Goal: Task Accomplishment & Management: Use online tool/utility

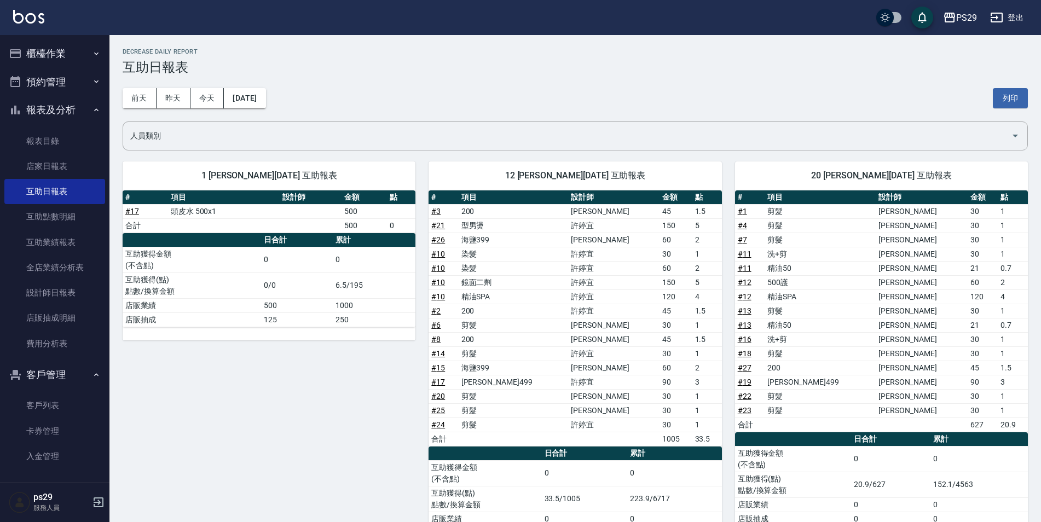
click at [44, 49] on button "櫃檯作業" at bounding box center [54, 53] width 101 height 28
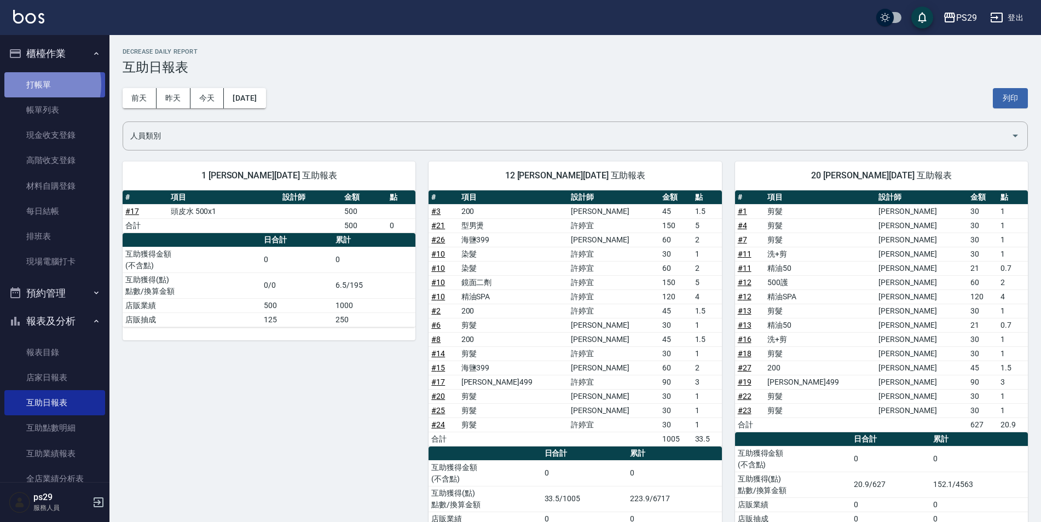
click at [36, 84] on link "打帳單" at bounding box center [54, 84] width 101 height 25
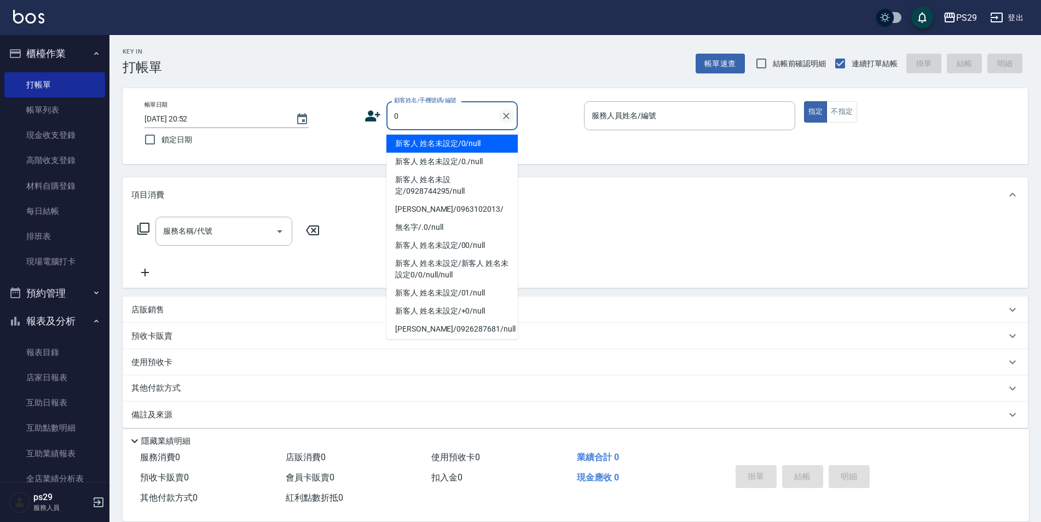
type input "新客人 姓名未設定/0/null"
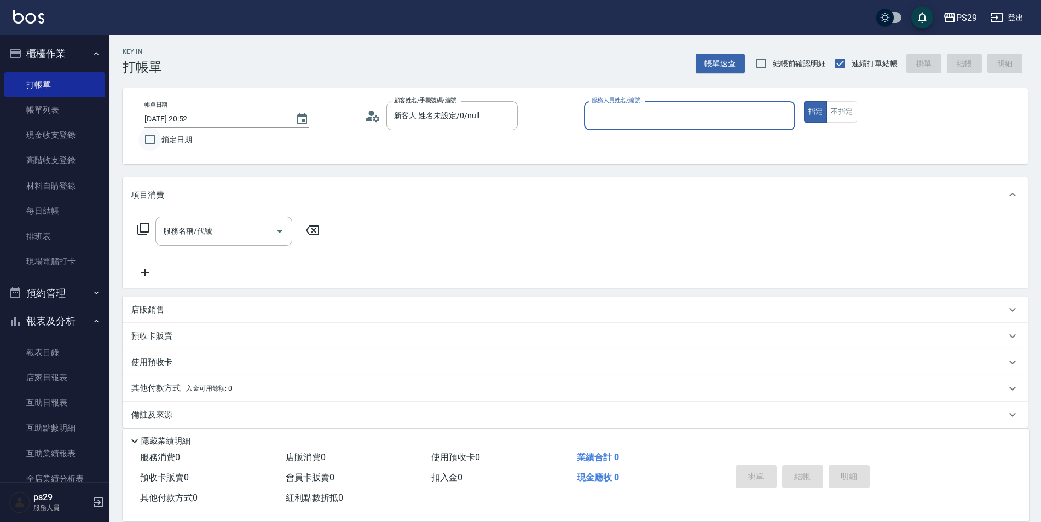
click at [152, 135] on input "鎖定日期" at bounding box center [149, 139] width 23 height 23
checkbox input "true"
click at [644, 109] on input "服務人員姓名/編號" at bounding box center [689, 115] width 201 height 19
type input "[PERSON_NAME]-1"
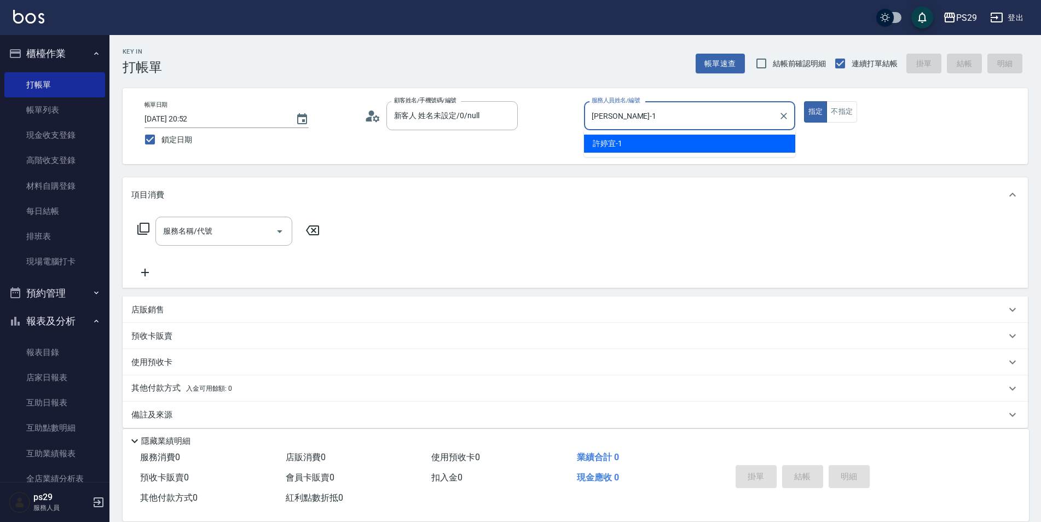
type button "true"
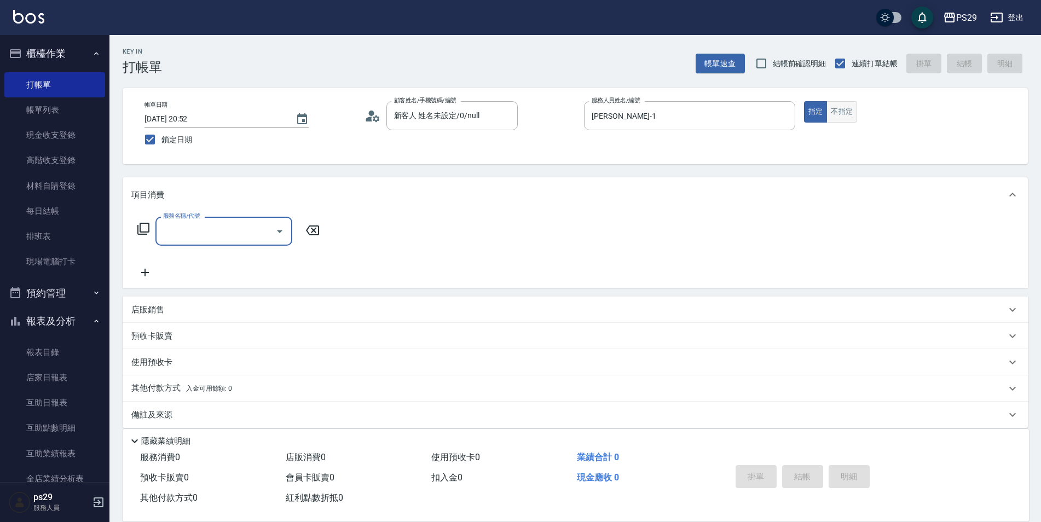
click at [844, 118] on button "不指定" at bounding box center [841, 111] width 31 height 21
click at [210, 228] on input "服務名稱/代號" at bounding box center [215, 231] width 111 height 19
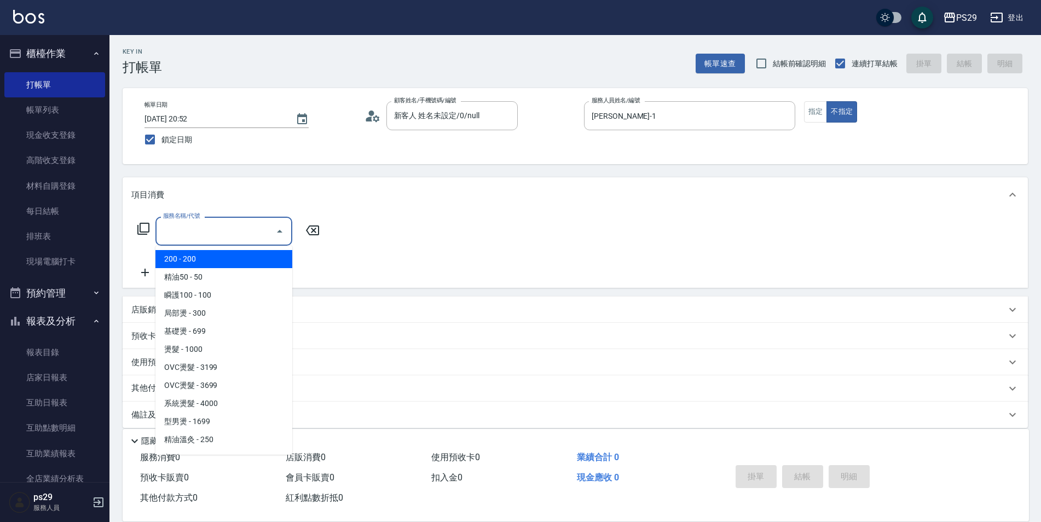
type input "200(111)"
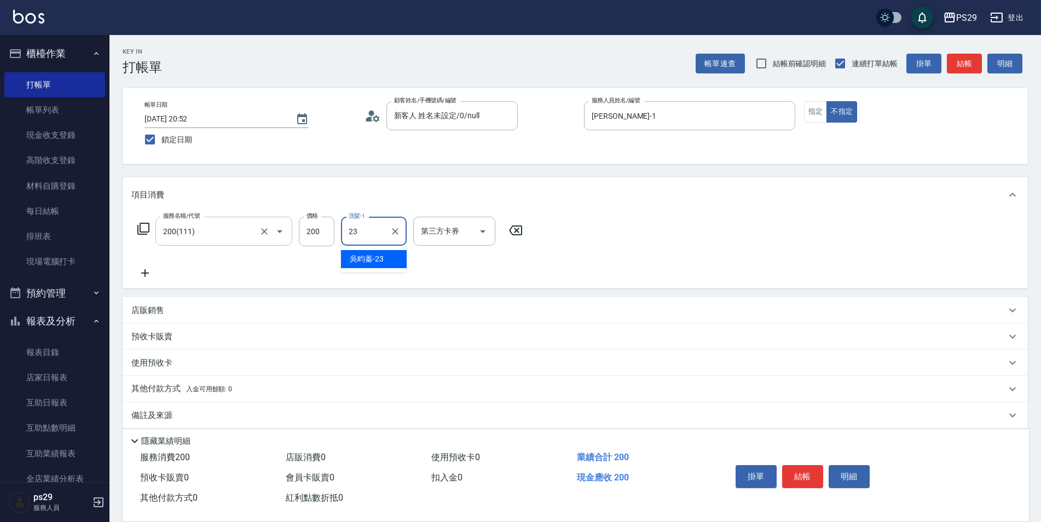
type input "[PERSON_NAME]-23"
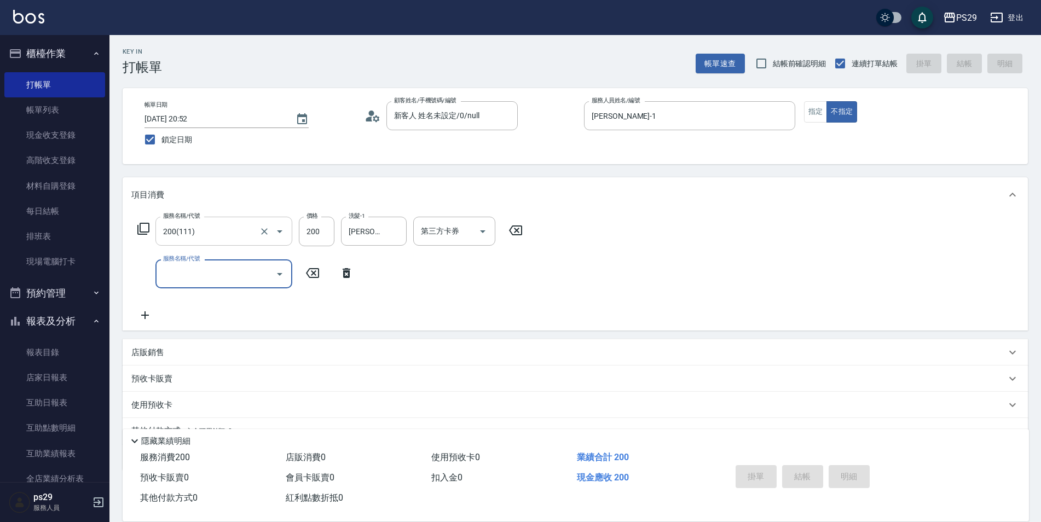
type input "0"
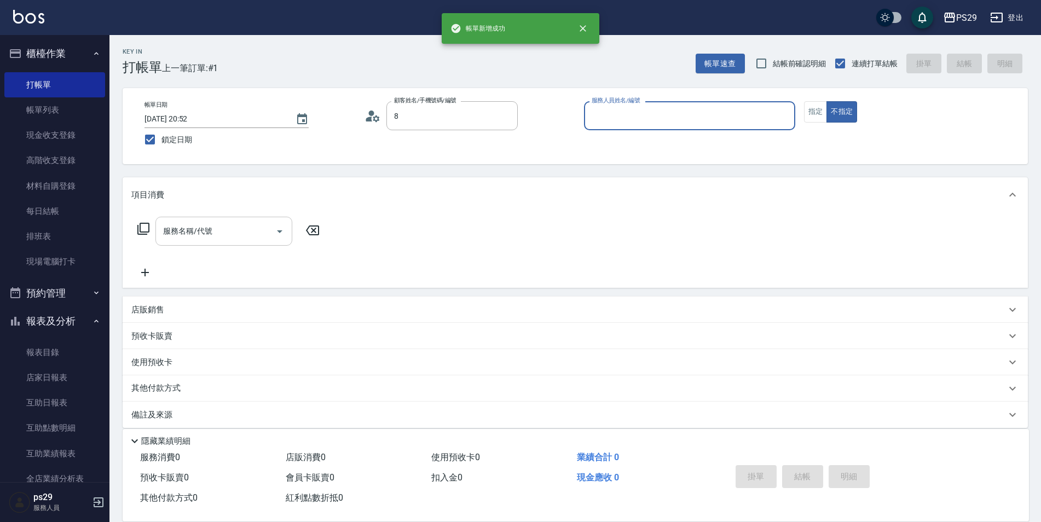
type input "新客人 姓名未設定/0928744295/null"
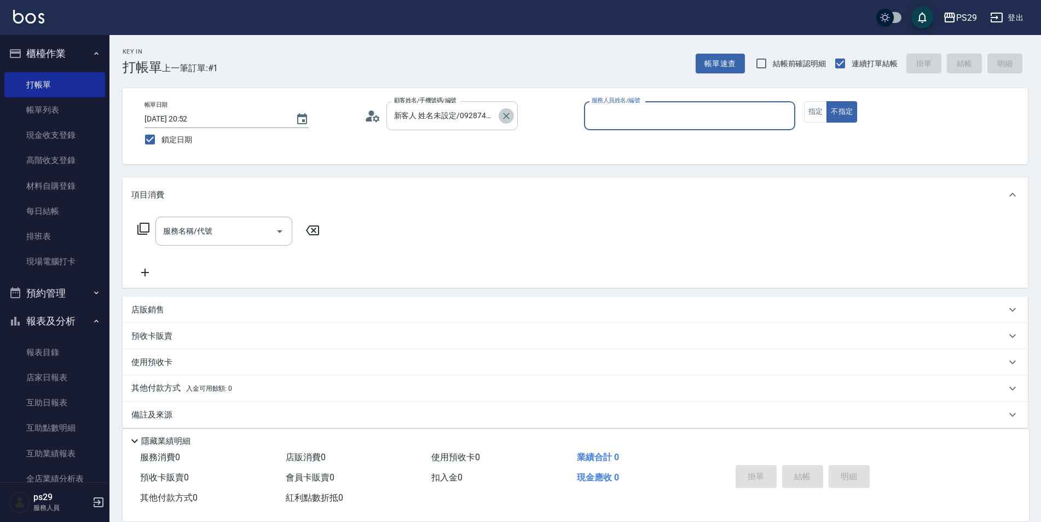
click at [510, 118] on icon "Clear" at bounding box center [506, 116] width 11 height 11
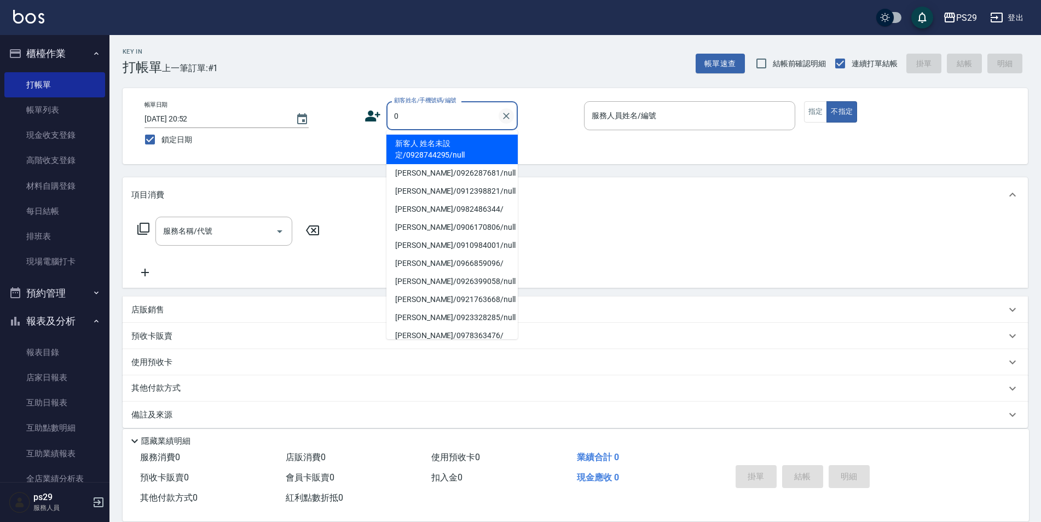
type input "新客人 姓名未設定/0928744295/null"
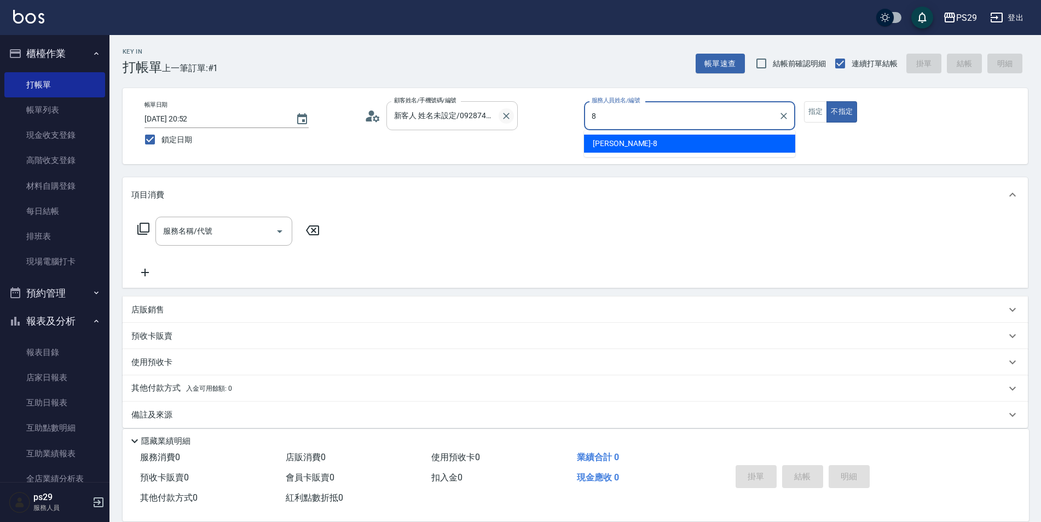
type input "[PERSON_NAME]-8"
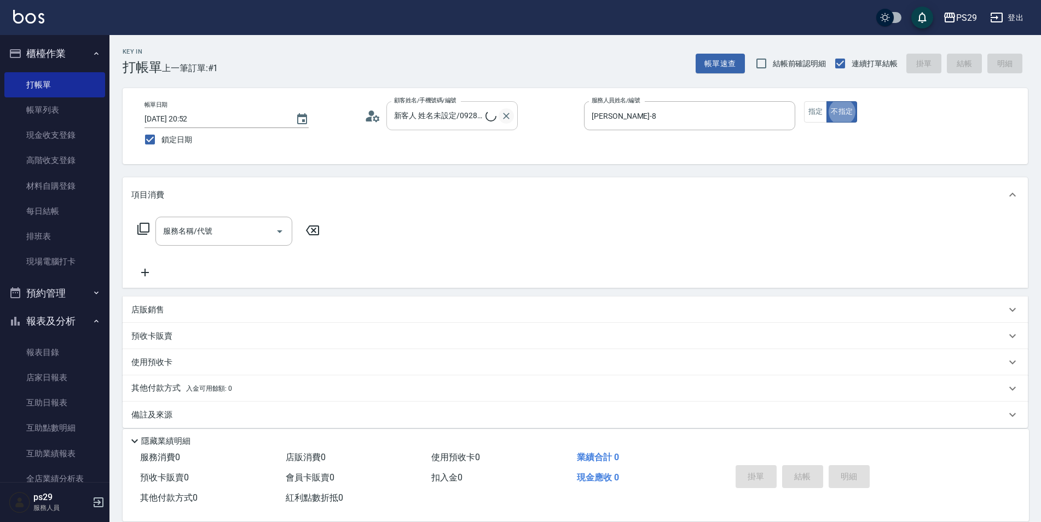
type button "false"
type input "新客人 姓名未設定/0/null"
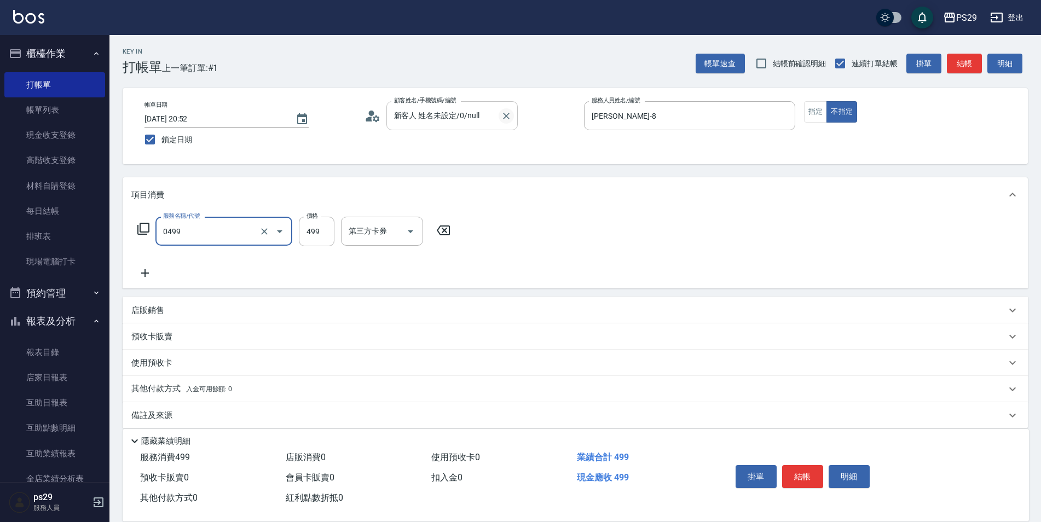
type input "[PERSON_NAME]499(0499)"
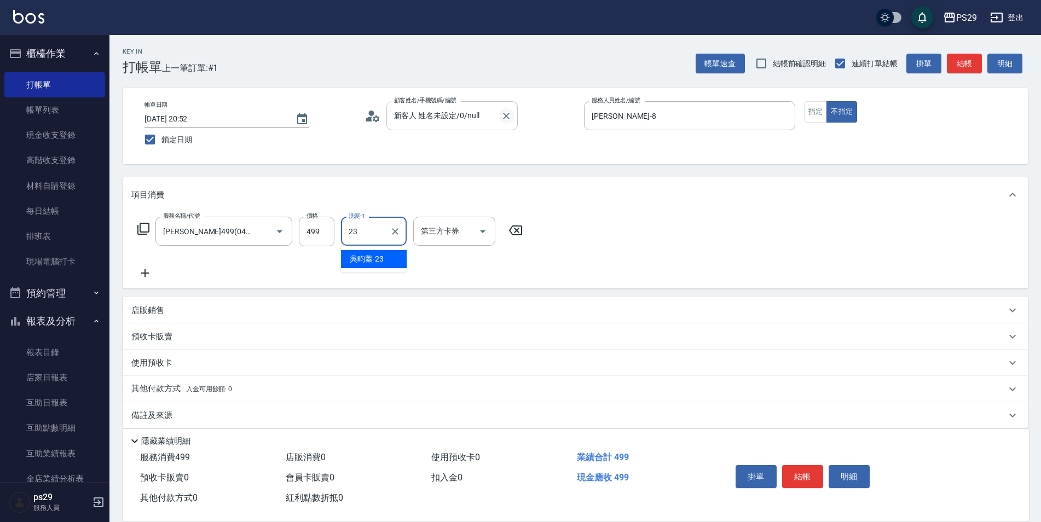
type input "[PERSON_NAME]-23"
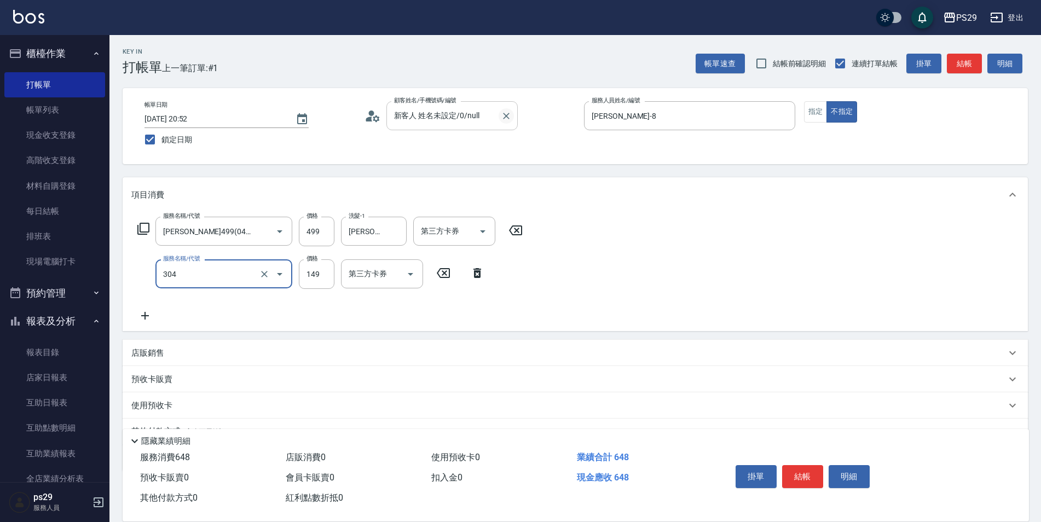
type input "剪髮(304)"
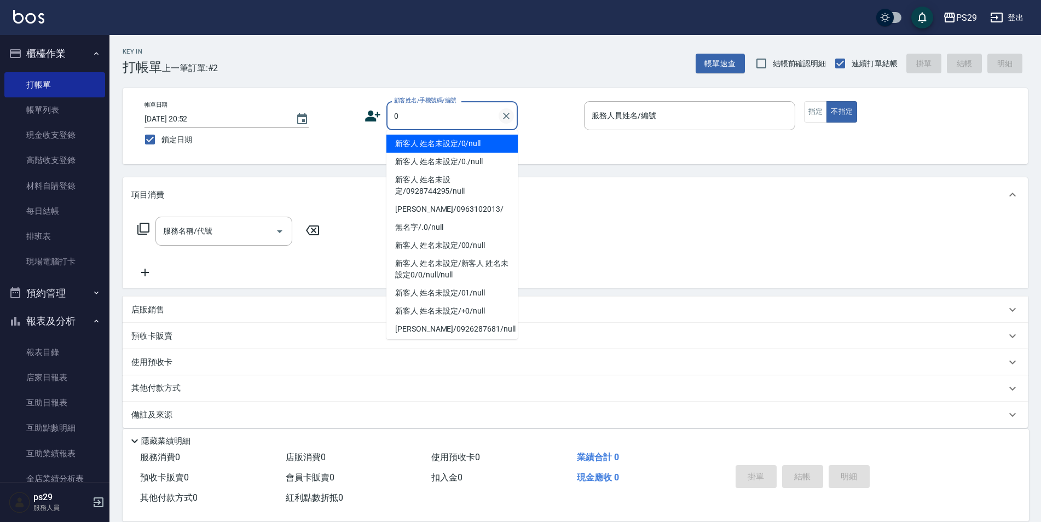
type input "新客人 姓名未設定/0/null"
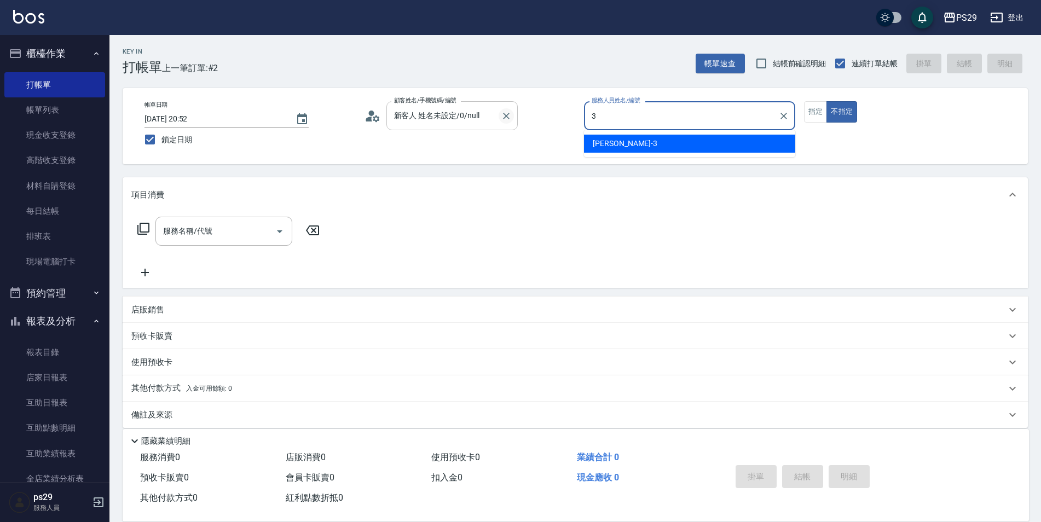
type input "[PERSON_NAME]-3"
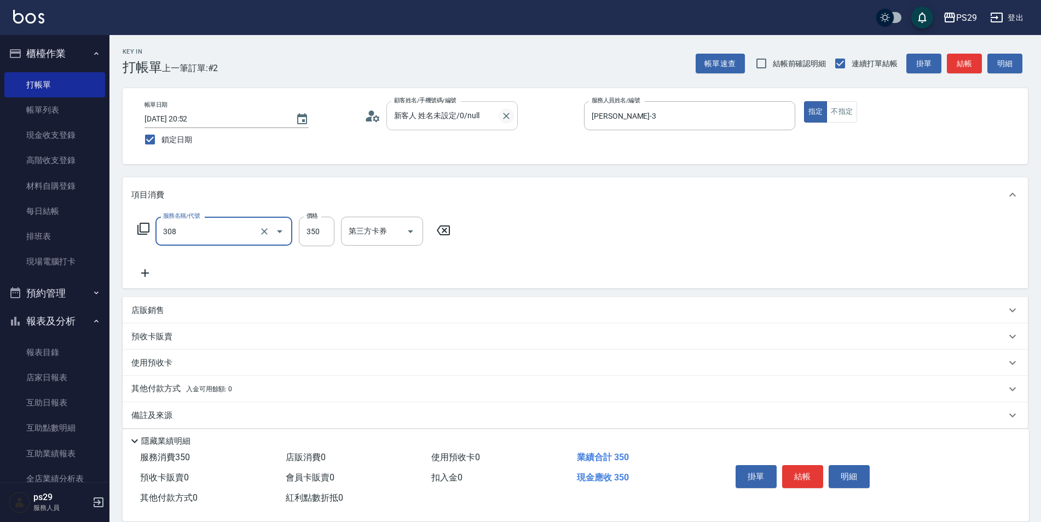
type input "洗+剪(308)"
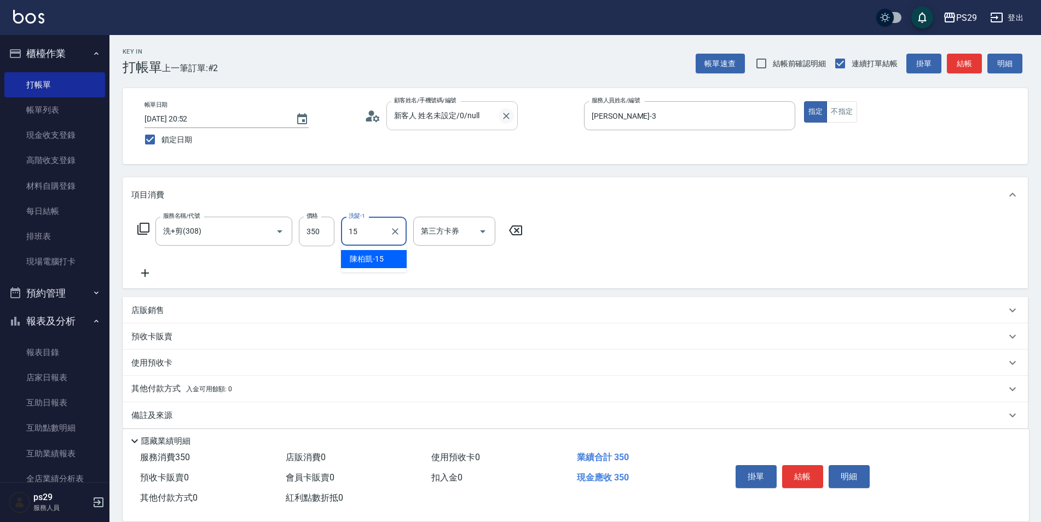
type input "[PERSON_NAME]-15"
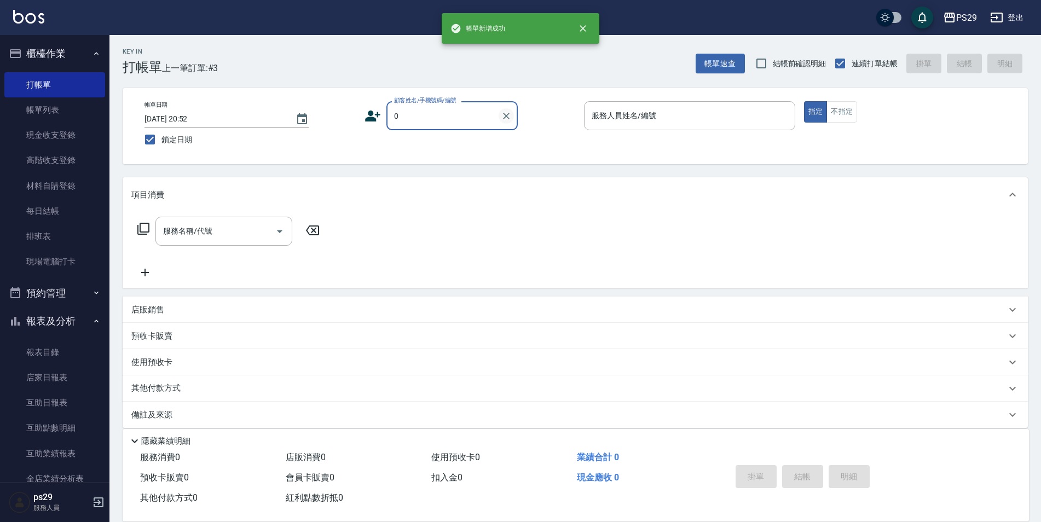
type input "新客人 姓名未設定/0/null"
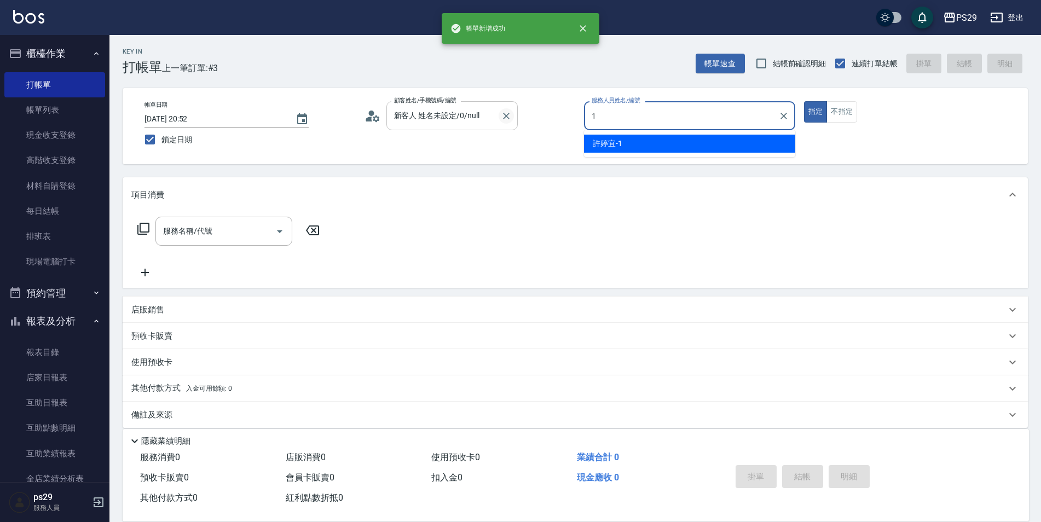
type input "[PERSON_NAME]-1"
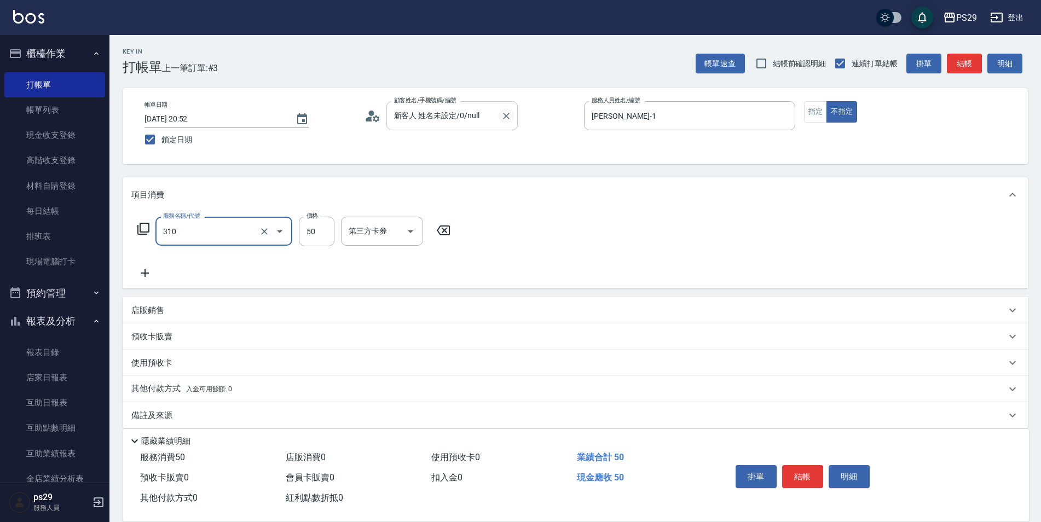
type input "剪瀏海(310)"
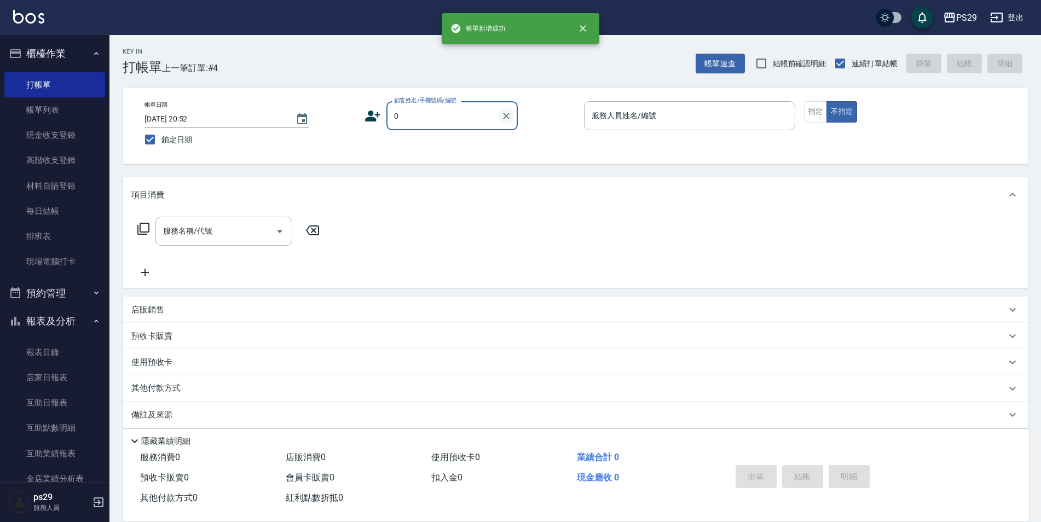
type input "新客人 姓名未設定/0/null"
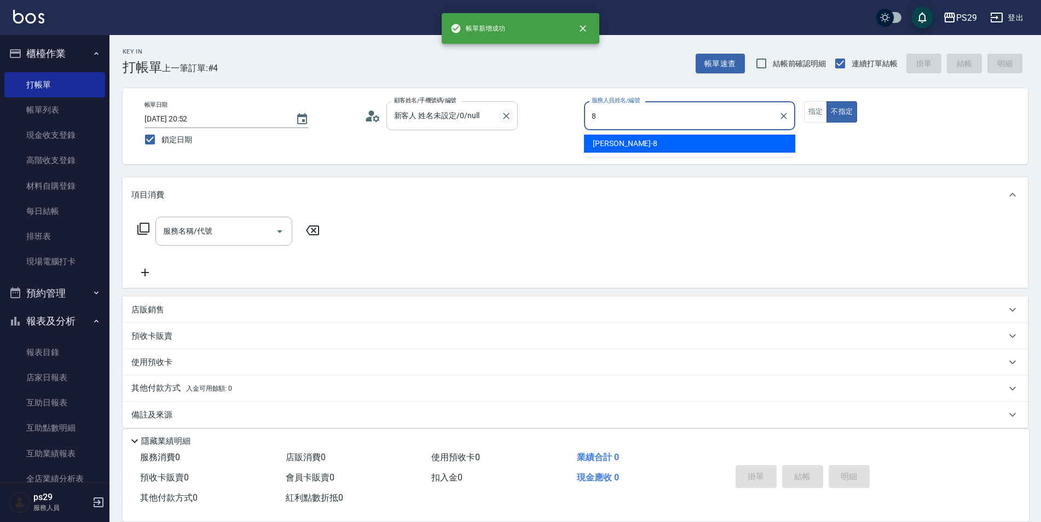
type input "[PERSON_NAME]-8"
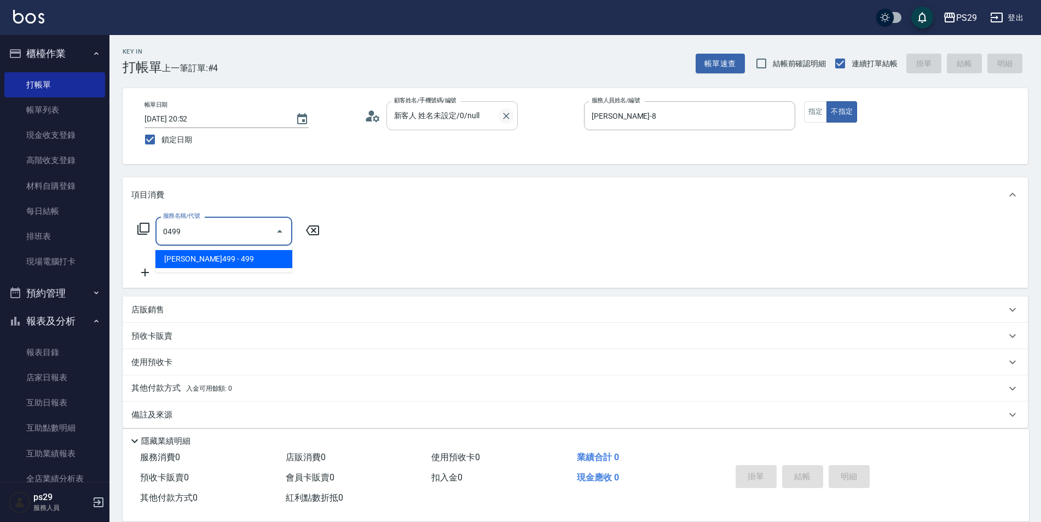
type input "[PERSON_NAME]499(0499)"
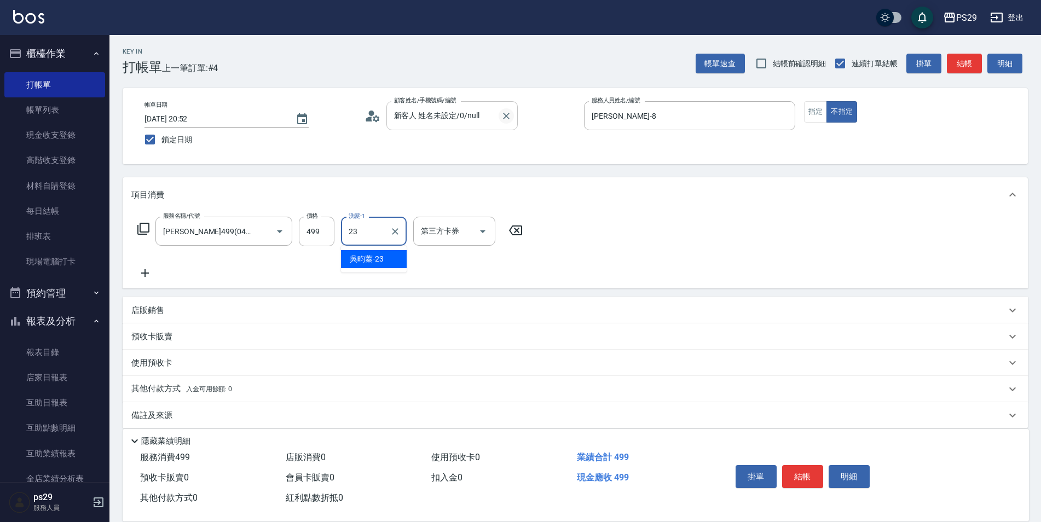
type input "[PERSON_NAME]-23"
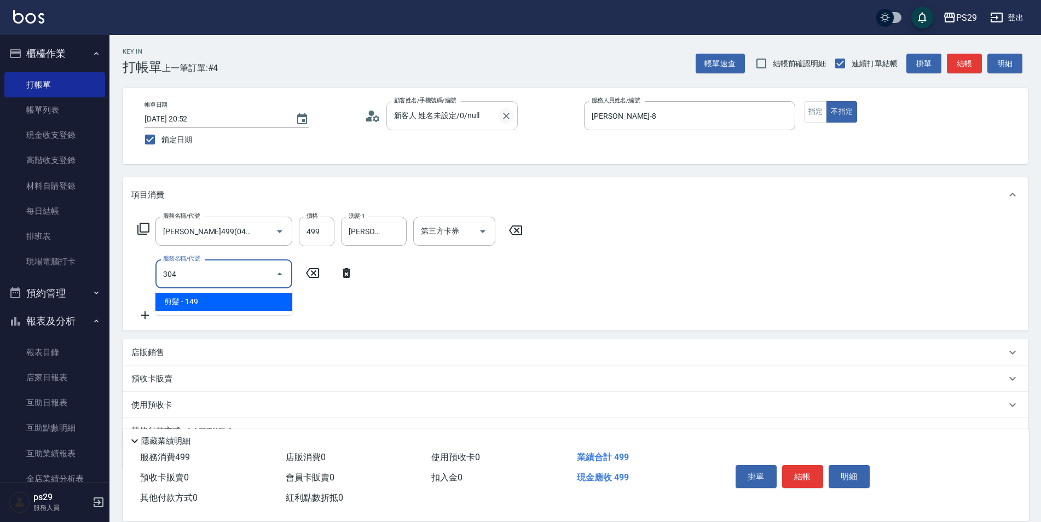
type input "剪髮(304)"
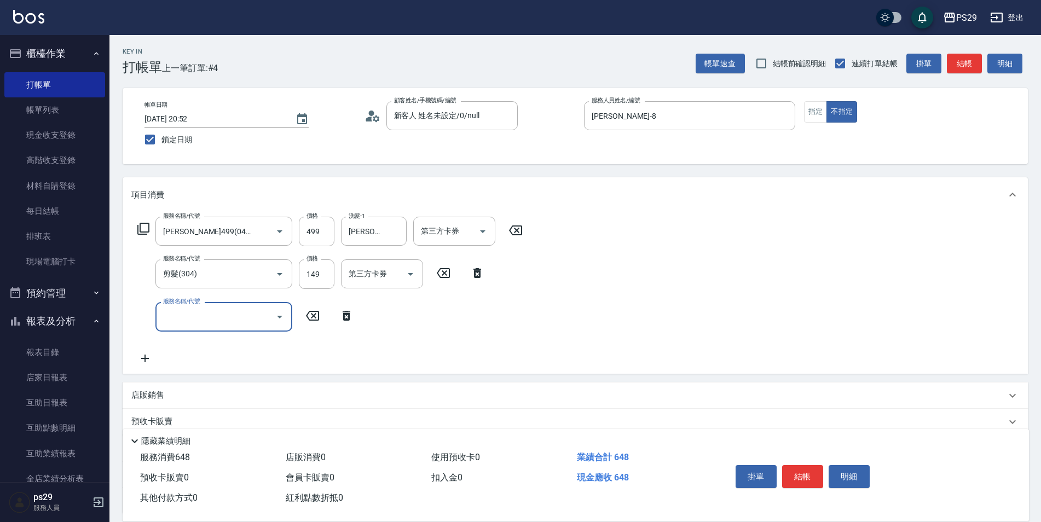
click at [193, 392] on div "店販銷售" at bounding box center [568, 395] width 875 height 11
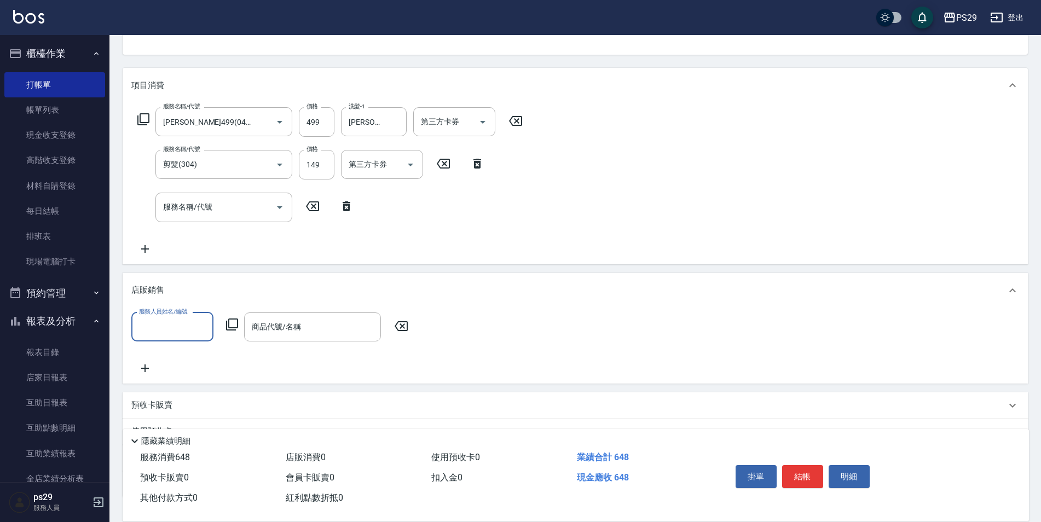
scroll to position [164, 0]
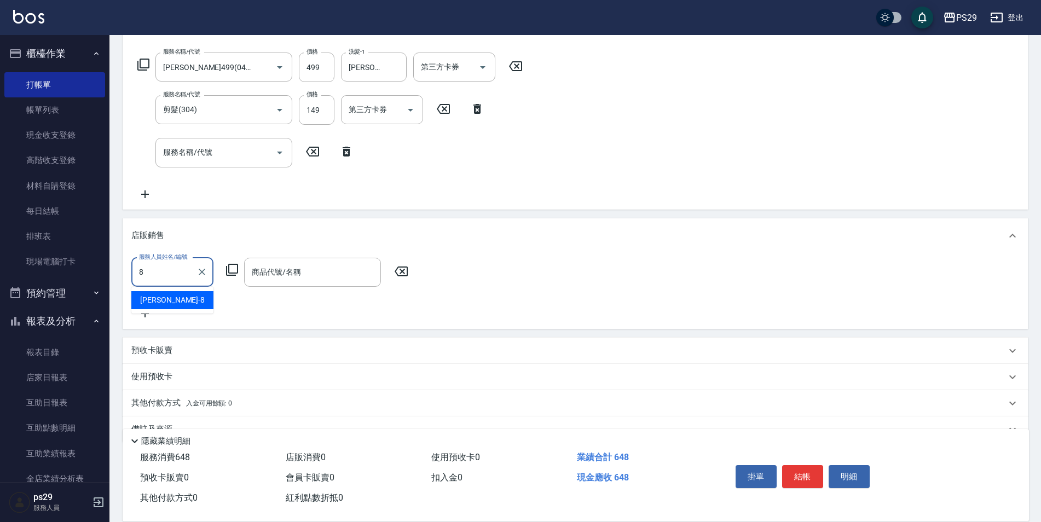
type input "[PERSON_NAME]-8"
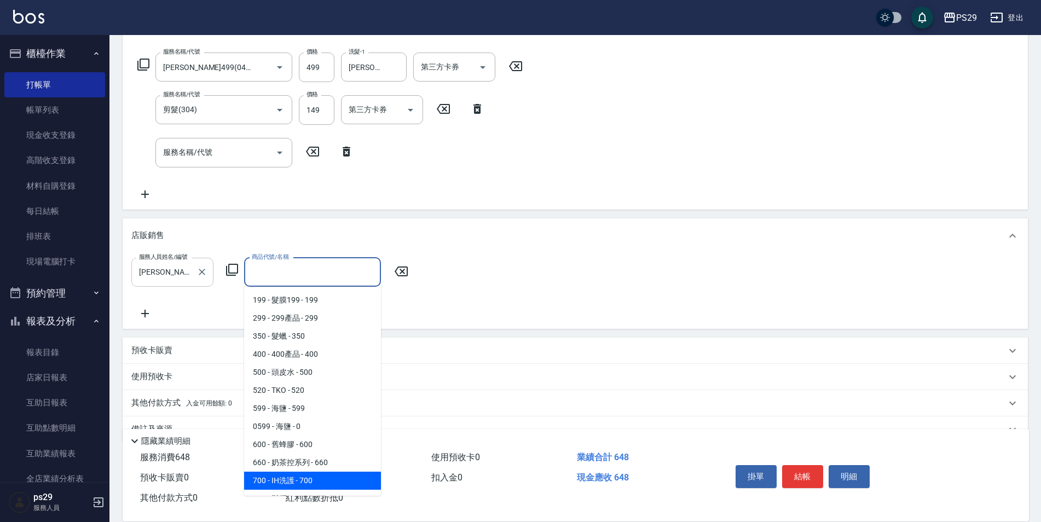
scroll to position [12, 0]
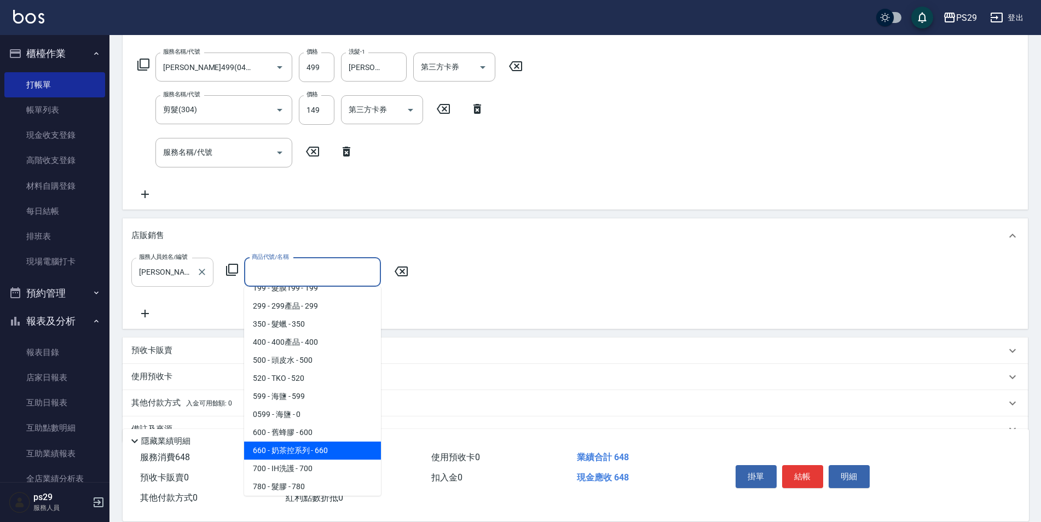
type input "奶茶控系列"
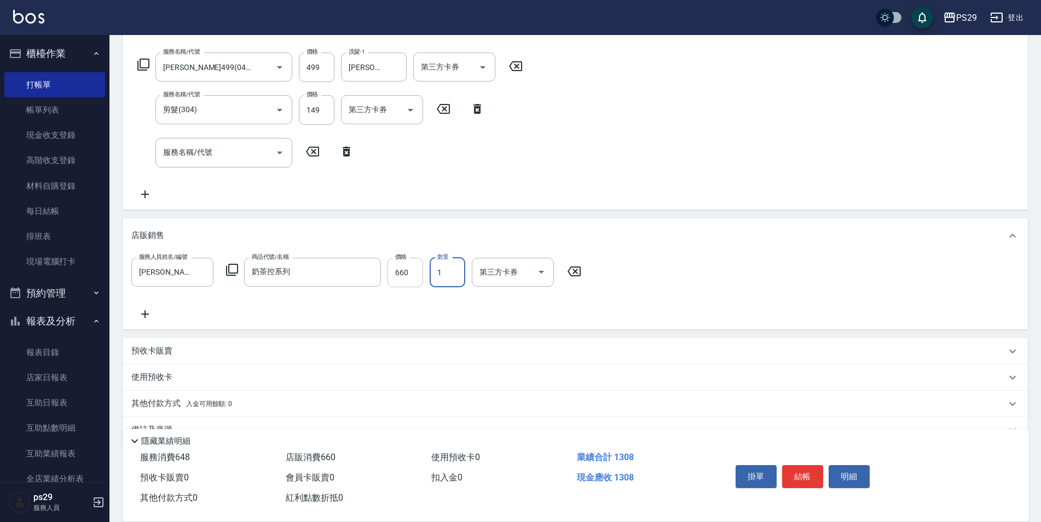
click at [415, 276] on input "660" at bounding box center [405, 273] width 36 height 30
type input "699"
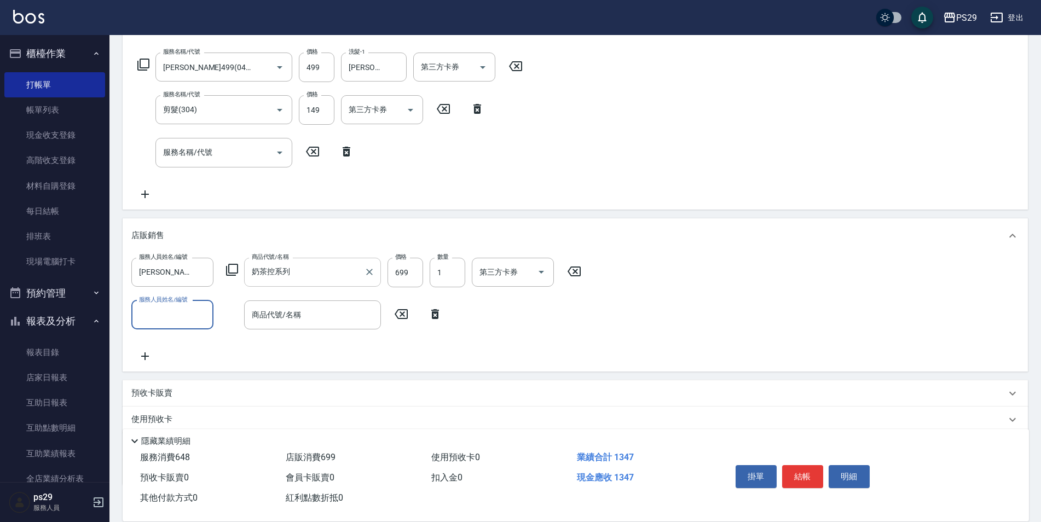
click at [333, 274] on input "奶茶控系列" at bounding box center [304, 272] width 111 height 19
click at [329, 316] on input "商品代號/名稱" at bounding box center [312, 314] width 127 height 19
click at [373, 309] on input "商品代號/名稱" at bounding box center [312, 314] width 127 height 19
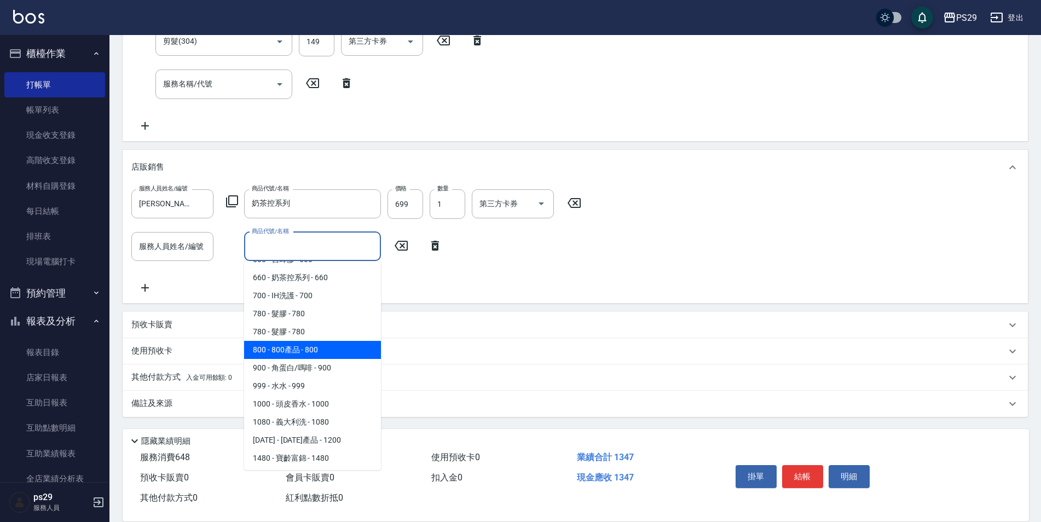
scroll to position [50, 0]
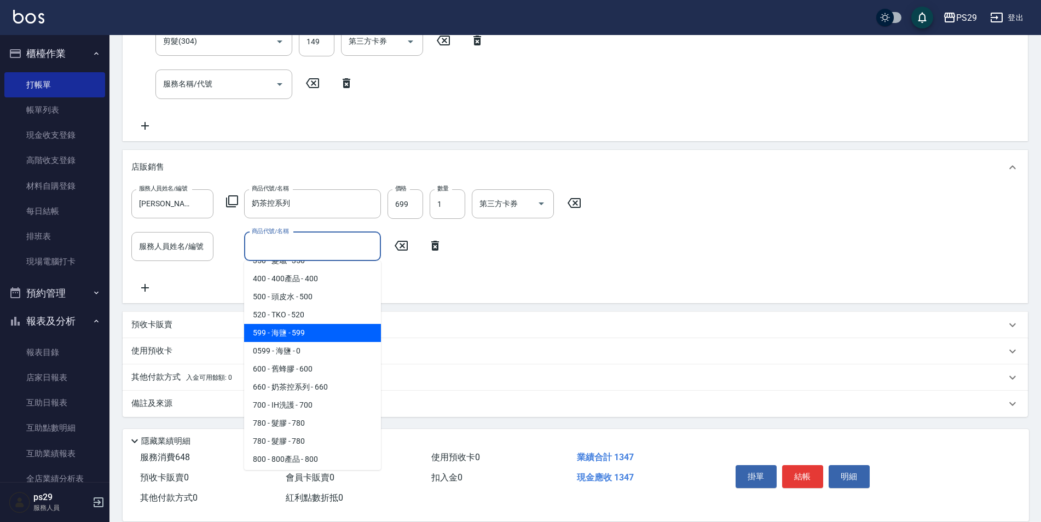
click at [303, 331] on span "599 - 海鹽 - 599" at bounding box center [312, 333] width 137 height 18
type input "海鹽"
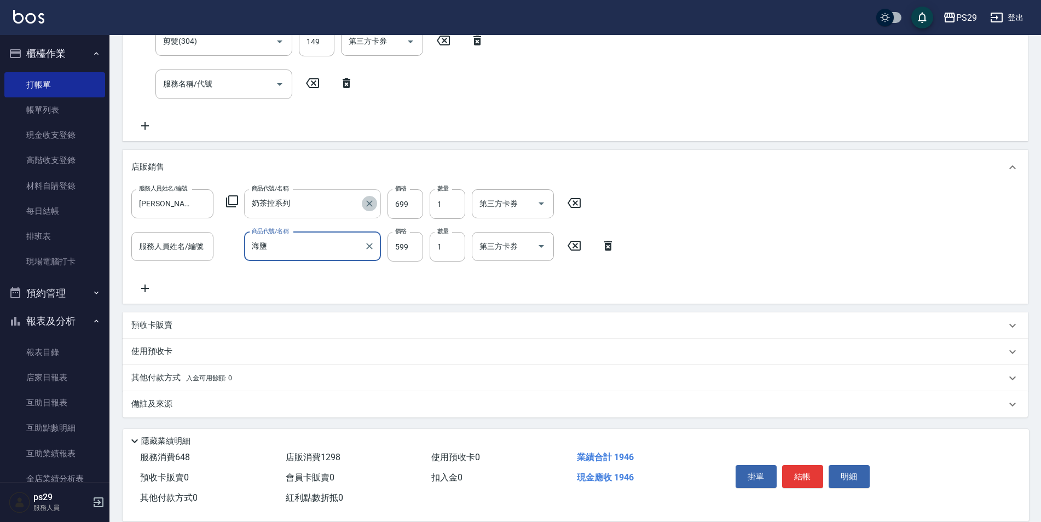
click at [364, 202] on icon "Clear" at bounding box center [369, 203] width 11 height 11
click at [400, 202] on icon at bounding box center [400, 202] width 27 height 13
click at [151, 241] on input "服務人員姓名/編號" at bounding box center [172, 245] width 72 height 19
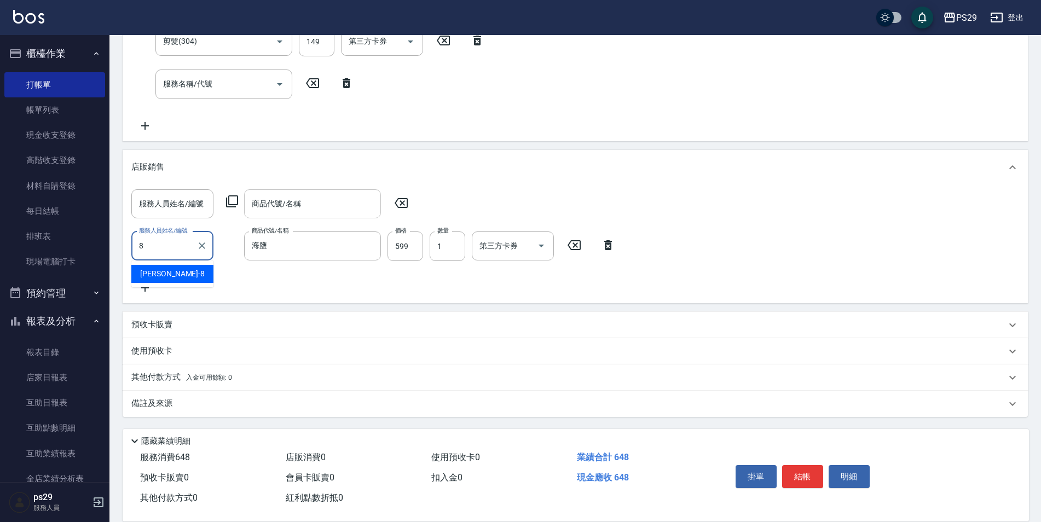
type input "[PERSON_NAME]-8"
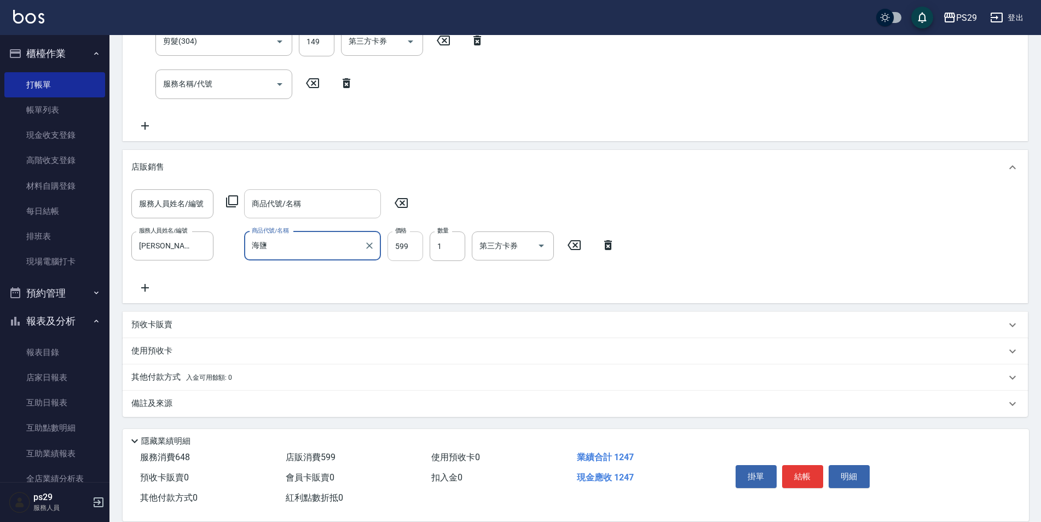
click at [397, 245] on input "599" at bounding box center [405, 246] width 36 height 30
click at [398, 245] on input "599" at bounding box center [405, 246] width 36 height 30
click at [400, 245] on input "599" at bounding box center [405, 246] width 36 height 30
type input "699"
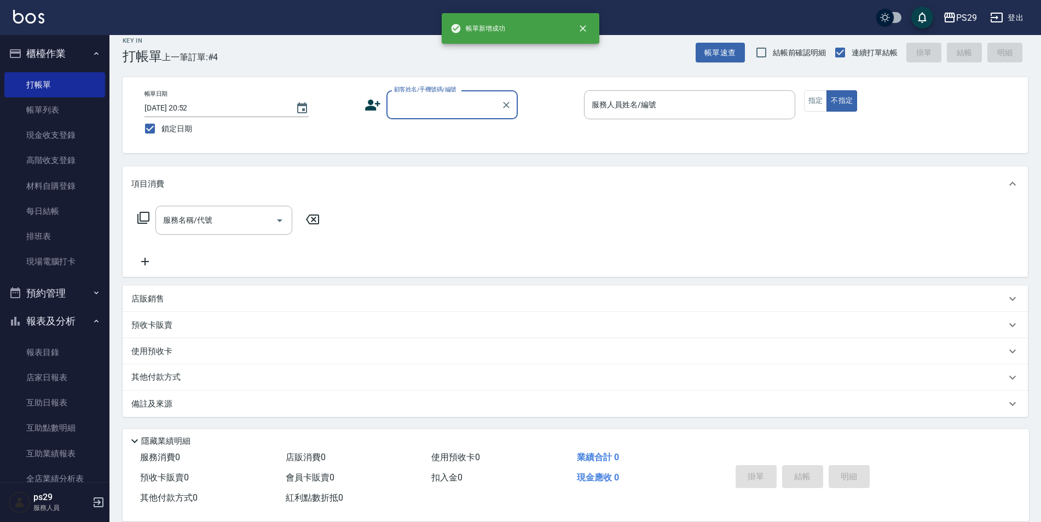
scroll to position [0, 0]
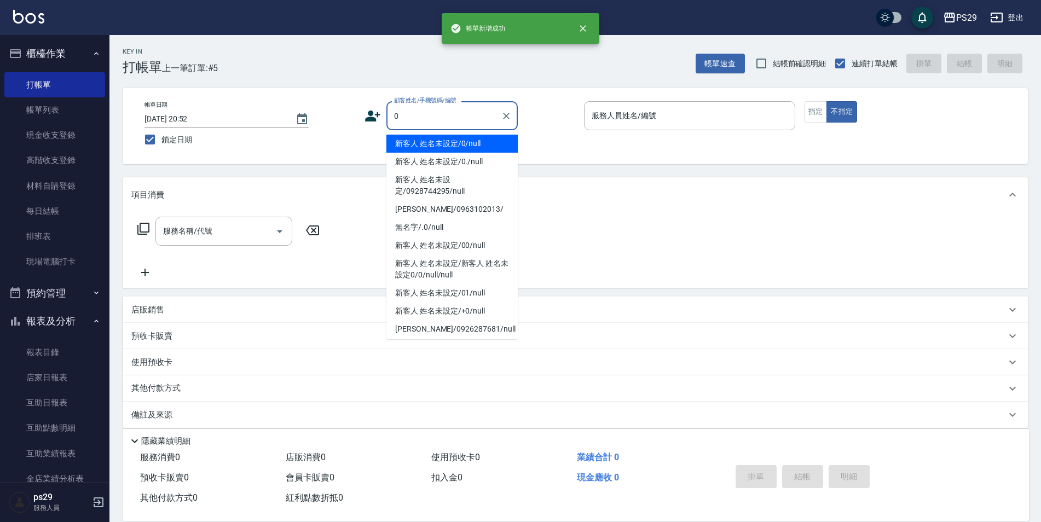
type input "新客人 姓名未設定/0/null"
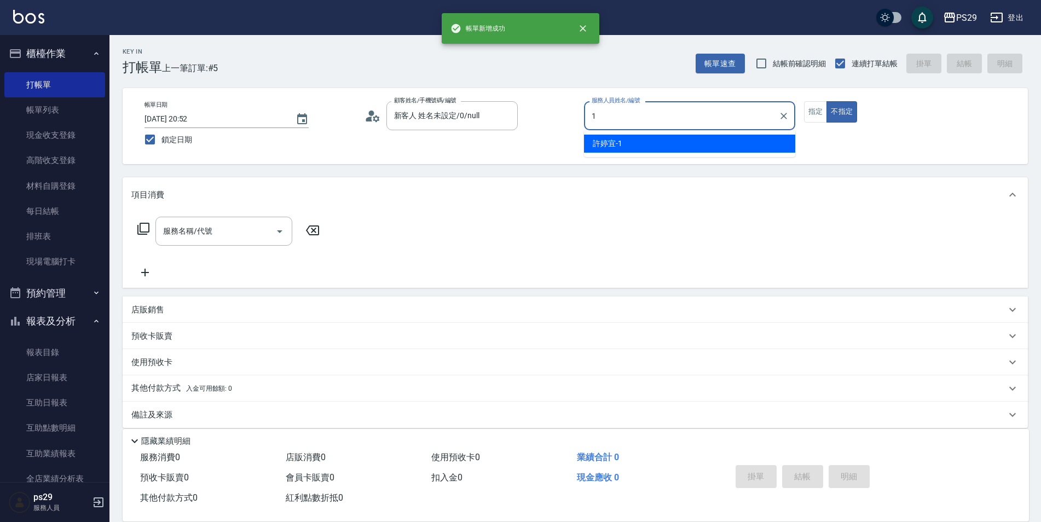
type input "[PERSON_NAME]-1"
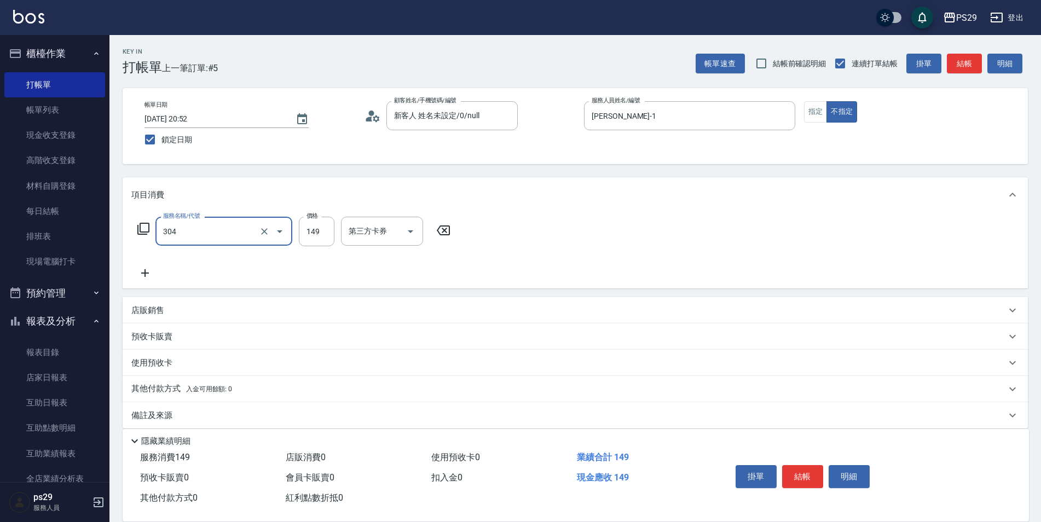
type input "剪髮(304)"
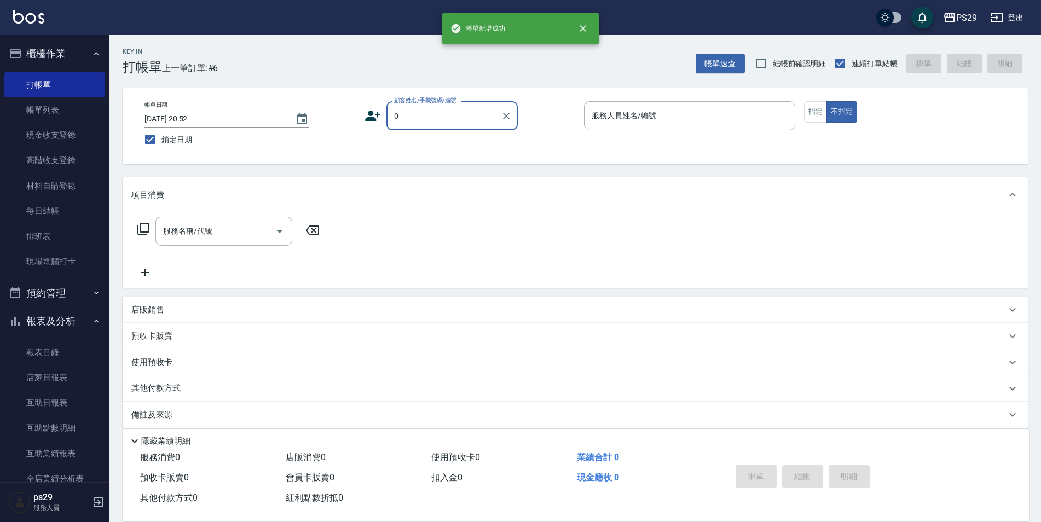
type input "新客人 姓名未設定/0/null"
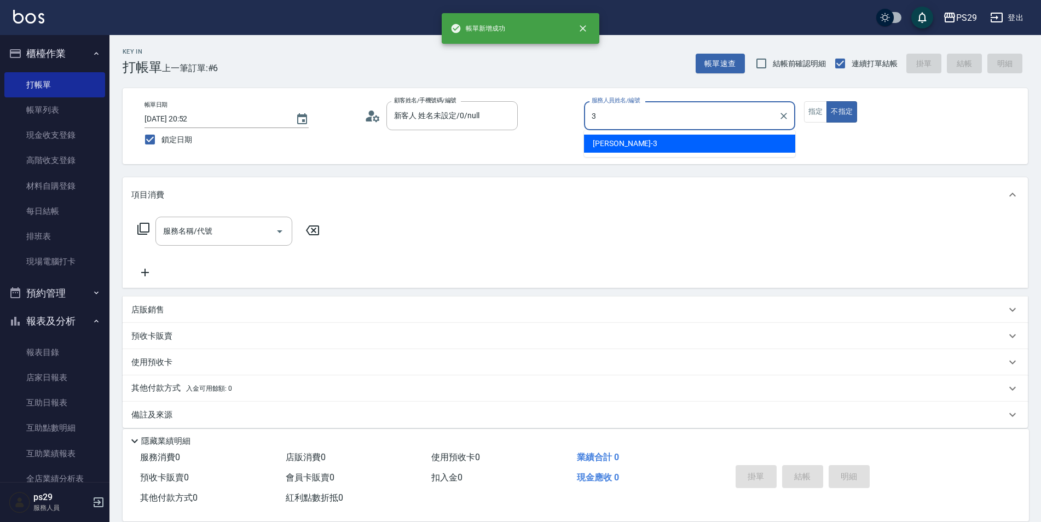
type input "[PERSON_NAME]-3"
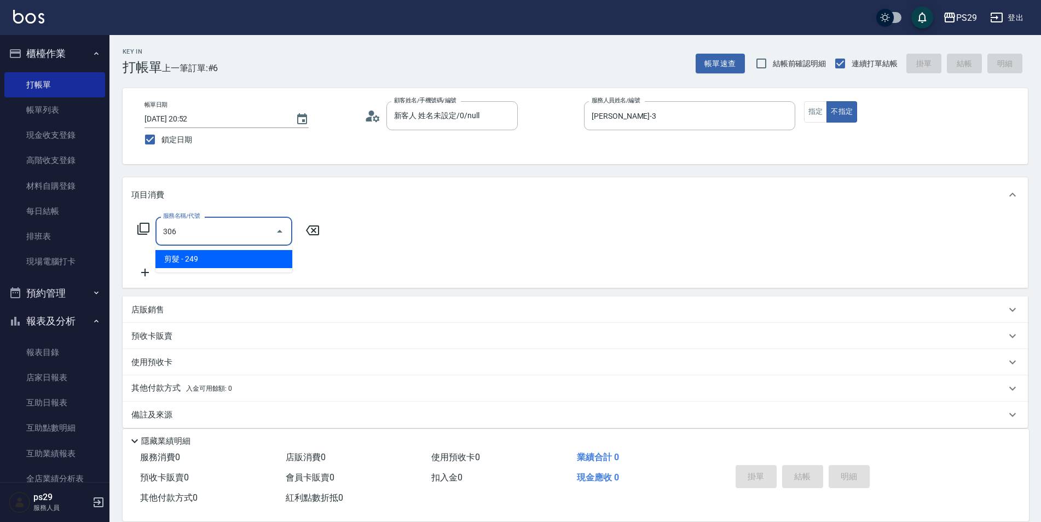
type input "剪髮(306)"
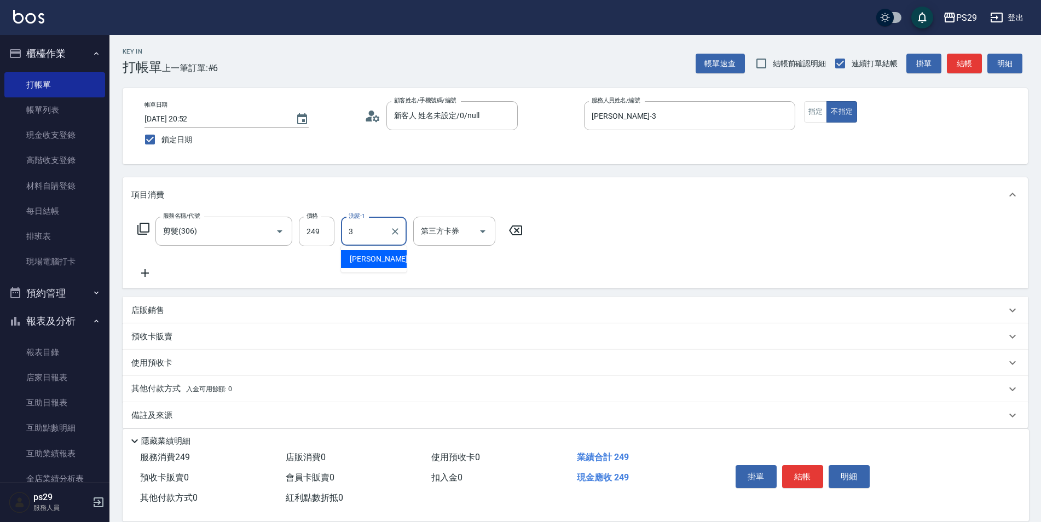
type input "[PERSON_NAME]-3"
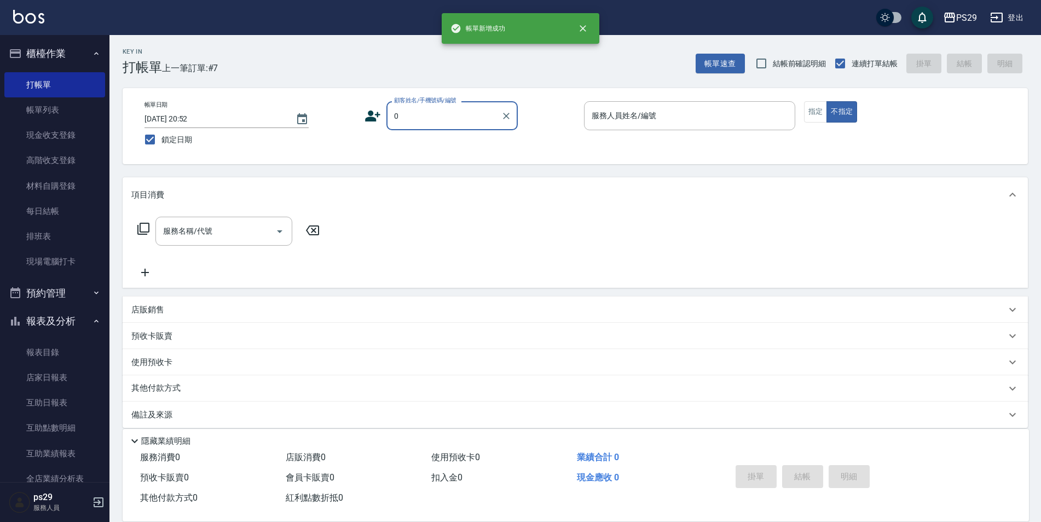
type input "新客人 姓名未設定/0/null"
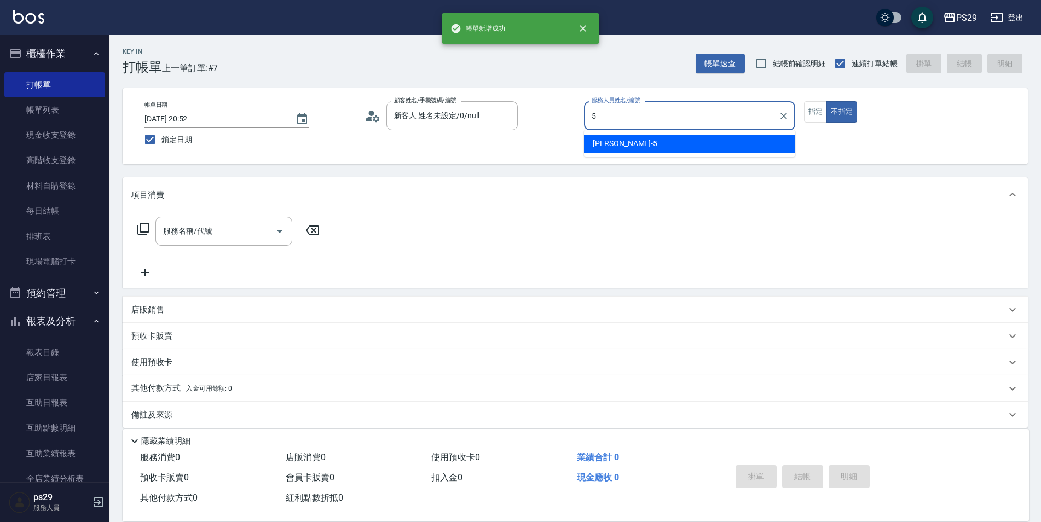
type input "[PERSON_NAME]維-5"
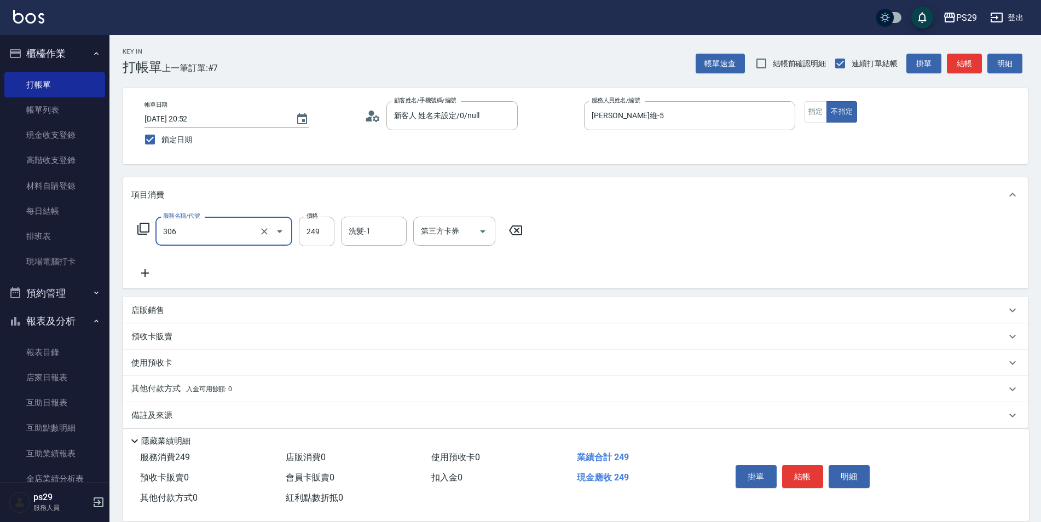
type input "剪髮(306)"
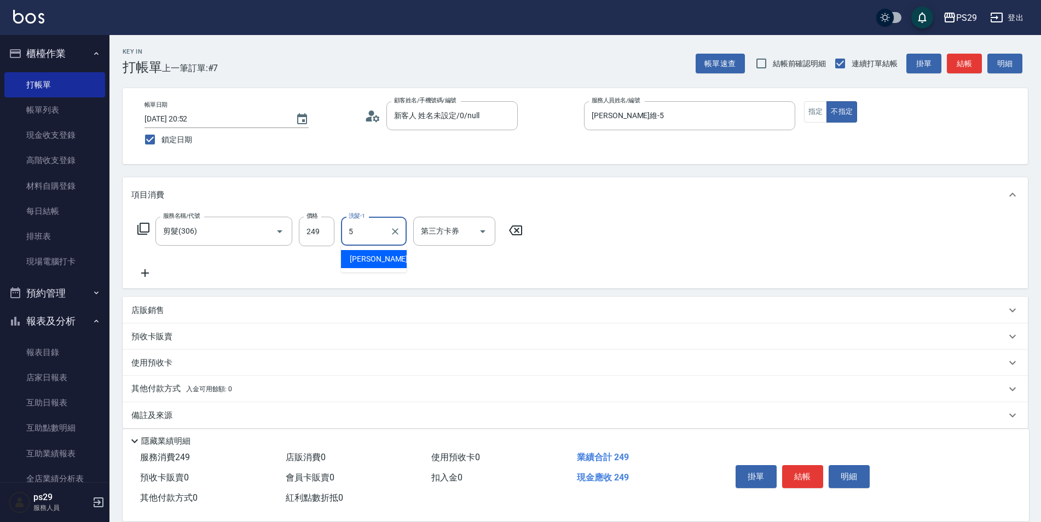
type input "[PERSON_NAME]維-5"
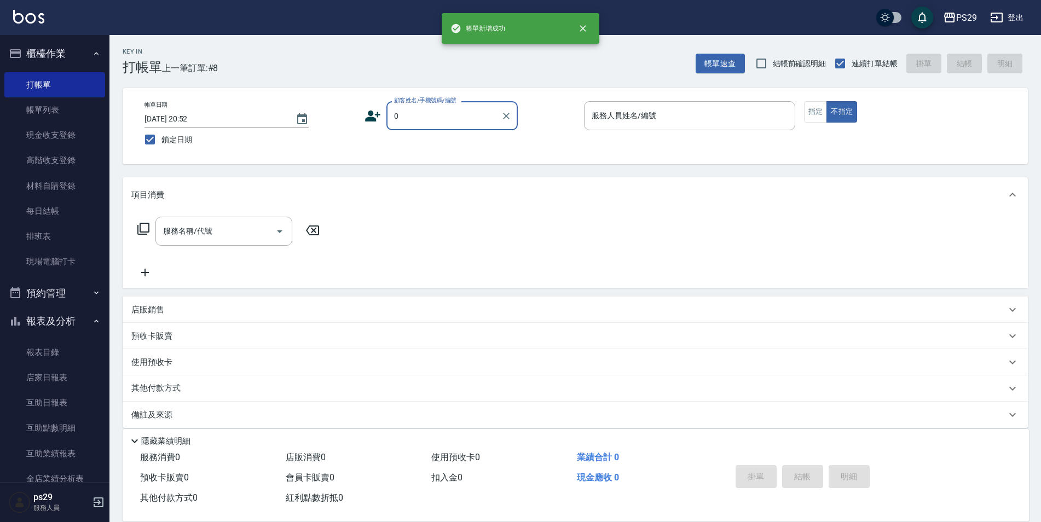
type input "新客人 姓名未設定/0/null"
type input "[PERSON_NAME]-3"
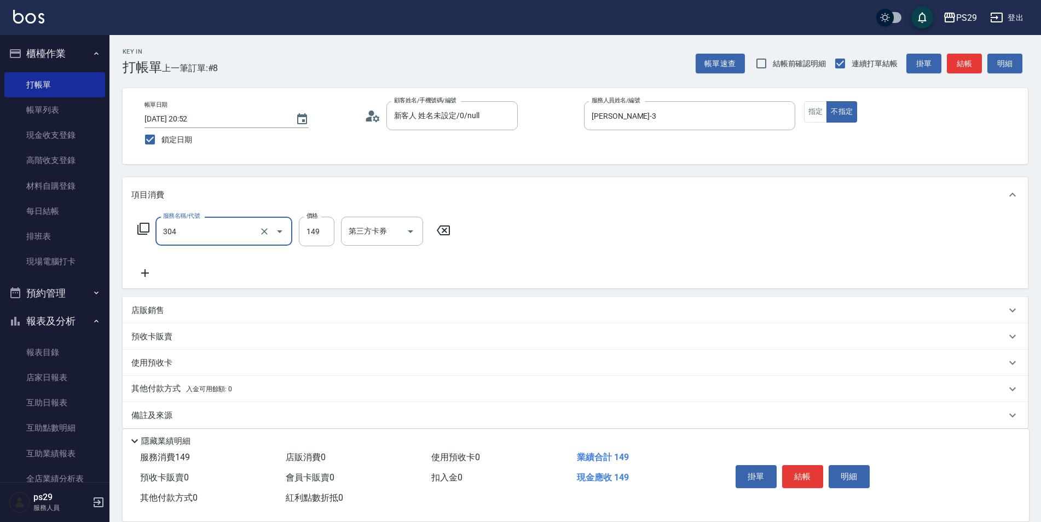
type input "剪髮(304)"
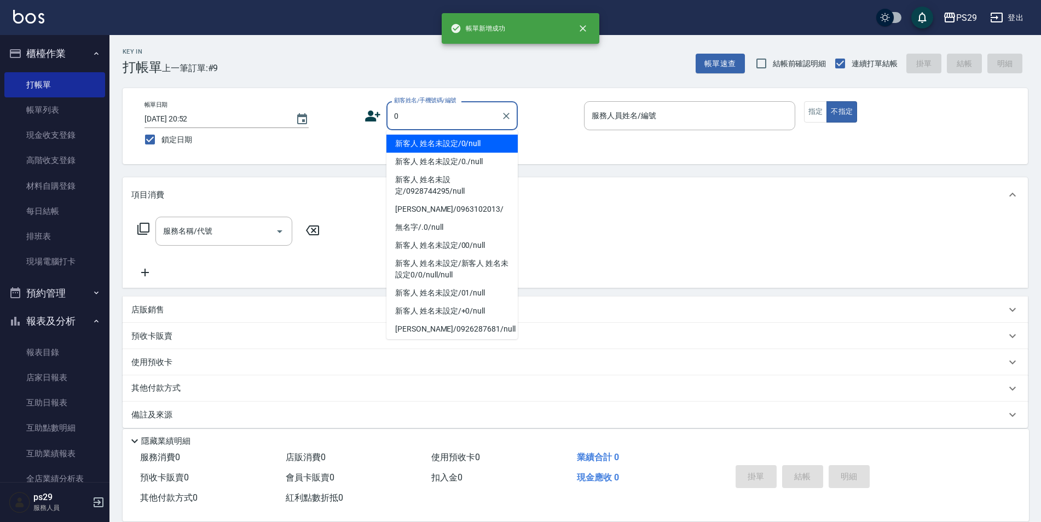
type input "新客人 姓名未設定/0/null"
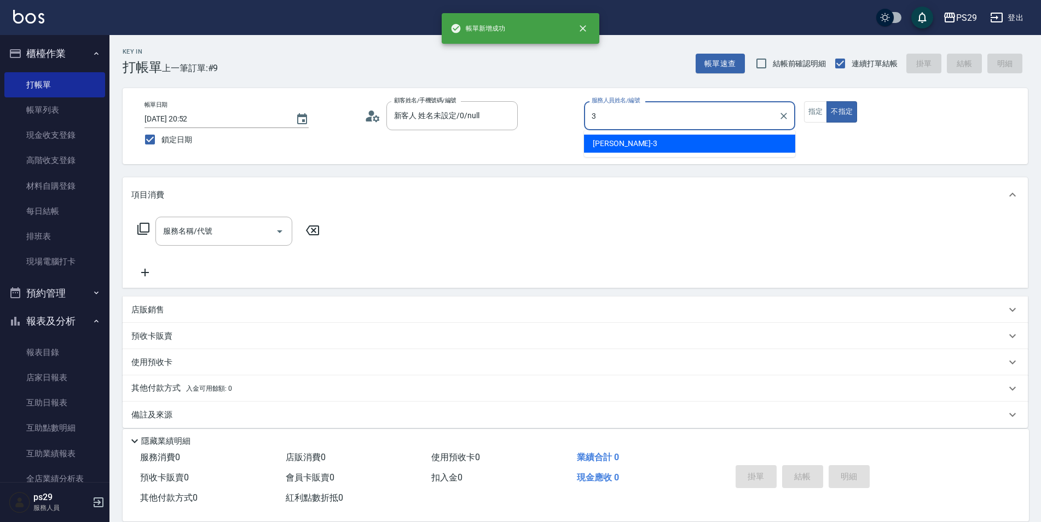
type input "[PERSON_NAME]-3"
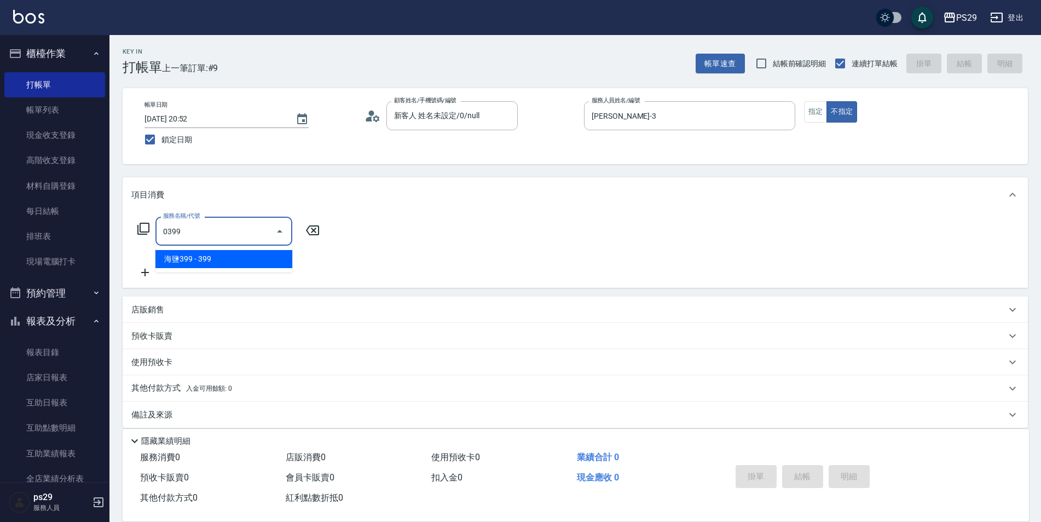
type input "海鹽399(0399)"
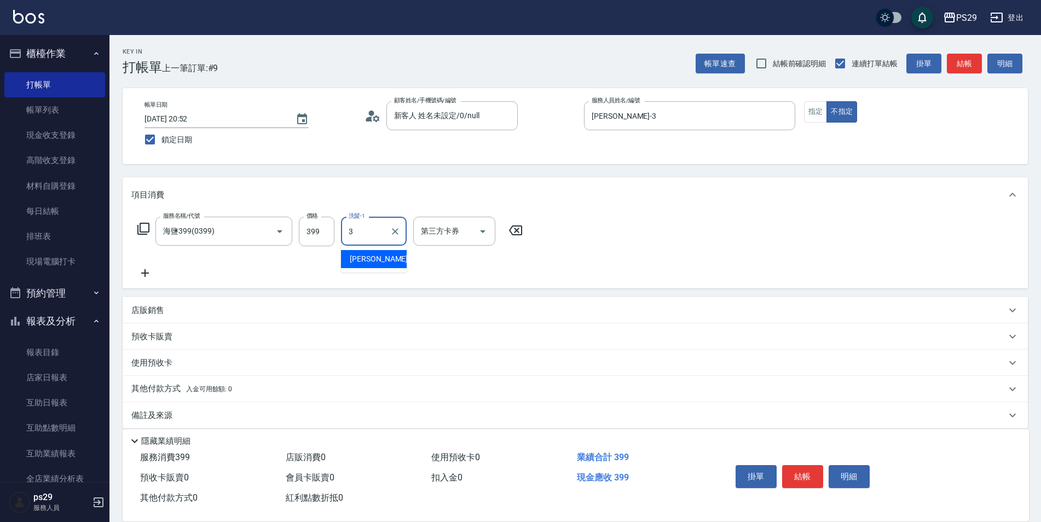
type input "[PERSON_NAME]-3"
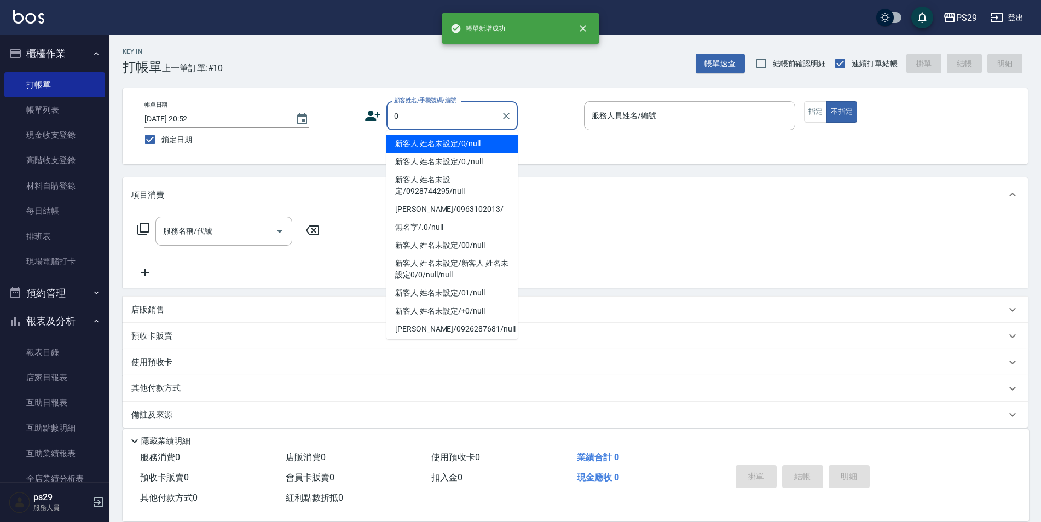
type input "新客人 姓名未設定/0/null"
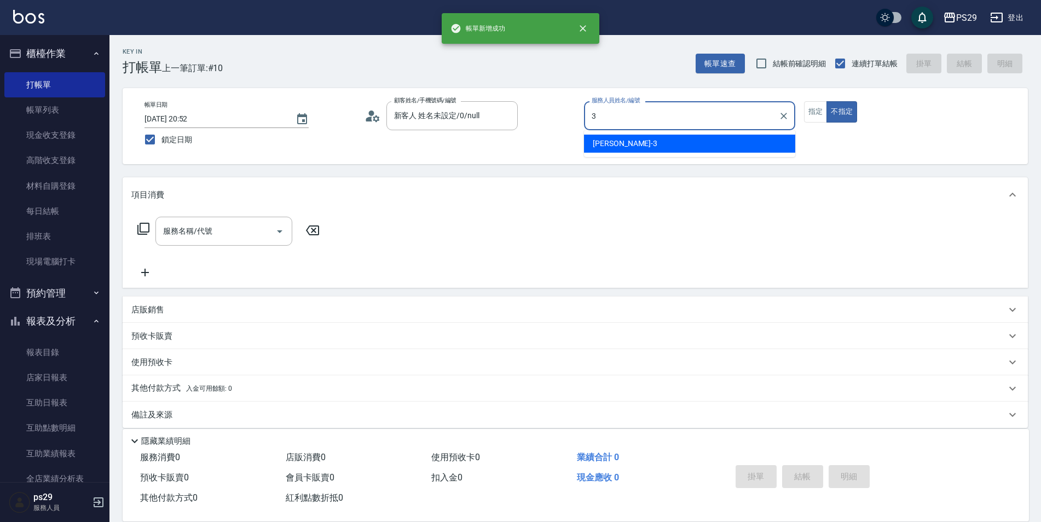
type input "[PERSON_NAME]-3"
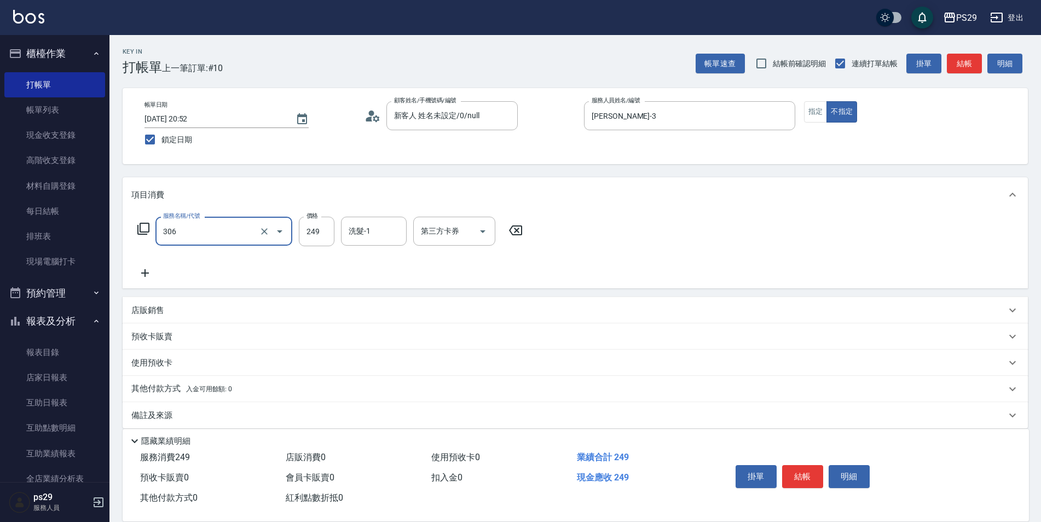
type input "剪髮(306)"
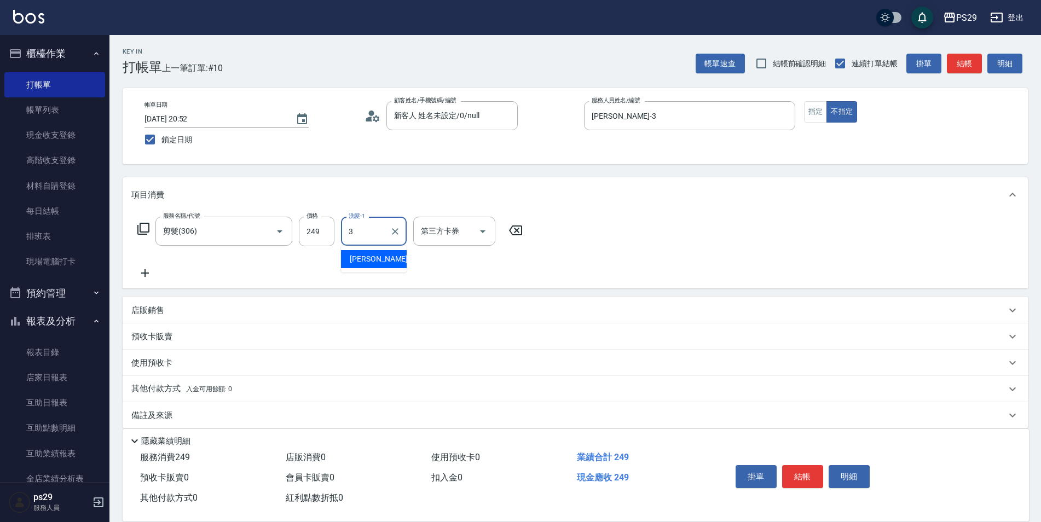
type input "[PERSON_NAME]-3"
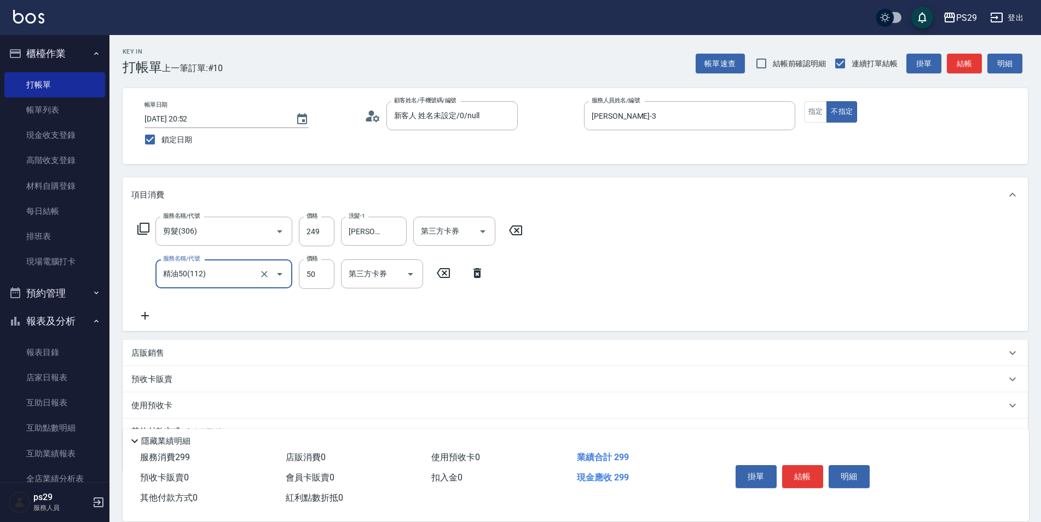
type input "精油50(112)"
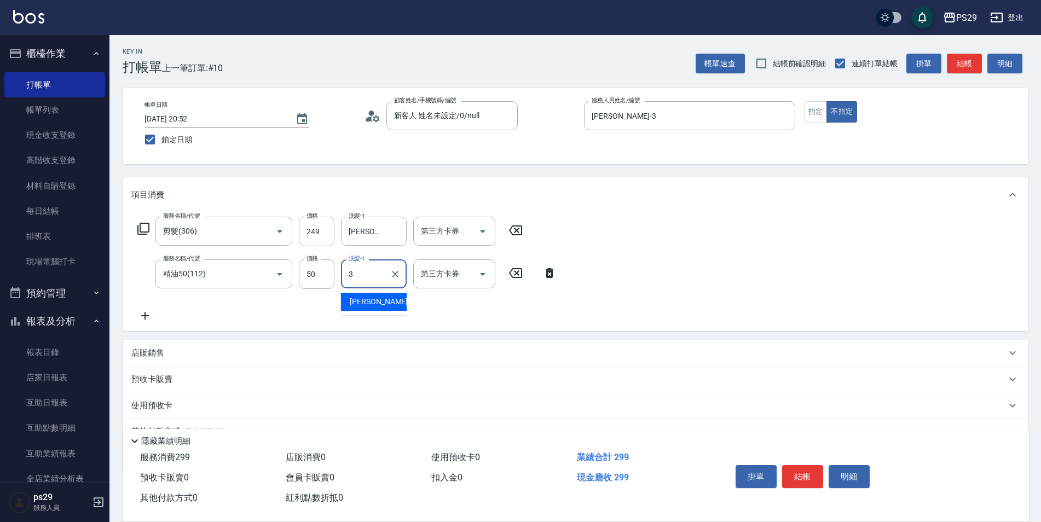
type input "[PERSON_NAME]-3"
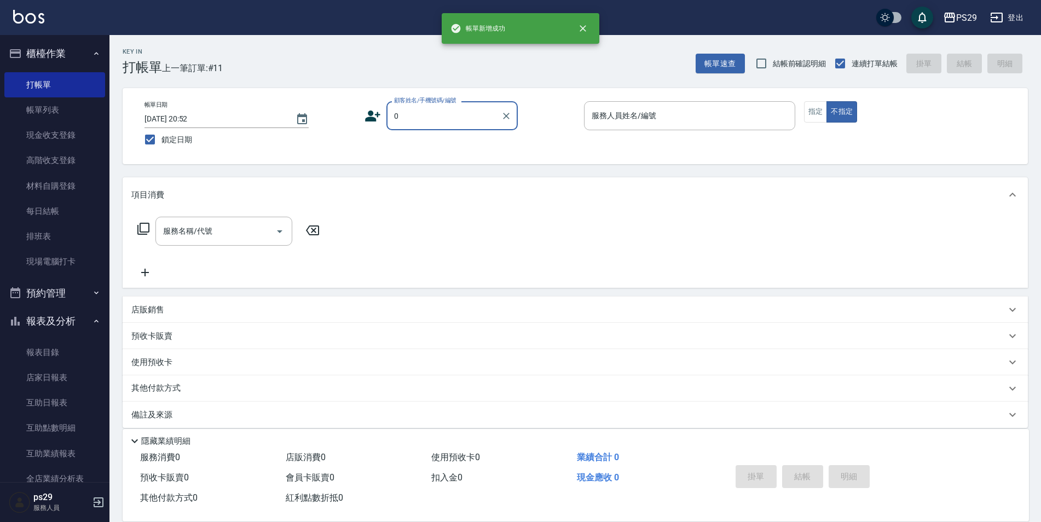
type input "新客人 姓名未設定/0/null"
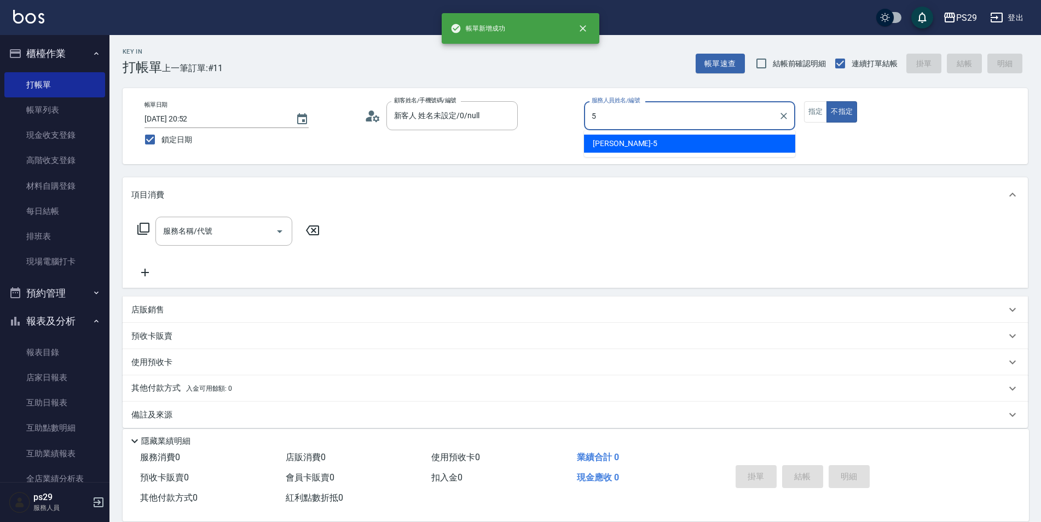
type input "[PERSON_NAME]維-5"
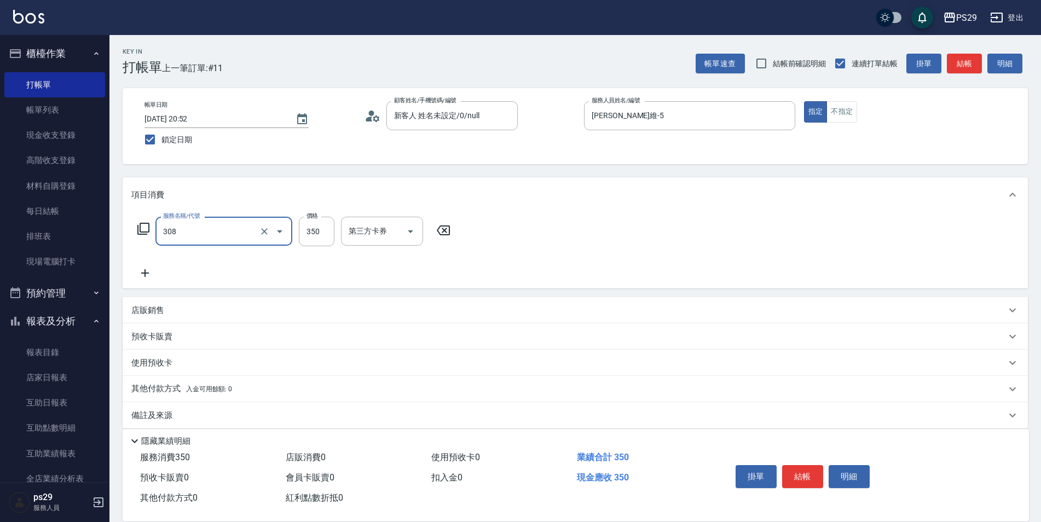
type input "洗+剪(308)"
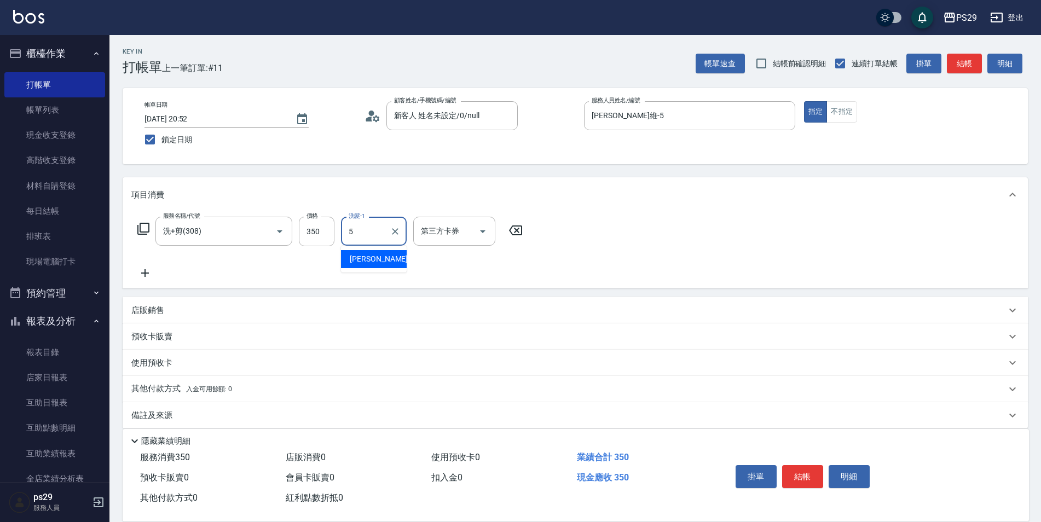
type input "[PERSON_NAME]維-5"
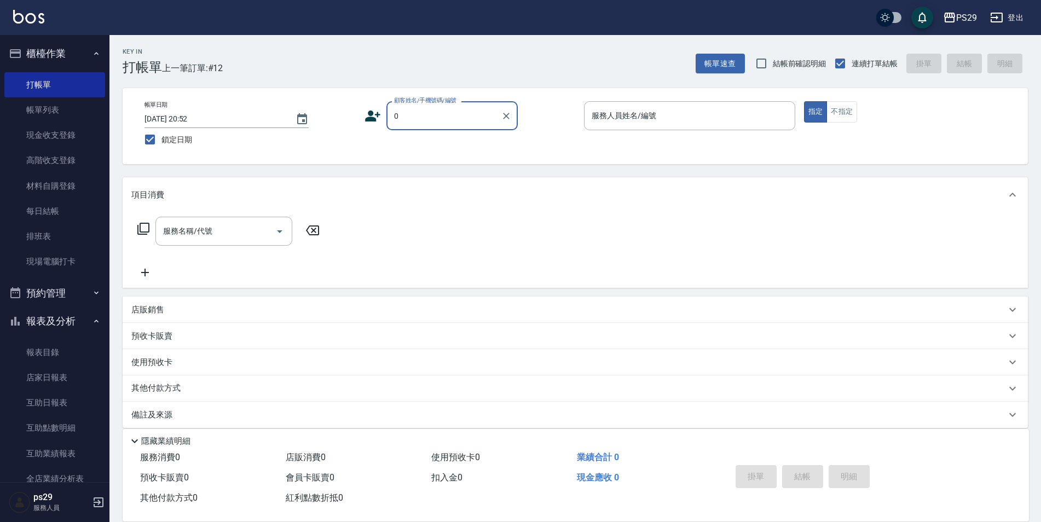
type input "新客人 姓名未設定/0/null"
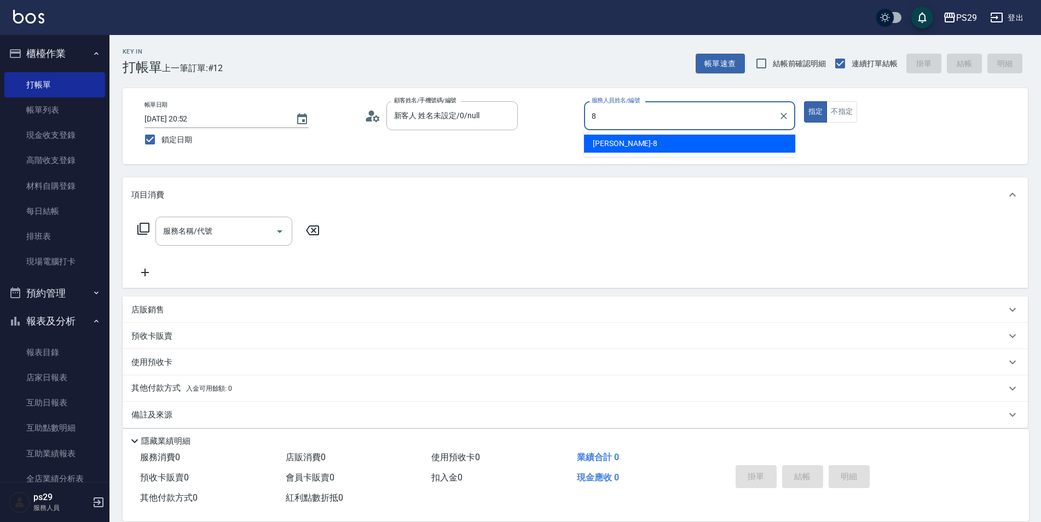
type input "[PERSON_NAME]-8"
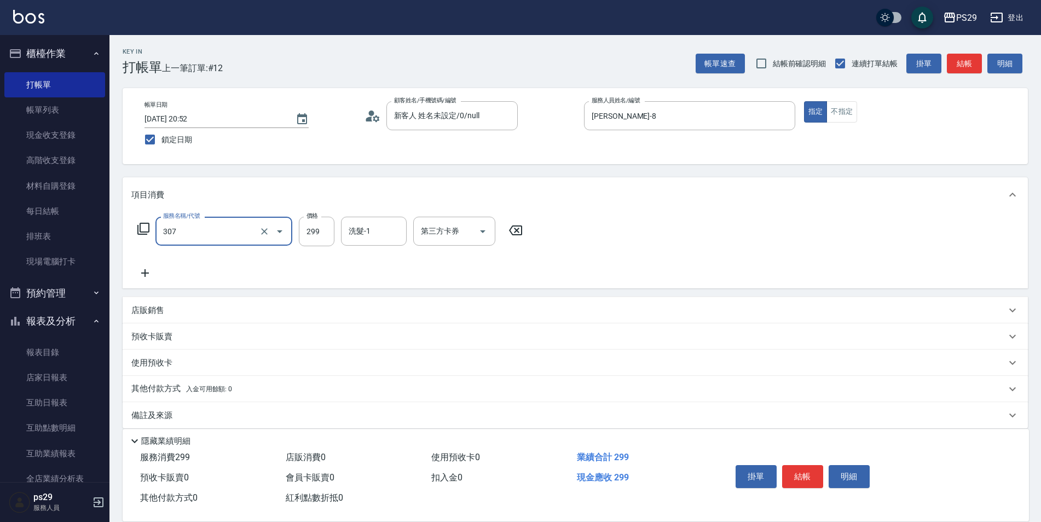
type input "剪髮(307)"
type input "5"
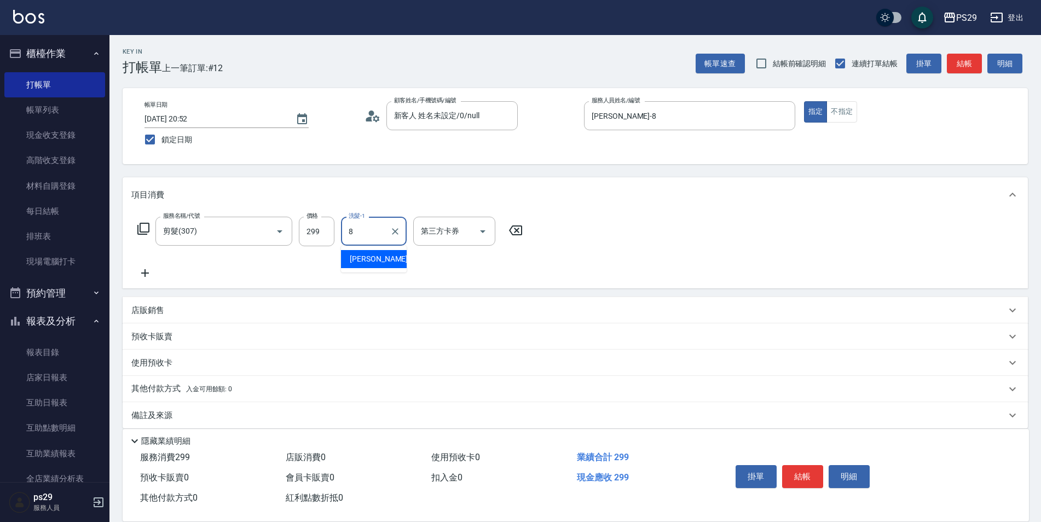
type input "[PERSON_NAME]-8"
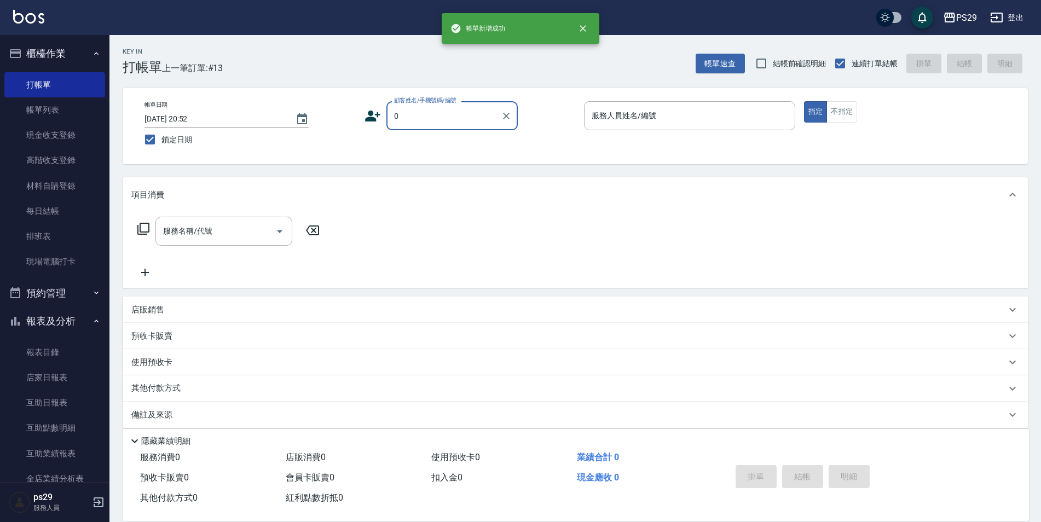
type input "新客人 姓名未設定/0/null"
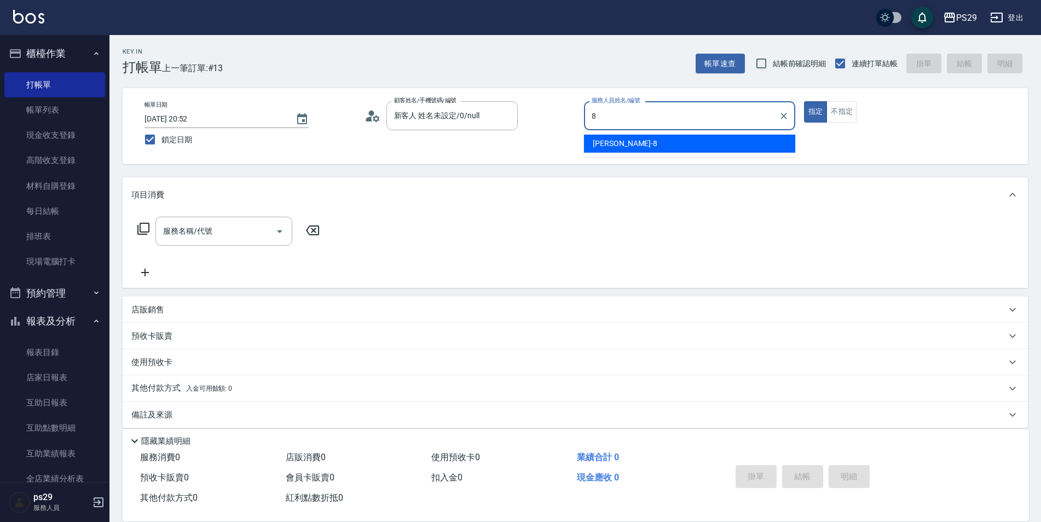
type input "[PERSON_NAME]-8"
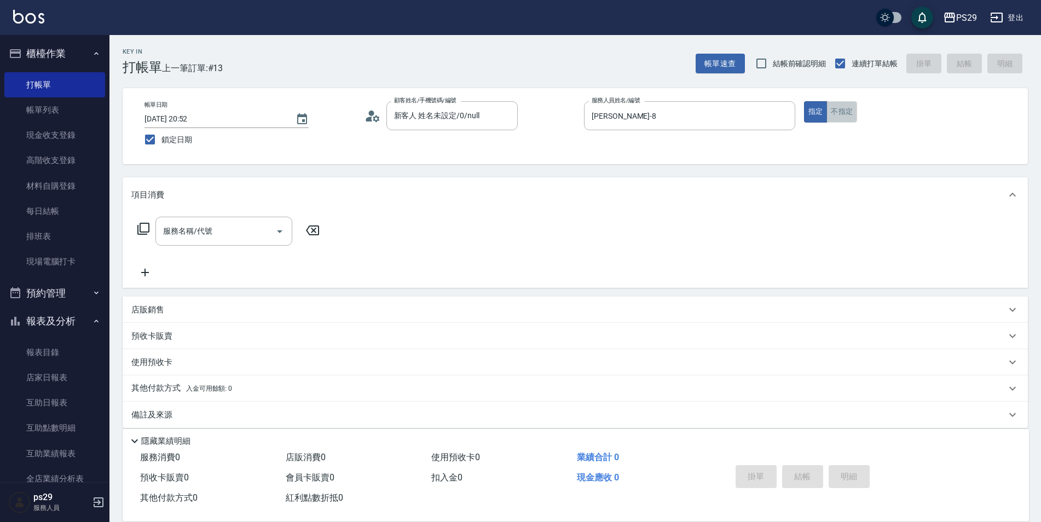
click at [857, 110] on button "不指定" at bounding box center [841, 111] width 31 height 21
click at [206, 223] on input "服務名稱/代號" at bounding box center [215, 231] width 111 height 19
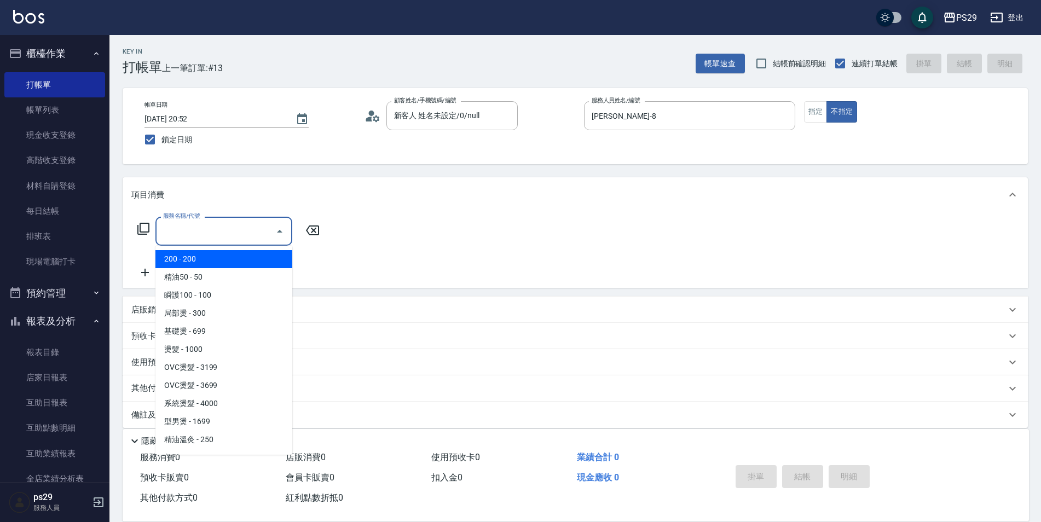
type input "200(111)"
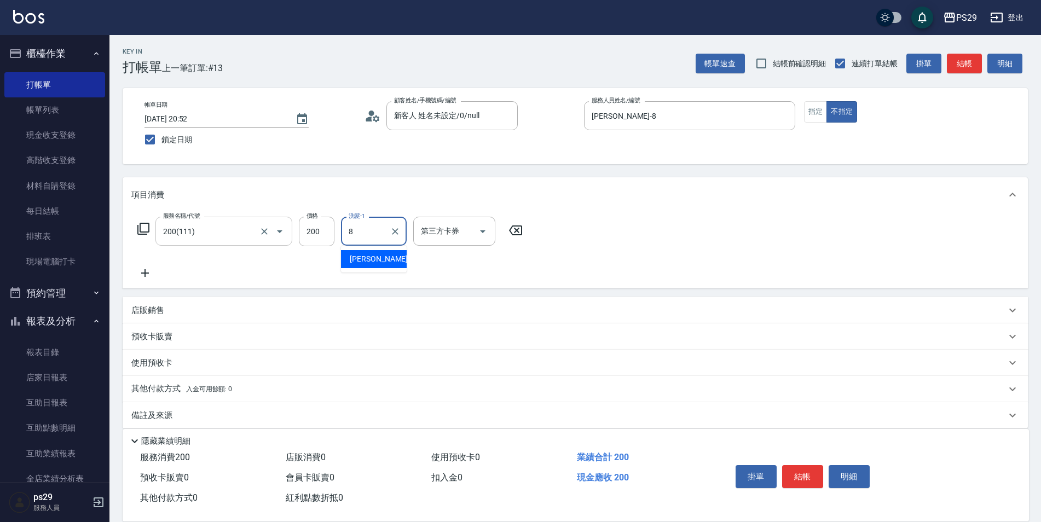
type input "[PERSON_NAME]-8"
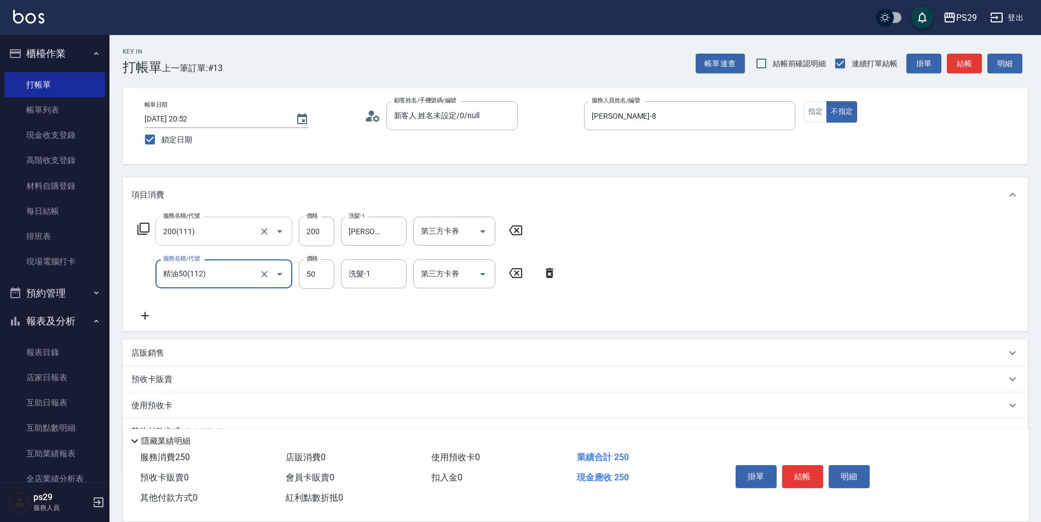
type input "精油50(112)"
type input "[PERSON_NAME]-8"
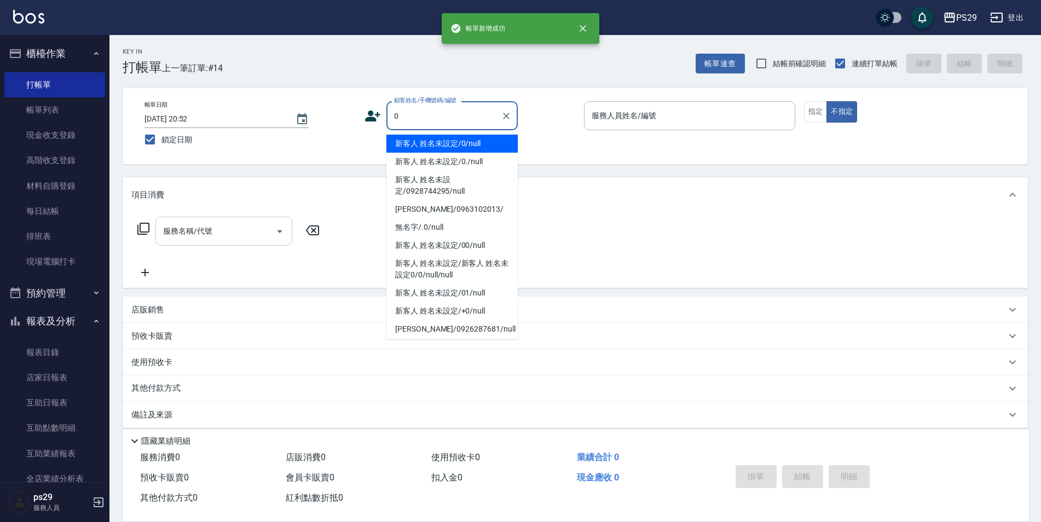
type input "新客人 姓名未設定/0/null"
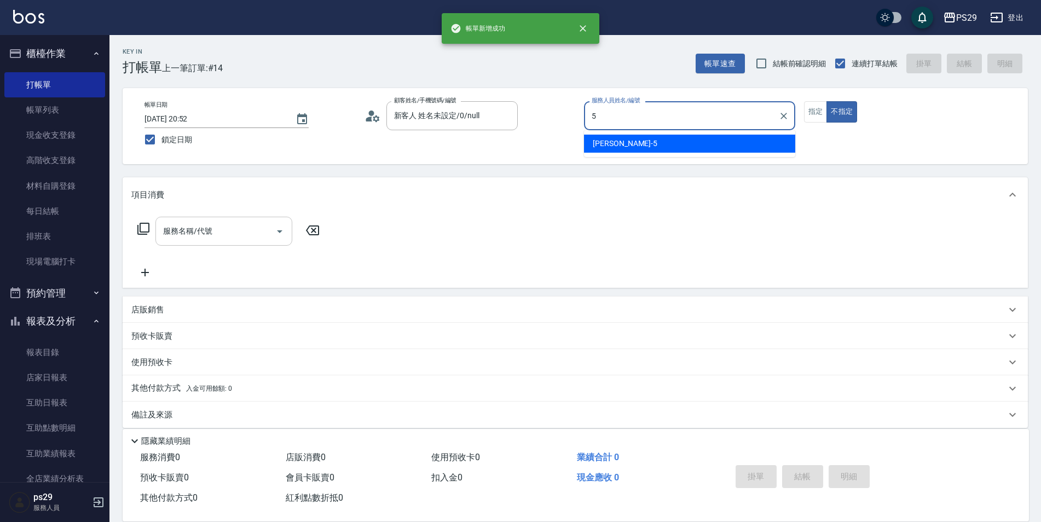
type input "[PERSON_NAME]維-5"
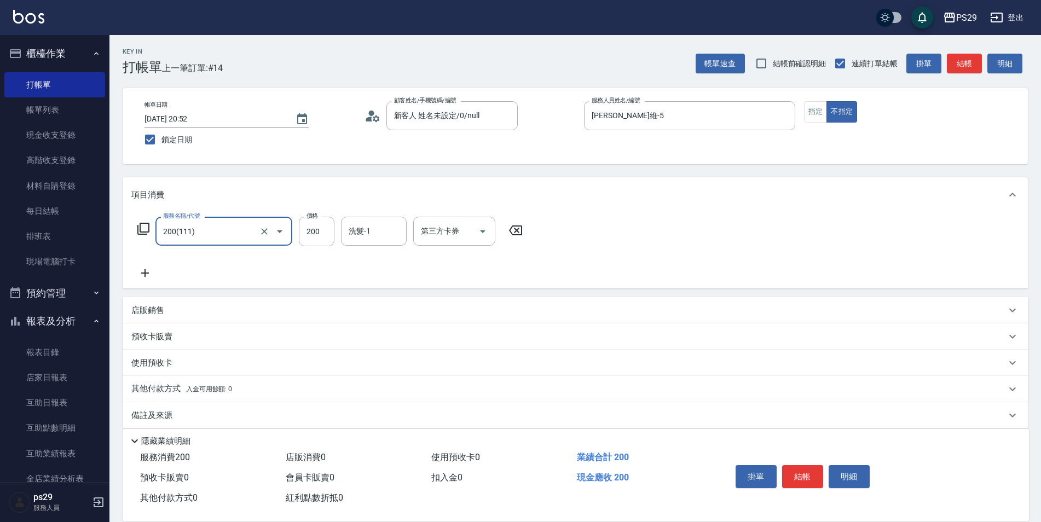
type input "200(111)"
type input "[PERSON_NAME]維-5"
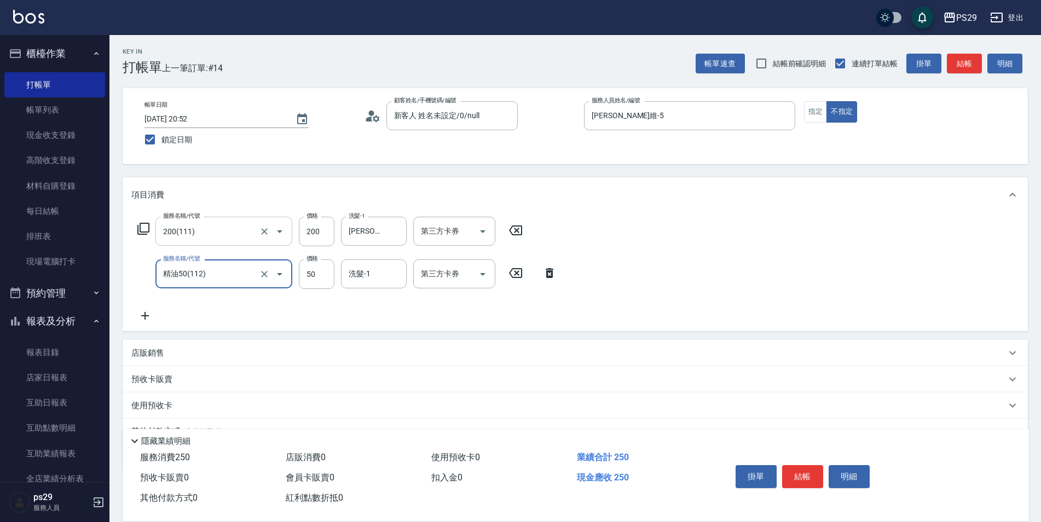
type input "精油50(112)"
type input "[PERSON_NAME]維-5"
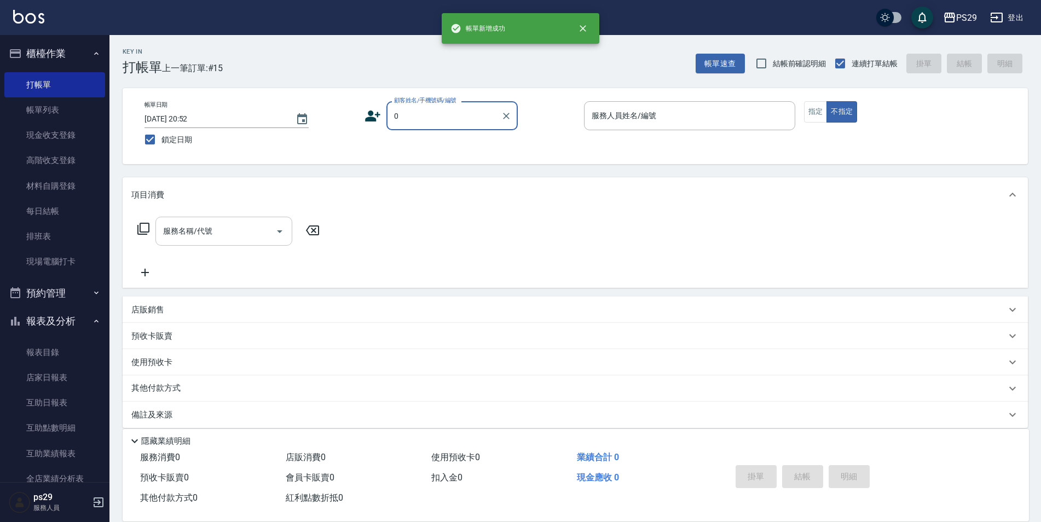
type input "新客人 姓名未設定/0/null"
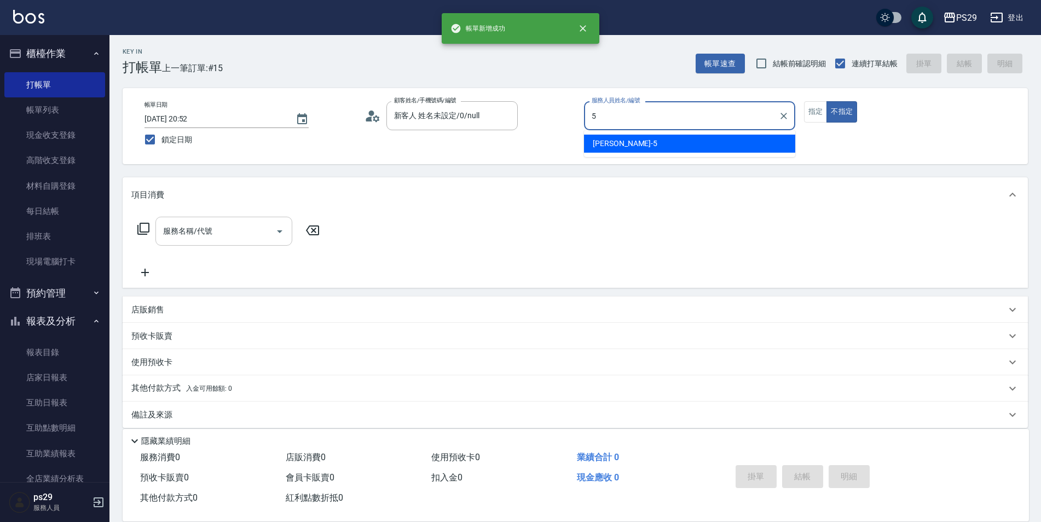
type input "[PERSON_NAME]維-5"
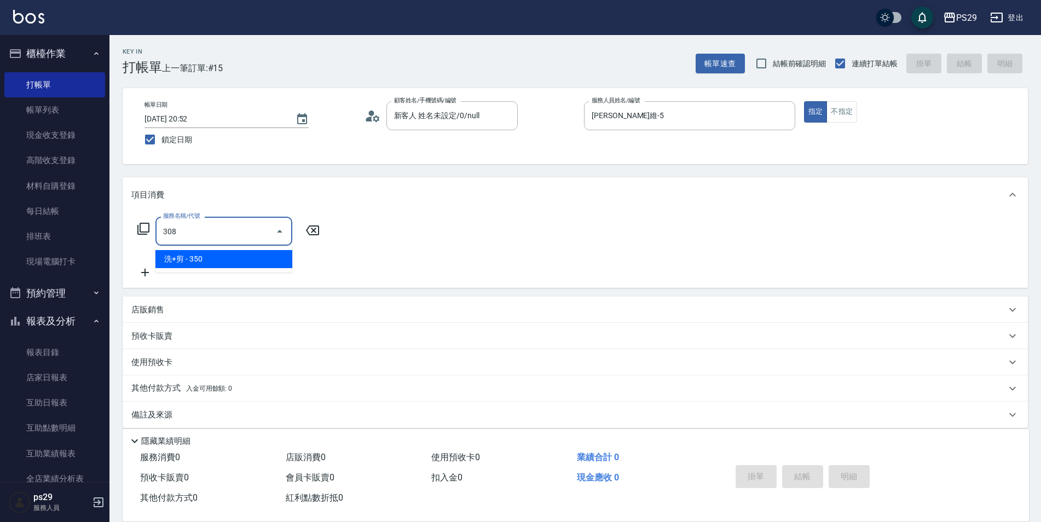
type input "洗+剪(308)"
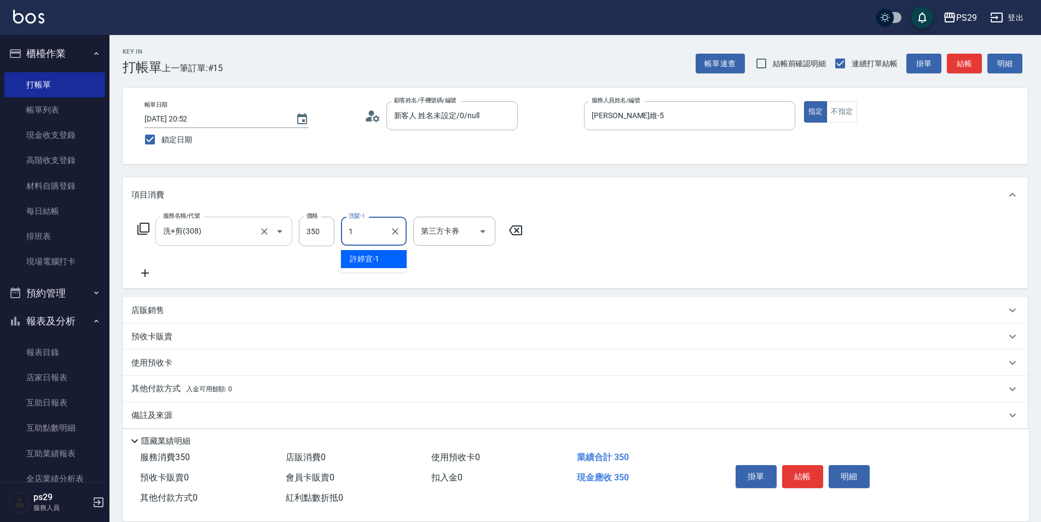
type input "[PERSON_NAME]-1"
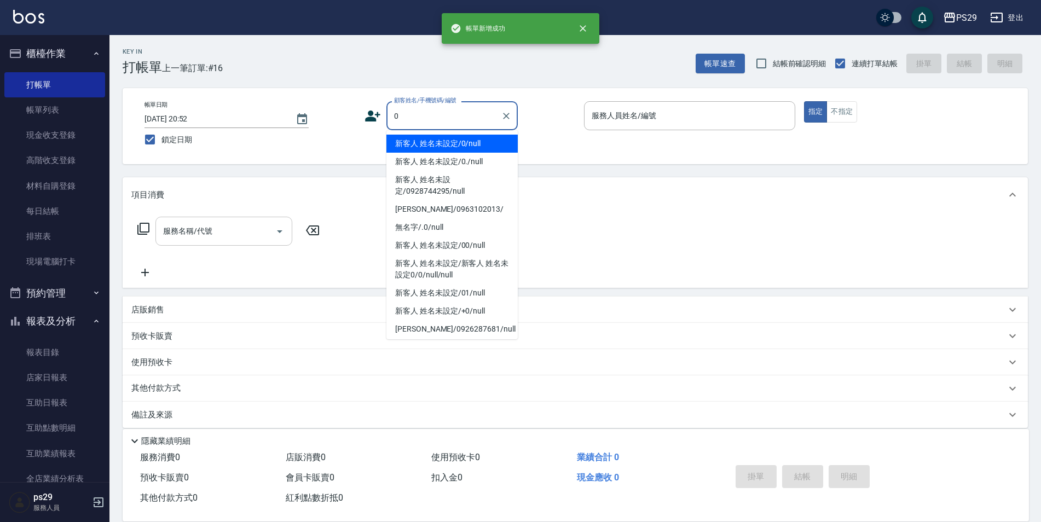
type input "新客人 姓名未設定/0/null"
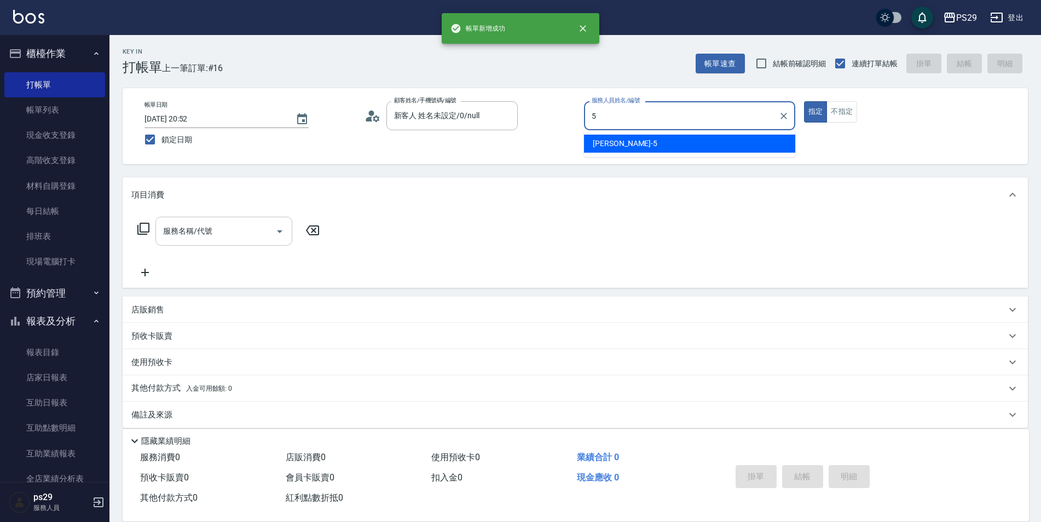
type input "[PERSON_NAME]維-5"
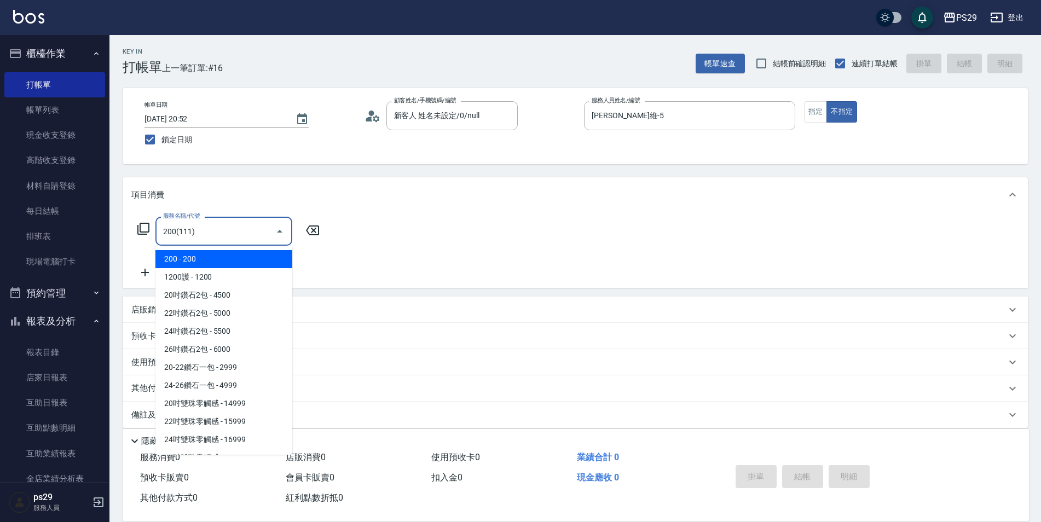
type input "200(111)"
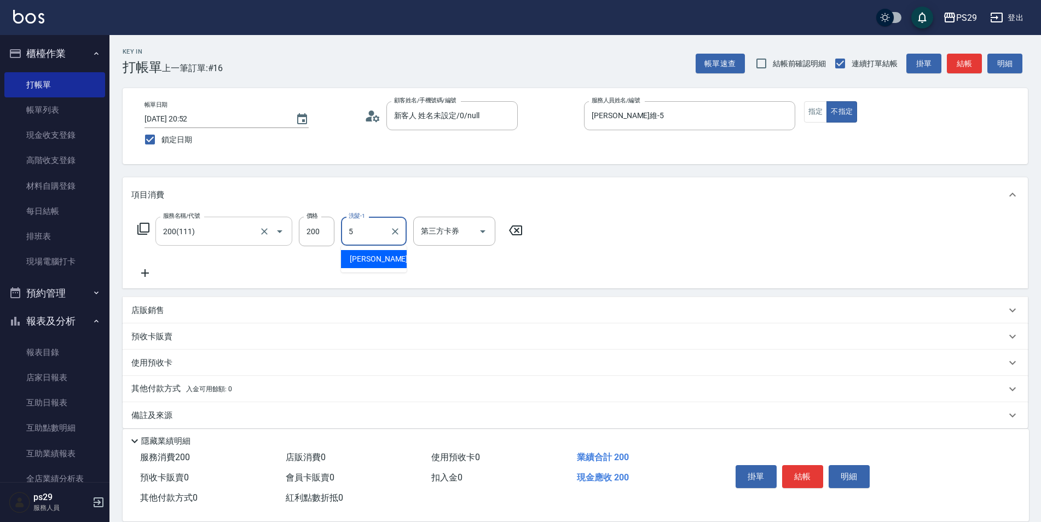
type input "[PERSON_NAME]維-5"
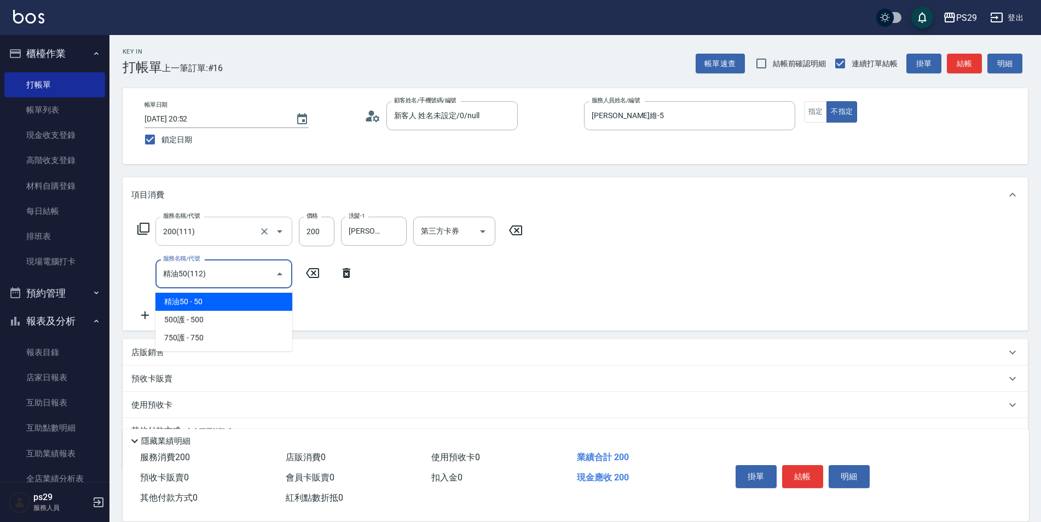
type input "精油50(112)"
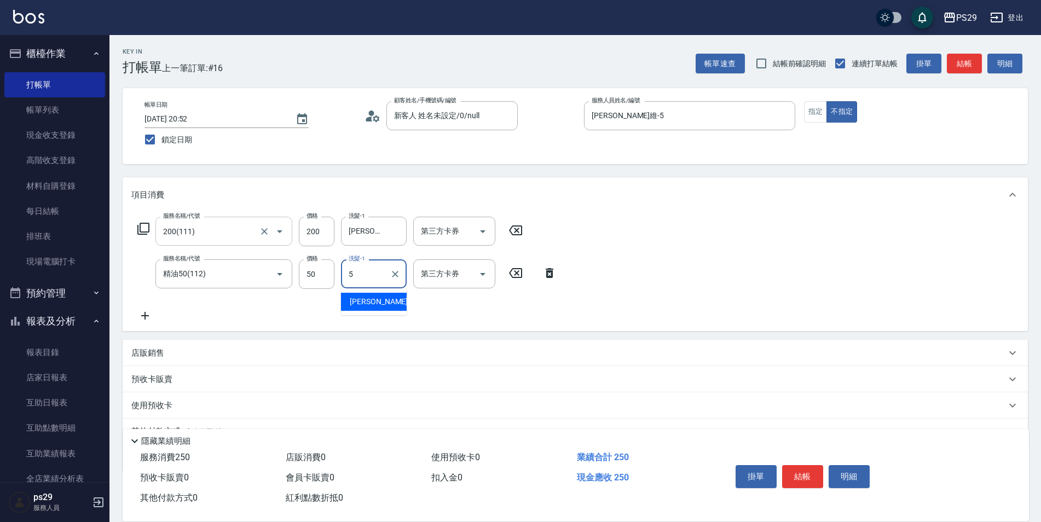
type input "[PERSON_NAME]維-5"
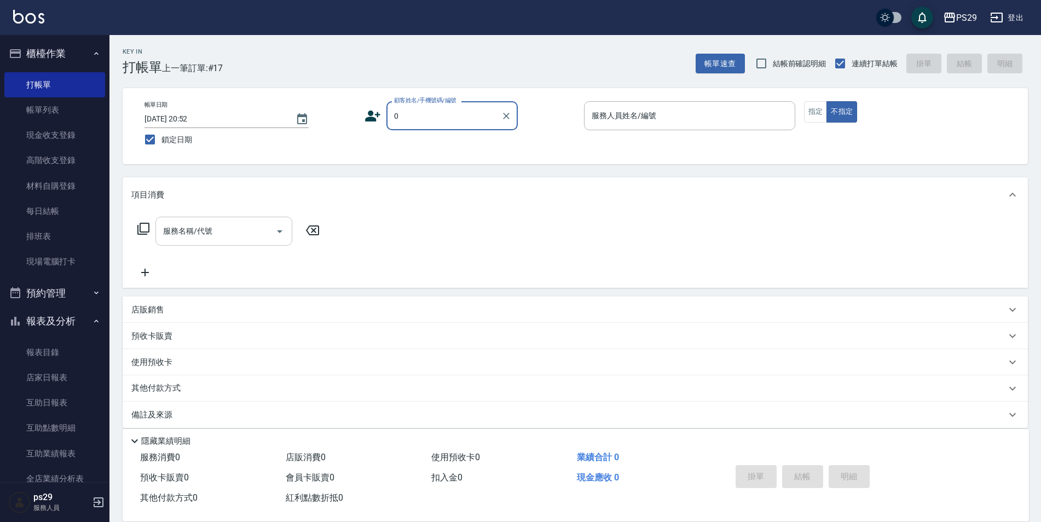
type input "新客人 姓名未設定/0/null"
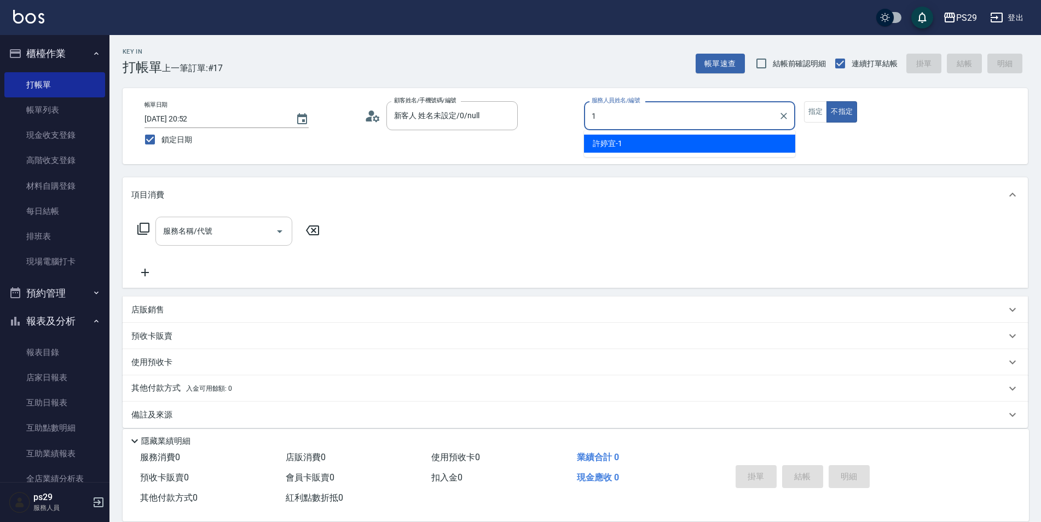
type input "[PERSON_NAME]-1"
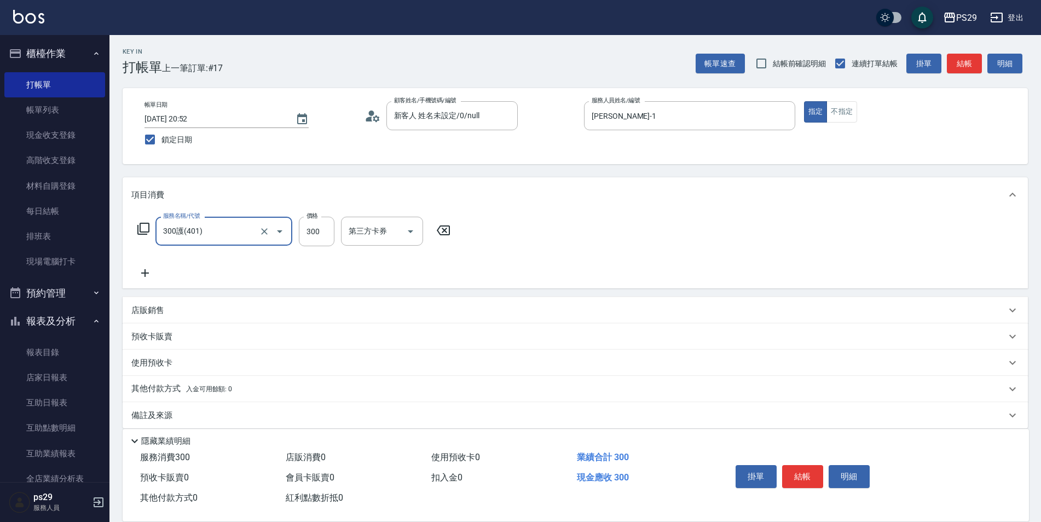
type input "300護(401)"
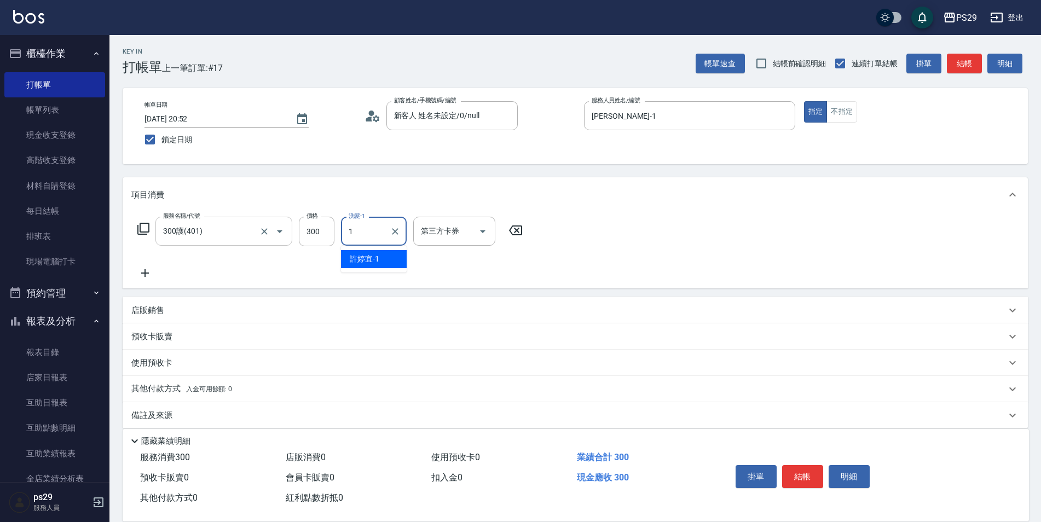
type input "[PERSON_NAME]-1"
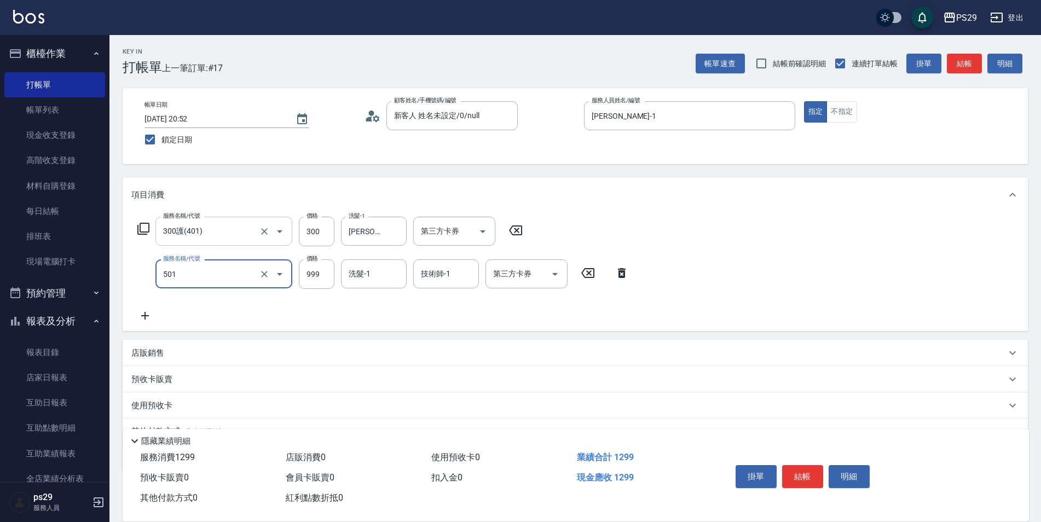
type input "染髮(501)"
type input "1200"
type input "[PERSON_NAME]-1"
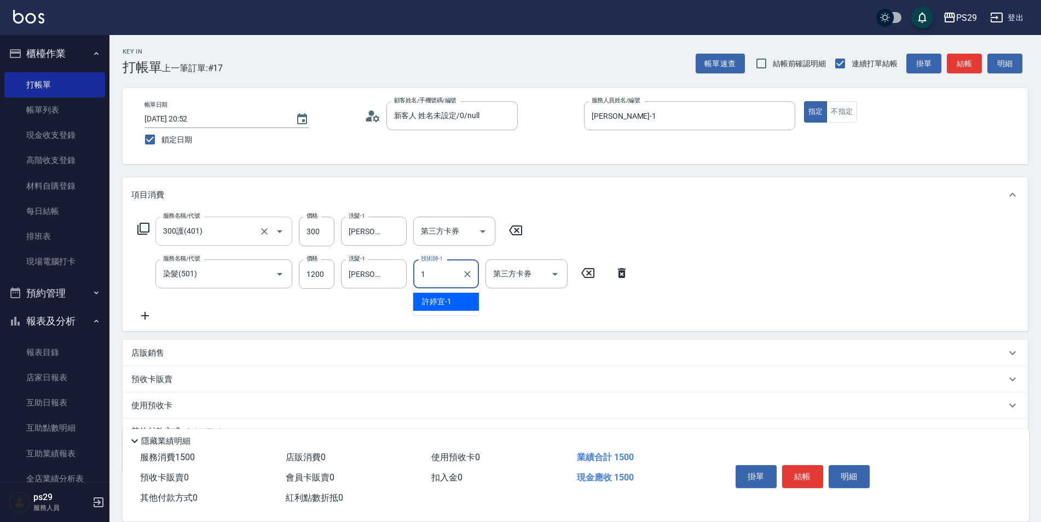
type input "[PERSON_NAME]-1"
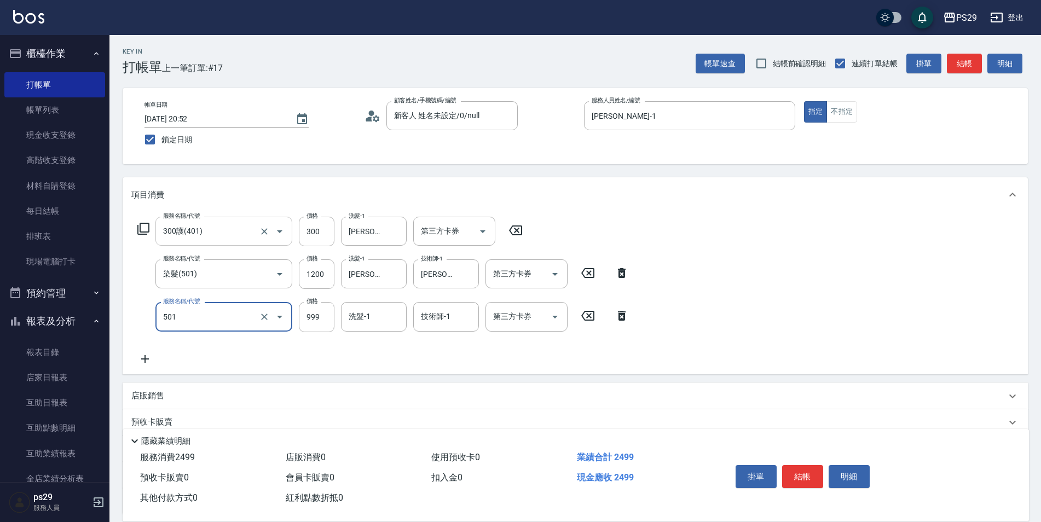
type input "染髮(501)"
type input "1200"
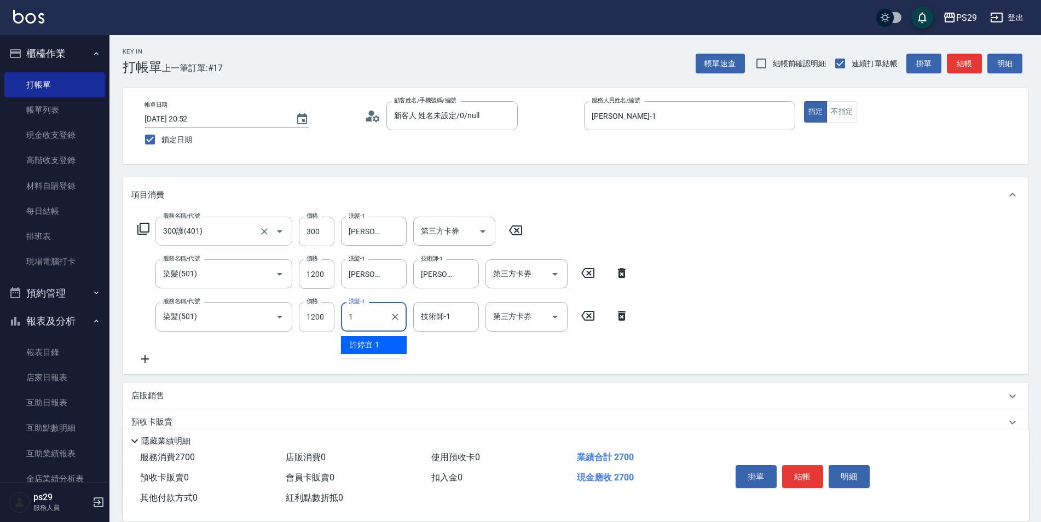
type input "[PERSON_NAME]-1"
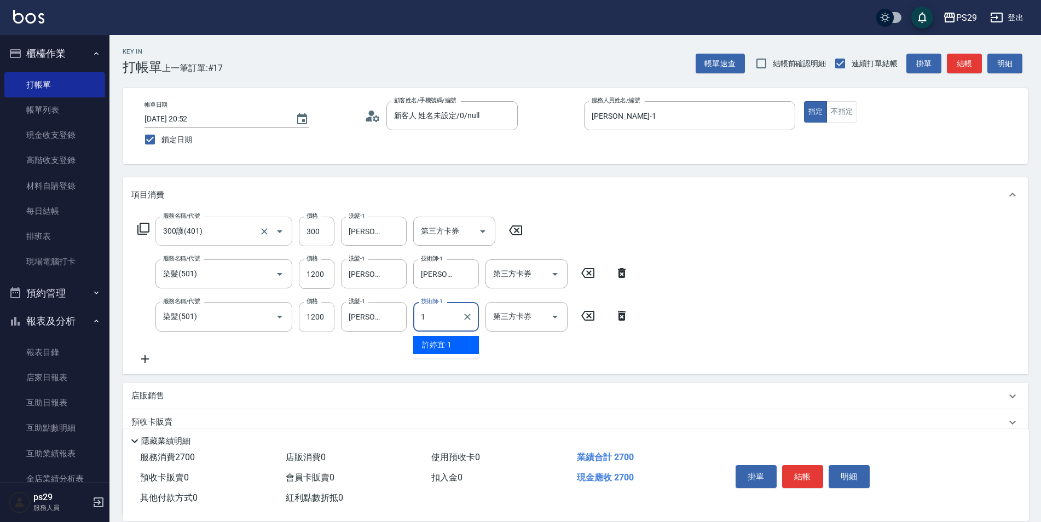
type input "[PERSON_NAME]-1"
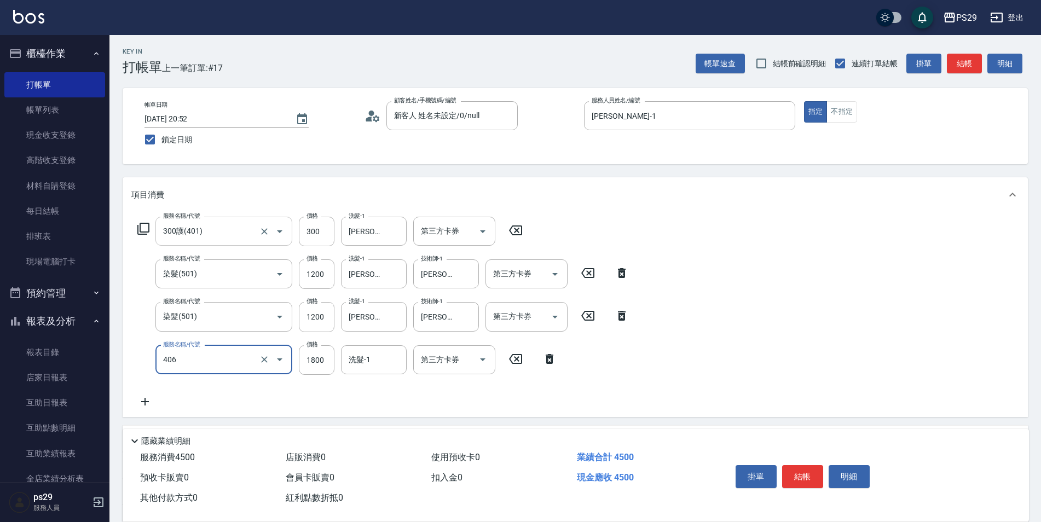
type input "鏡面二劑(406)"
click at [146, 403] on icon at bounding box center [144, 401] width 27 height 13
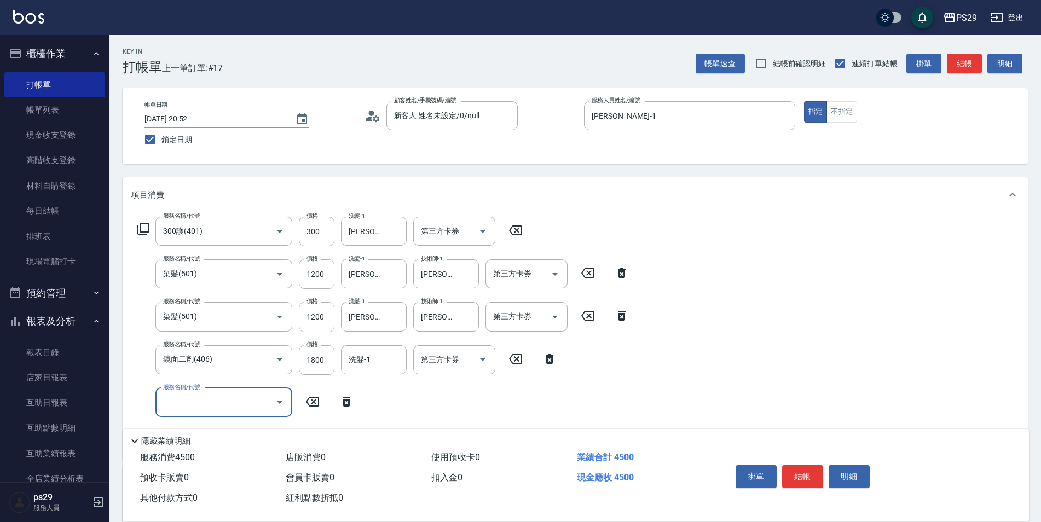
scroll to position [55, 0]
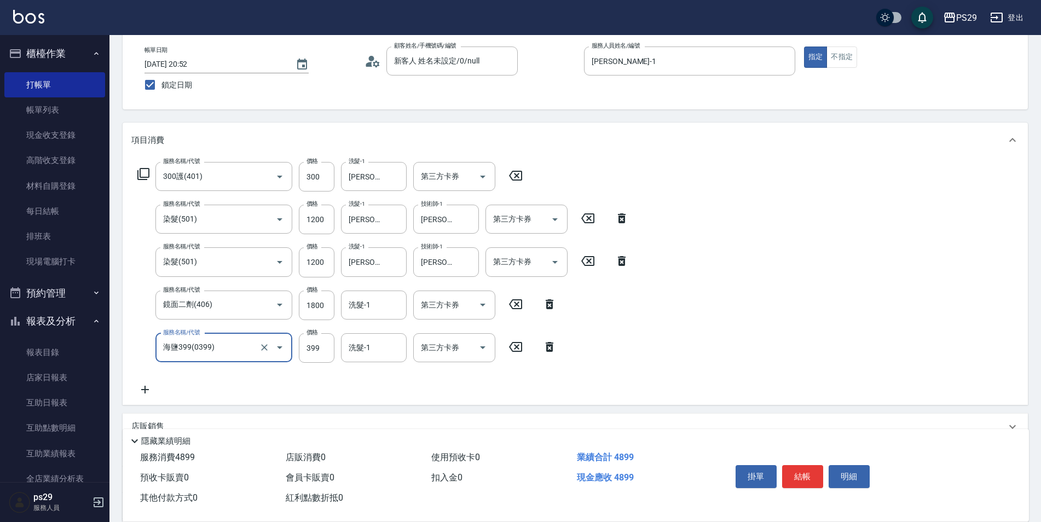
type input "海鹽399(0399)"
type input "[PERSON_NAME]-1"
click at [331, 305] on input "1800" at bounding box center [317, 306] width 36 height 30
click at [332, 304] on input "1800" at bounding box center [317, 306] width 36 height 30
type input "1400"
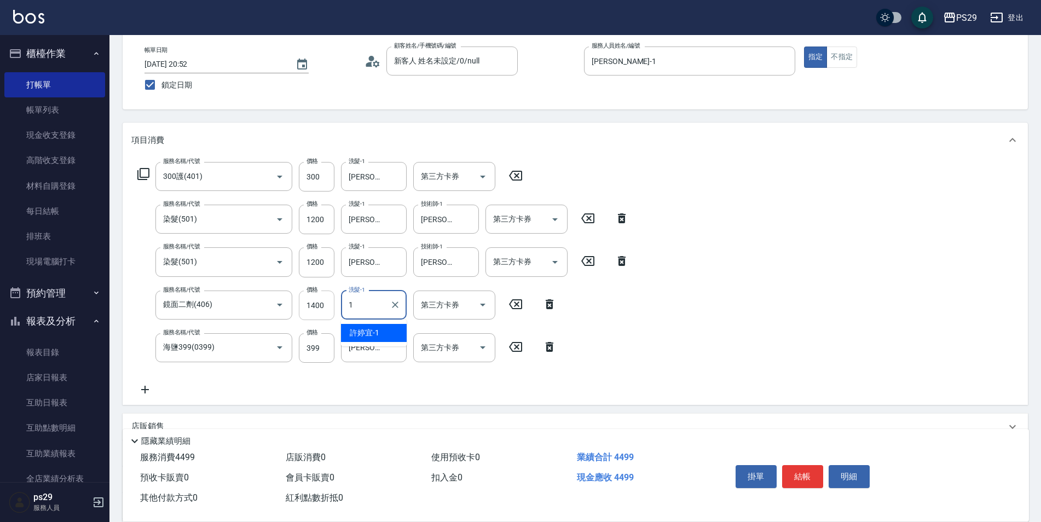
type input "[PERSON_NAME]-1"
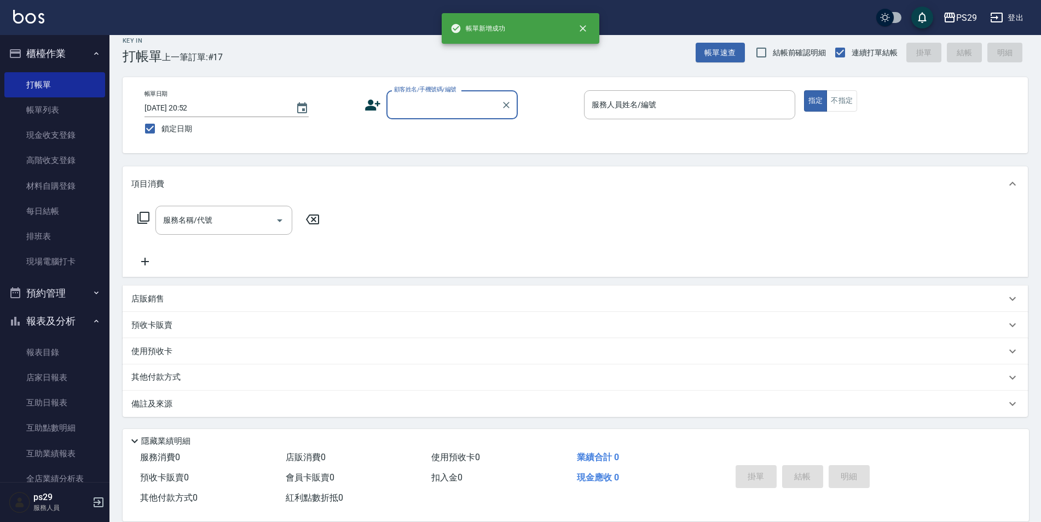
scroll to position [11, 0]
type input "新客人 姓名未設定/0/null"
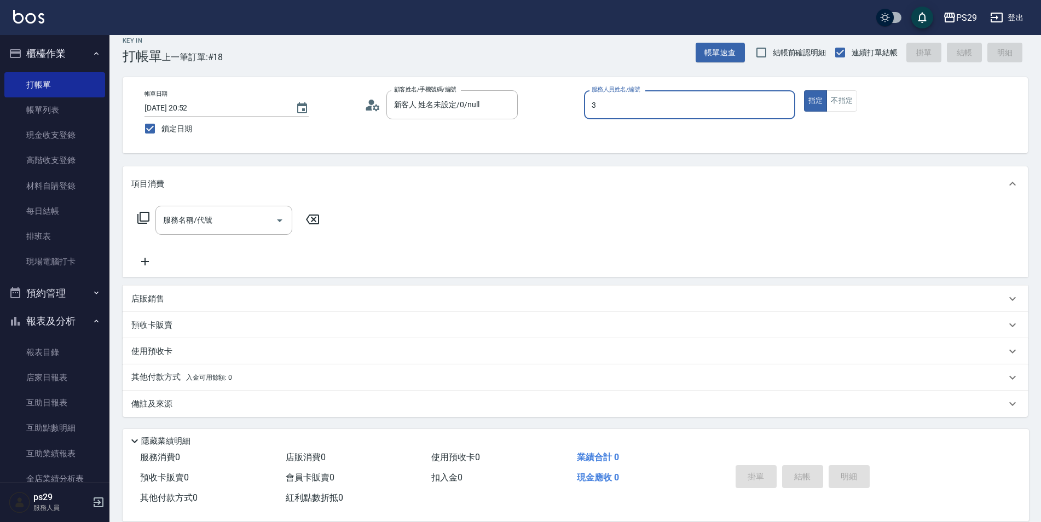
type input "[PERSON_NAME]-3"
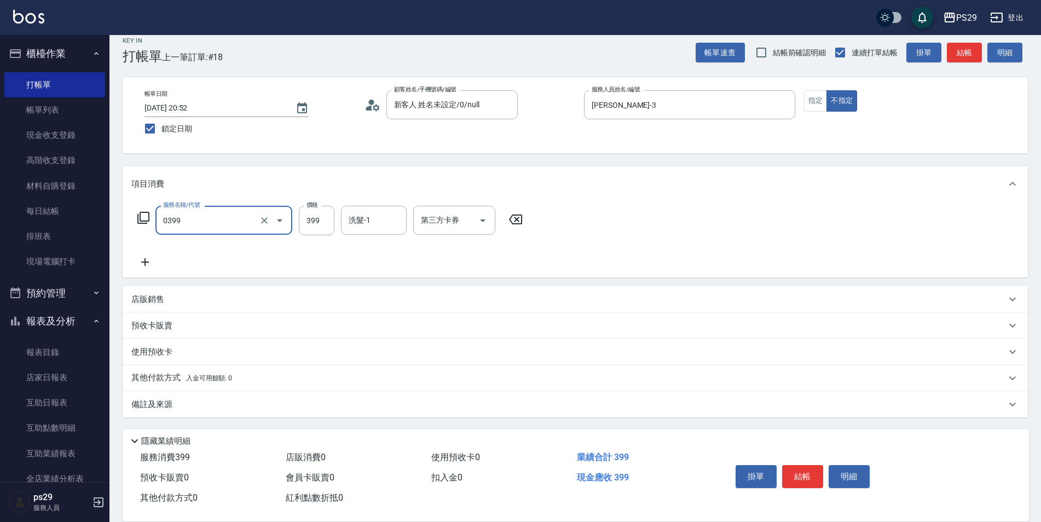
type input "海鹽399(0399)"
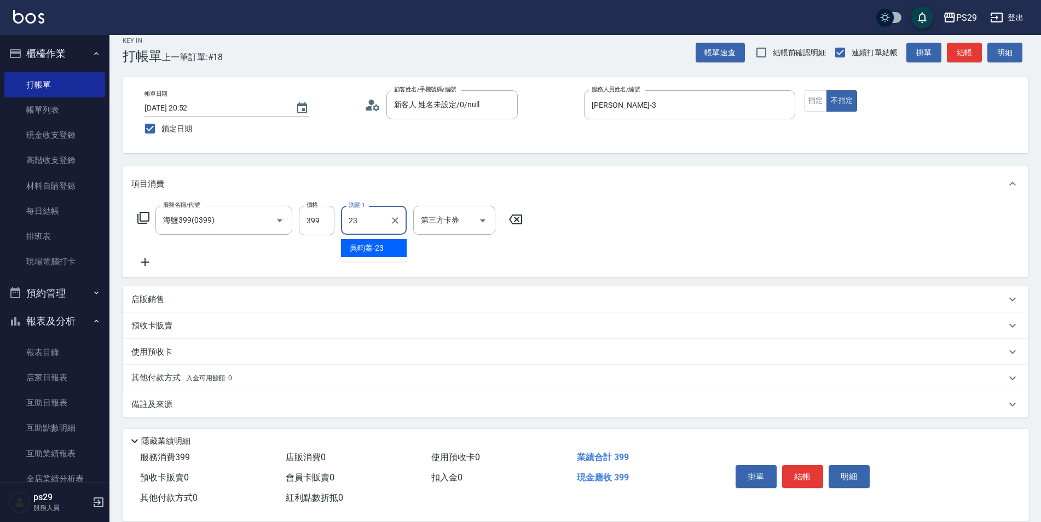
type input "[PERSON_NAME]-23"
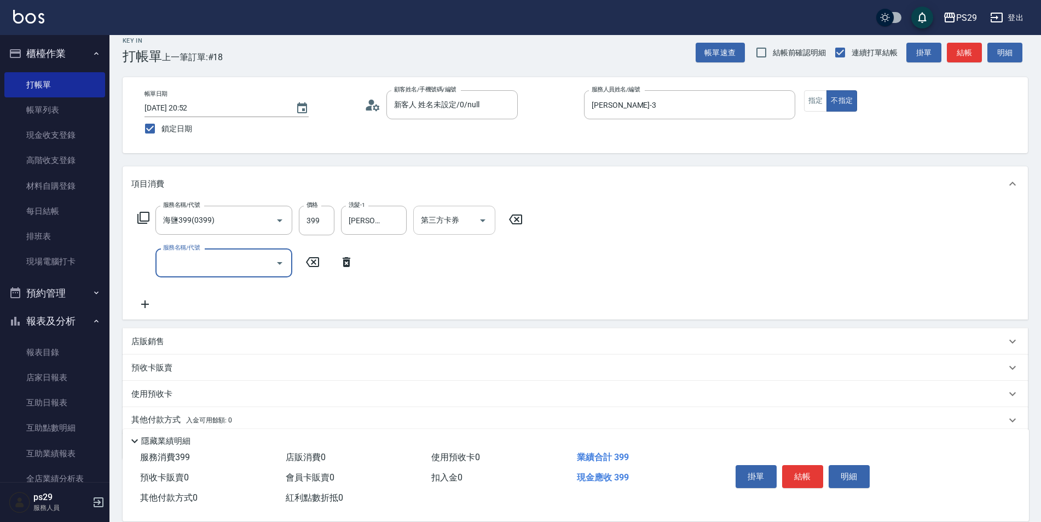
click at [429, 220] on input "第三方卡券" at bounding box center [446, 220] width 56 height 19
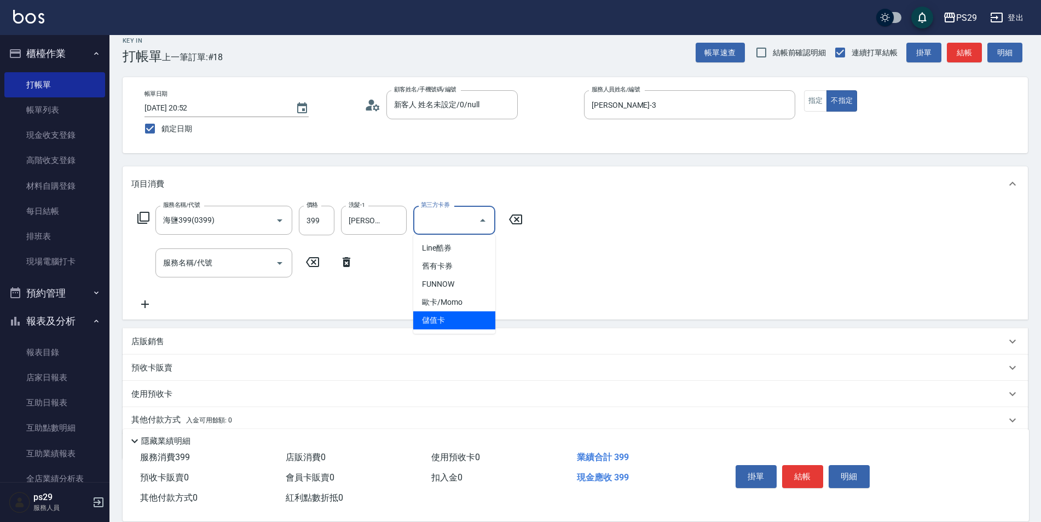
click at [444, 317] on span "儲值卡" at bounding box center [454, 320] width 82 height 18
type input "儲值卡"
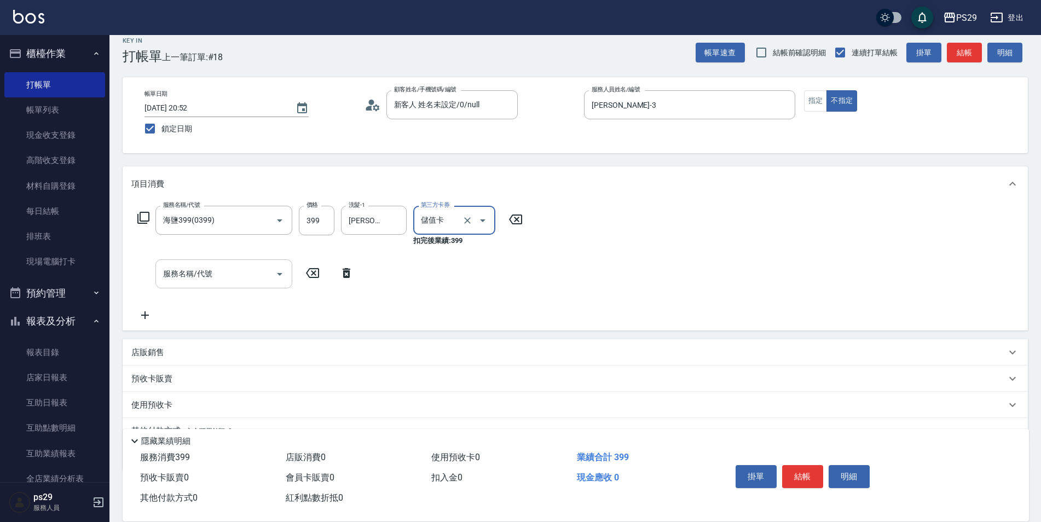
click at [184, 271] on input "服務名稱/代號" at bounding box center [215, 273] width 111 height 19
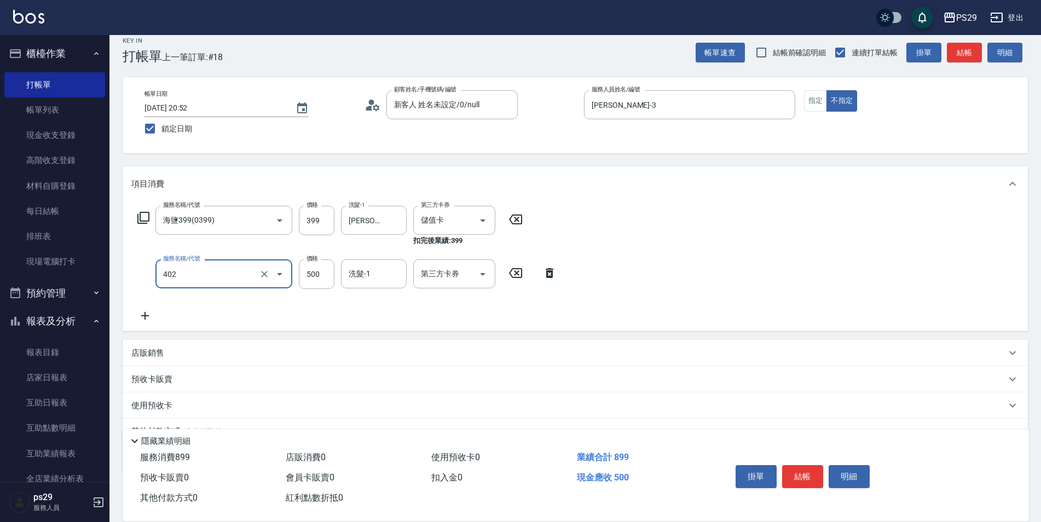
type input "500護(402)"
type input "600"
type input "[PERSON_NAME]-23"
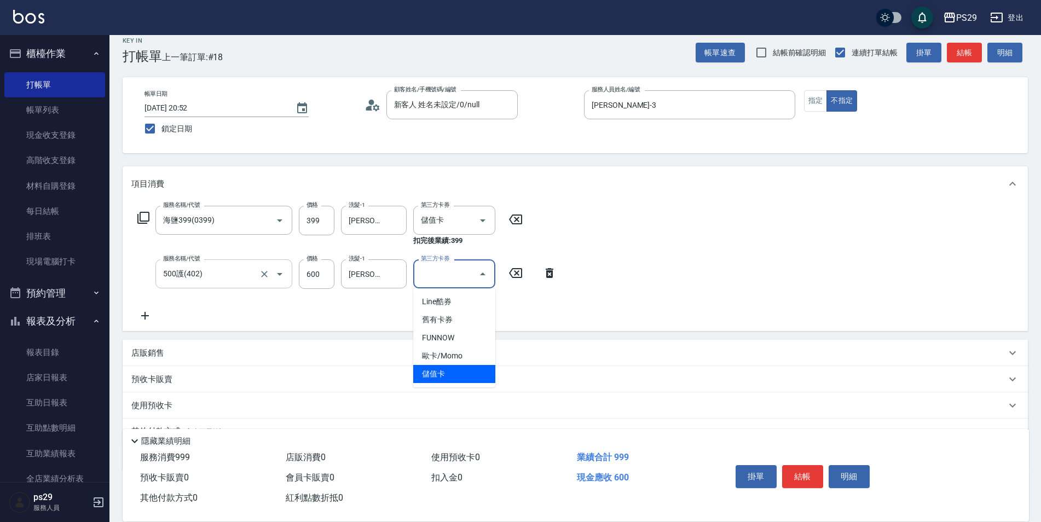
type input "儲值卡"
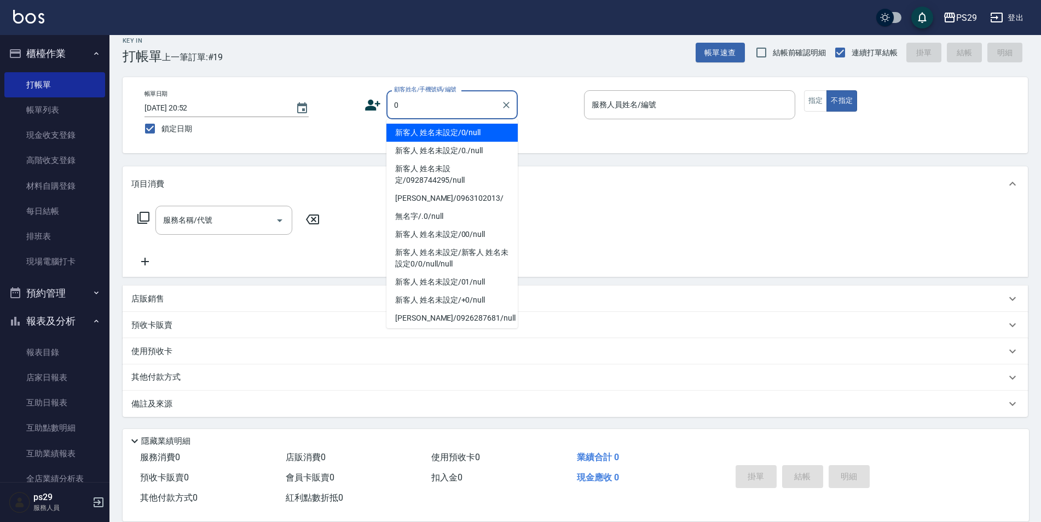
type input "新客人 姓名未設定/0/null"
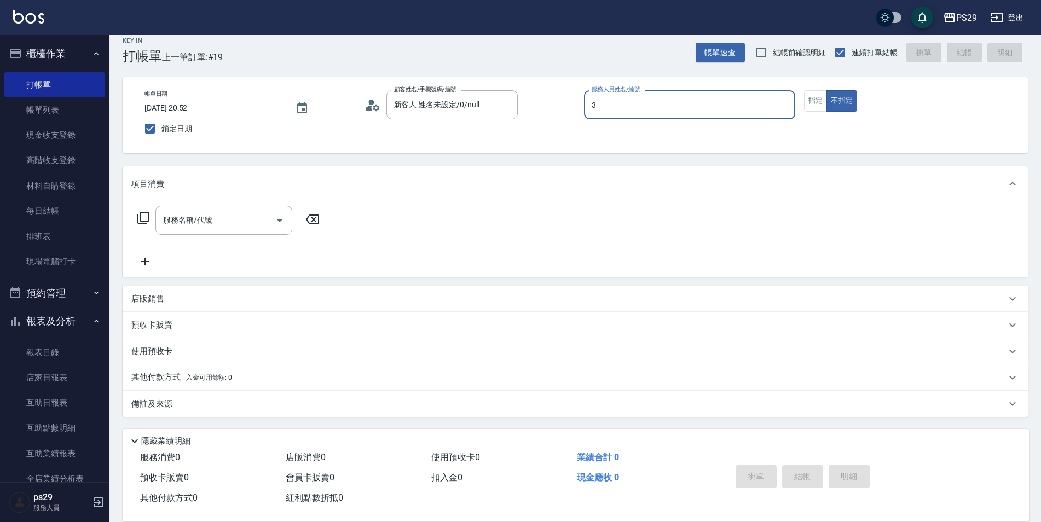
type input "[PERSON_NAME]-3"
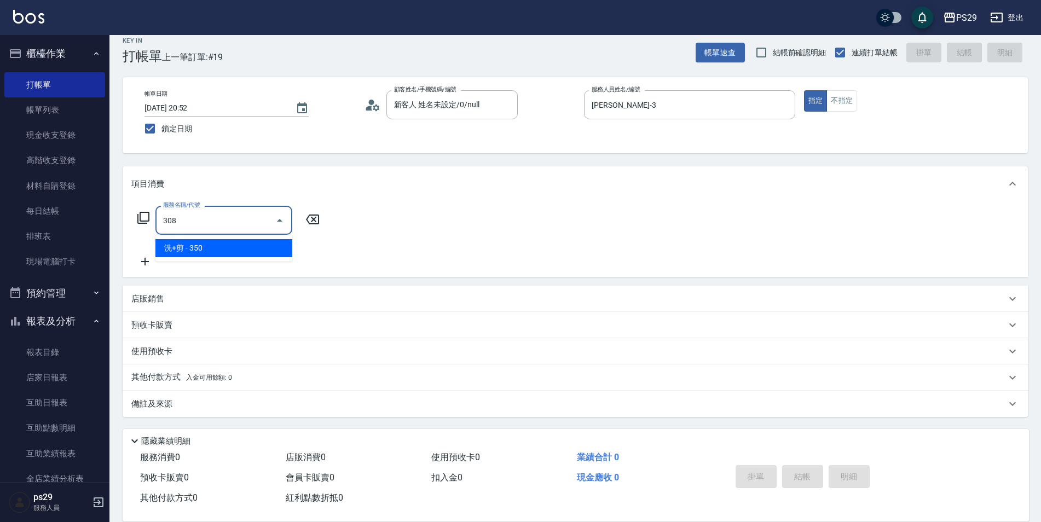
type input "洗+剪(308)"
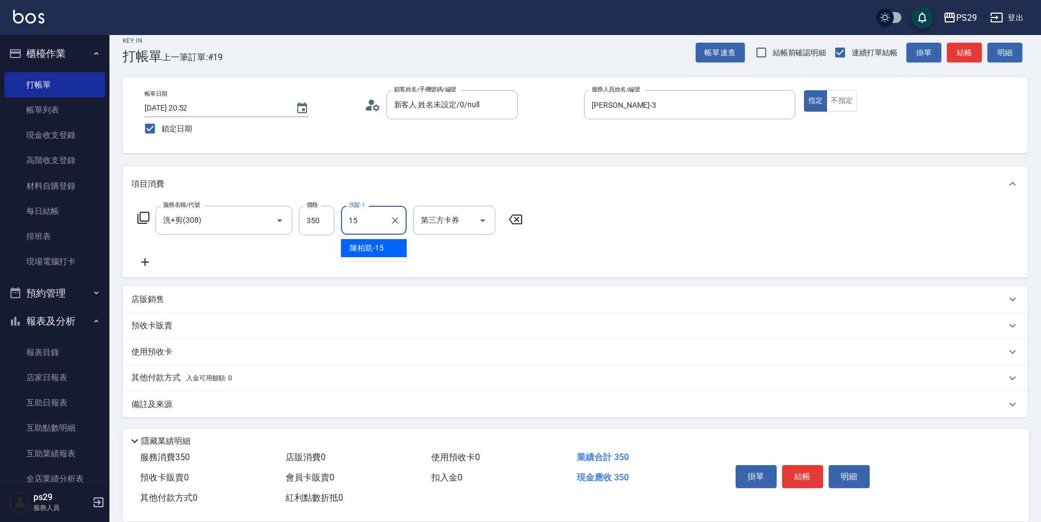
type input "[PERSON_NAME]-15"
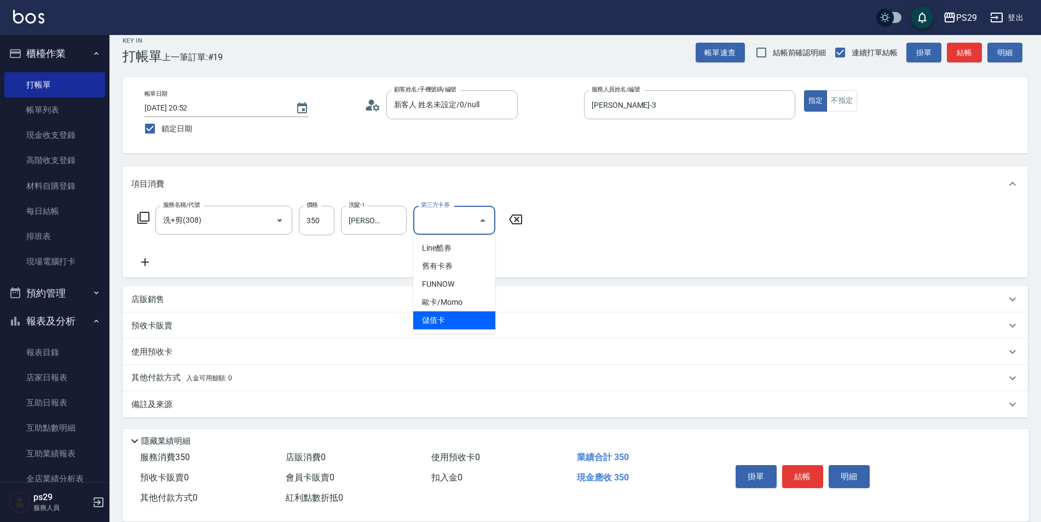
type input "儲值卡"
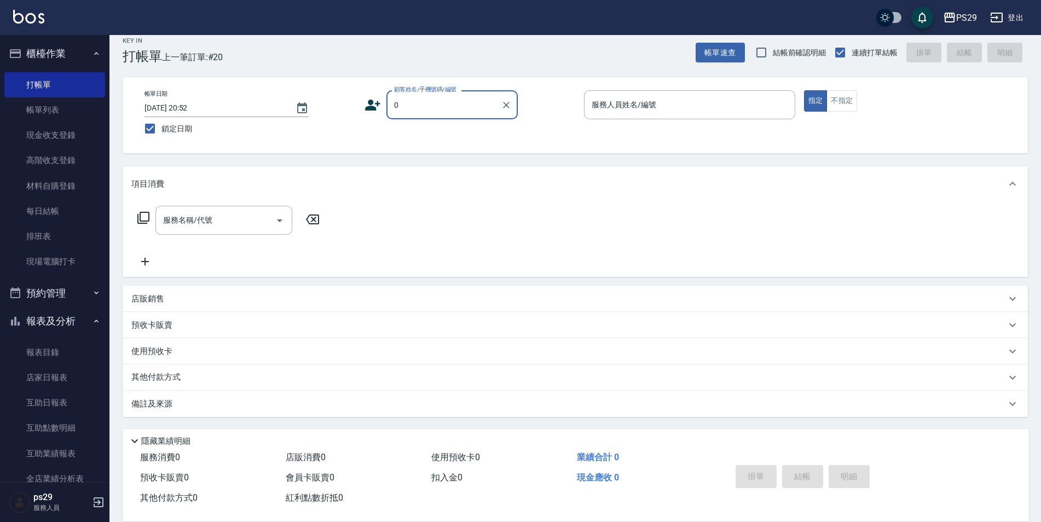
type input "新客人 姓名未設定/0/null"
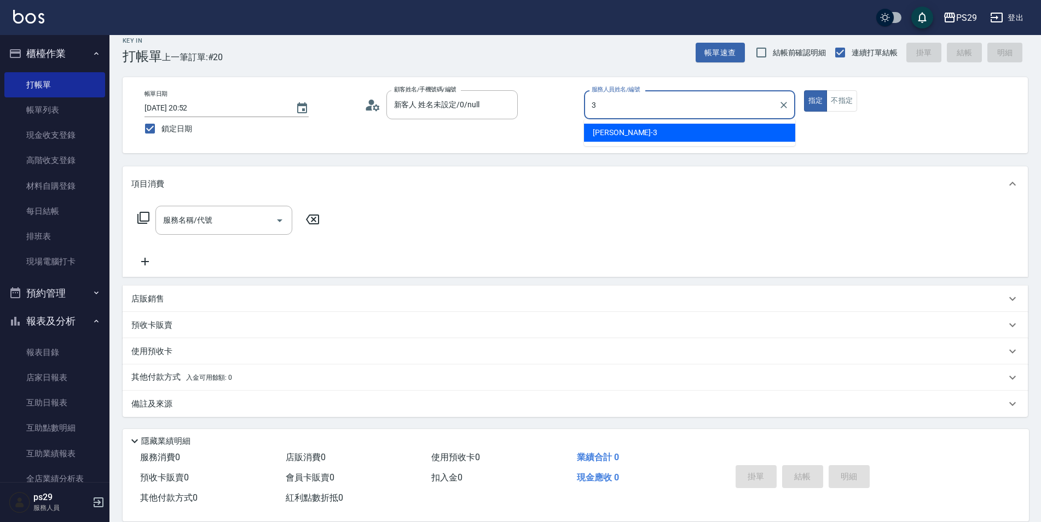
type input "[PERSON_NAME]-3"
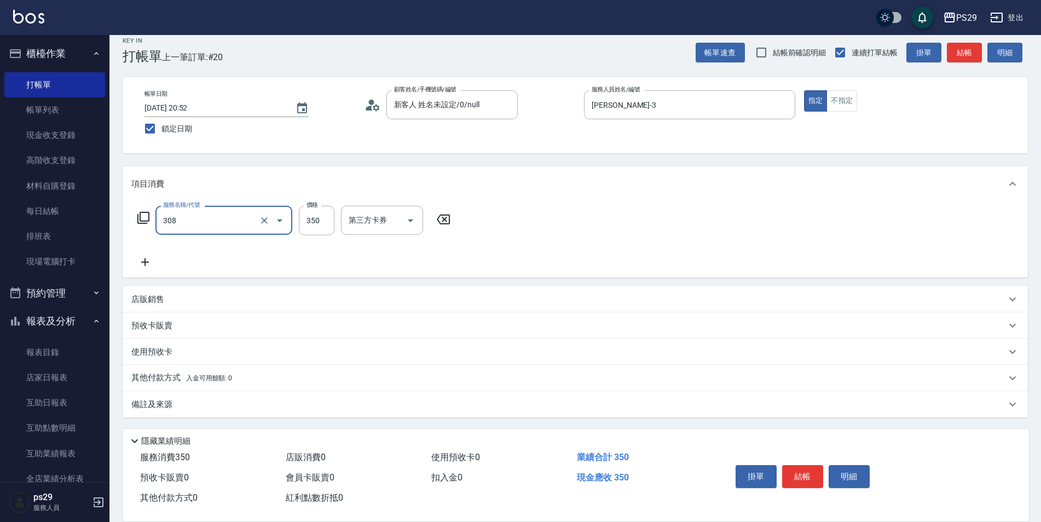
type input "洗+剪(308)"
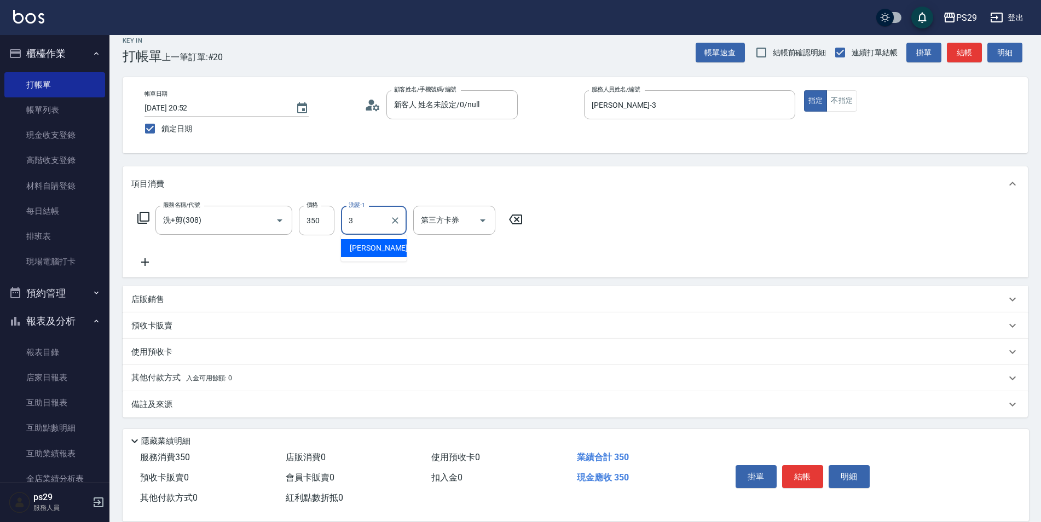
type input "[PERSON_NAME]-3"
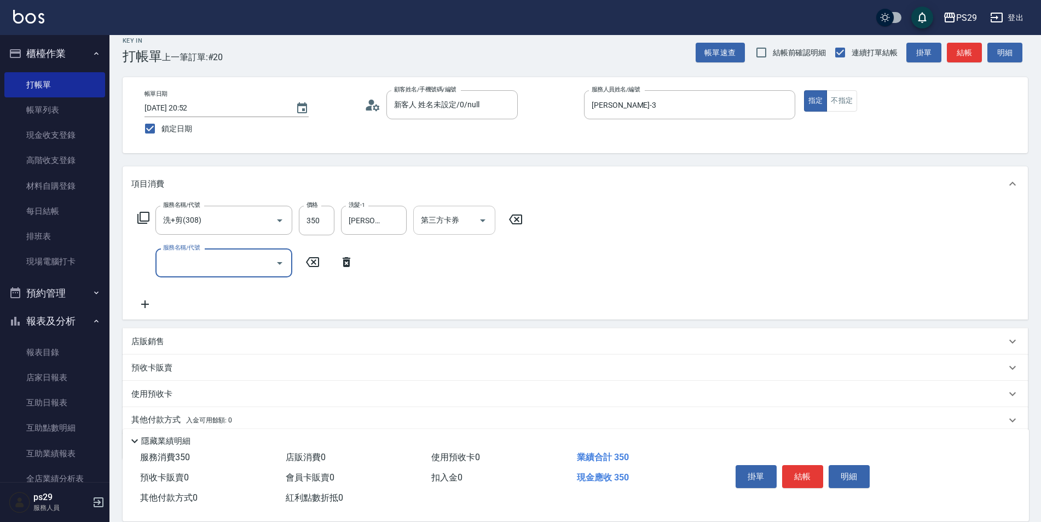
click at [443, 210] on div "第三方卡券" at bounding box center [454, 220] width 82 height 29
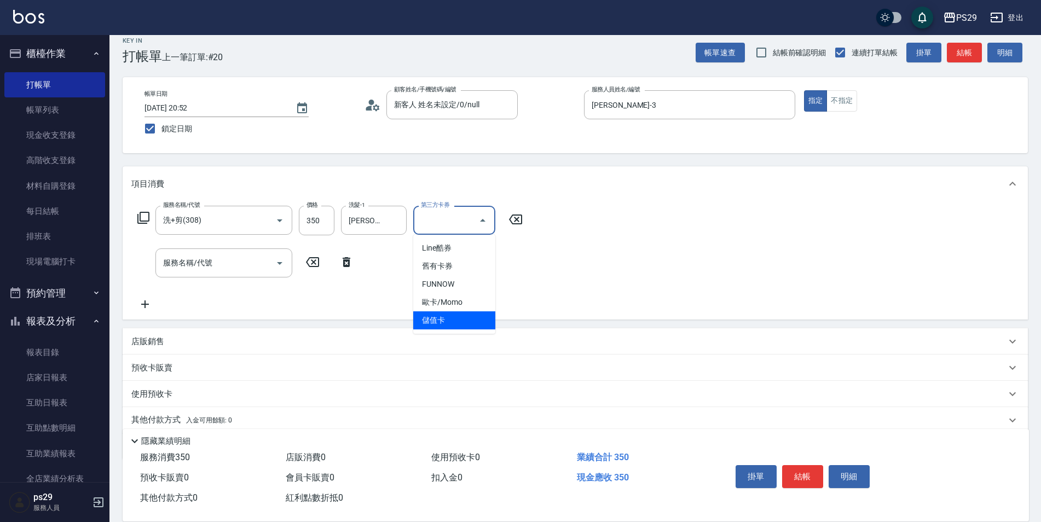
click at [462, 322] on span "儲值卡" at bounding box center [454, 320] width 82 height 18
type input "儲值卡"
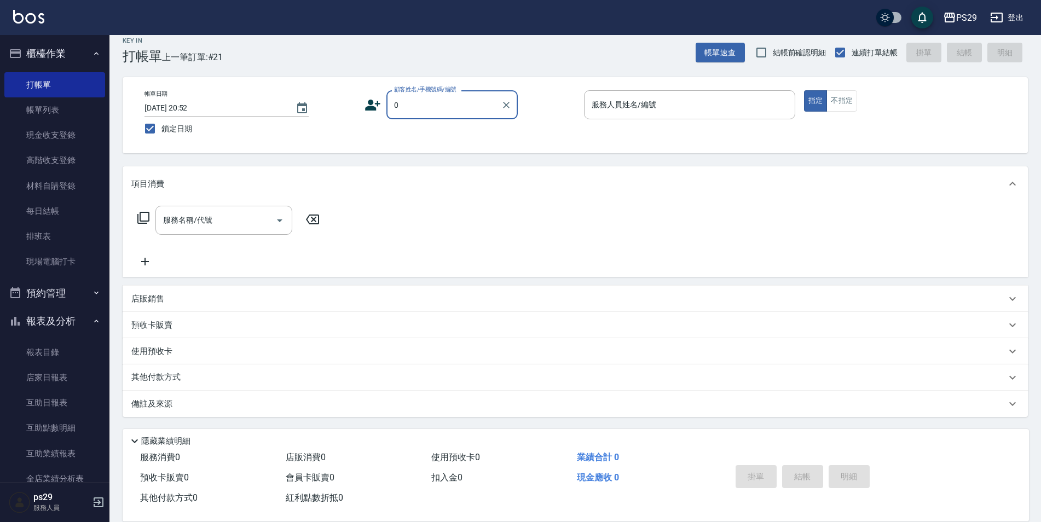
type input "新客人 姓名未設定/0/null"
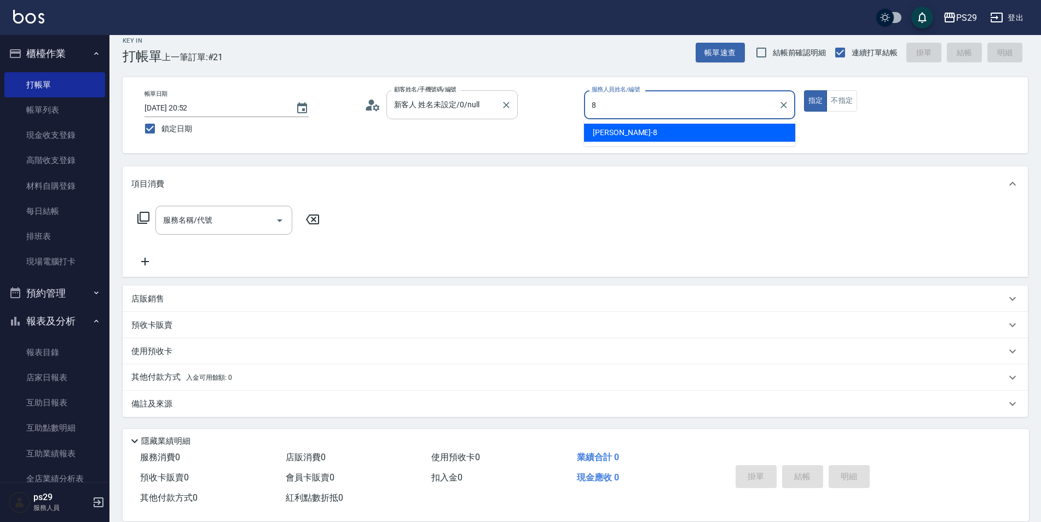
type input "[PERSON_NAME]-8"
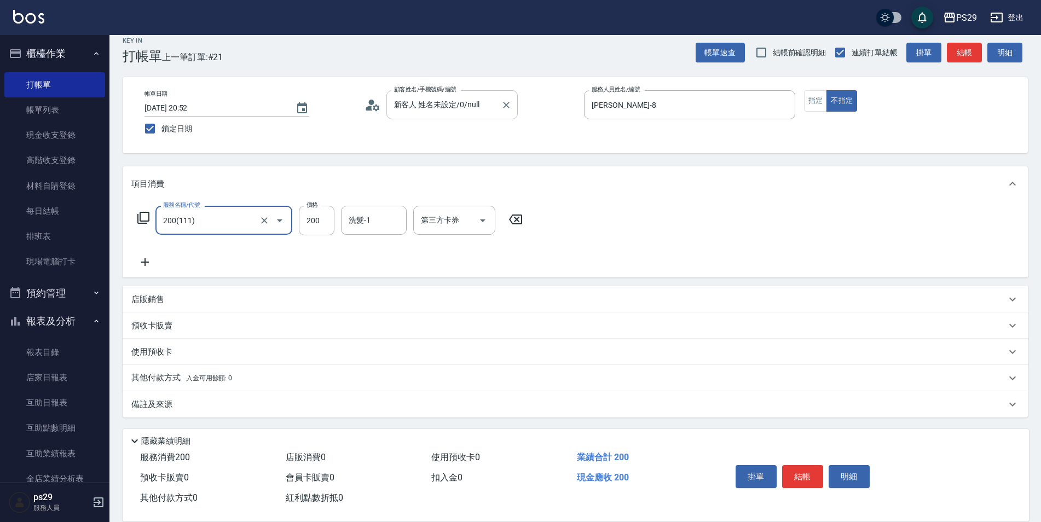
type input "200(111)"
type input "[PERSON_NAME]-23"
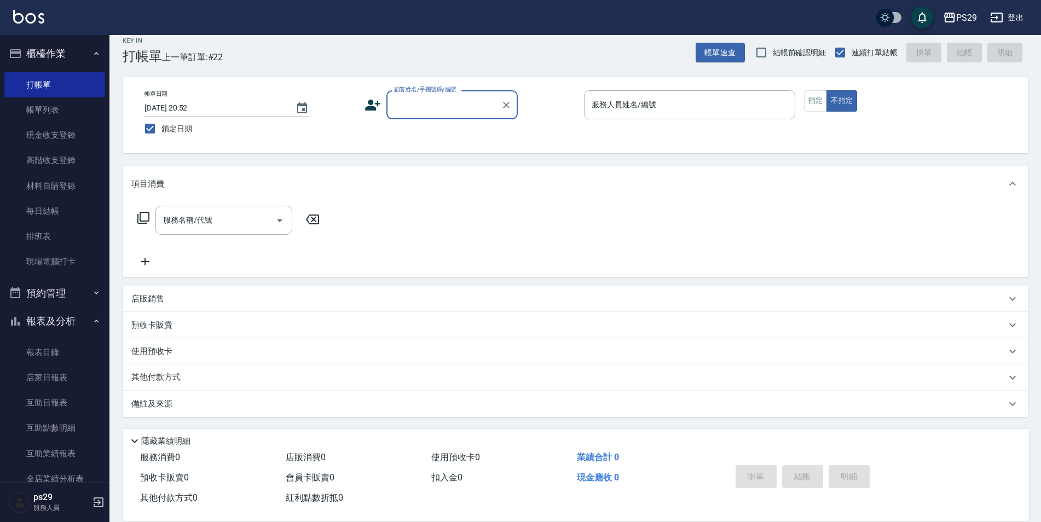
scroll to position [164, 0]
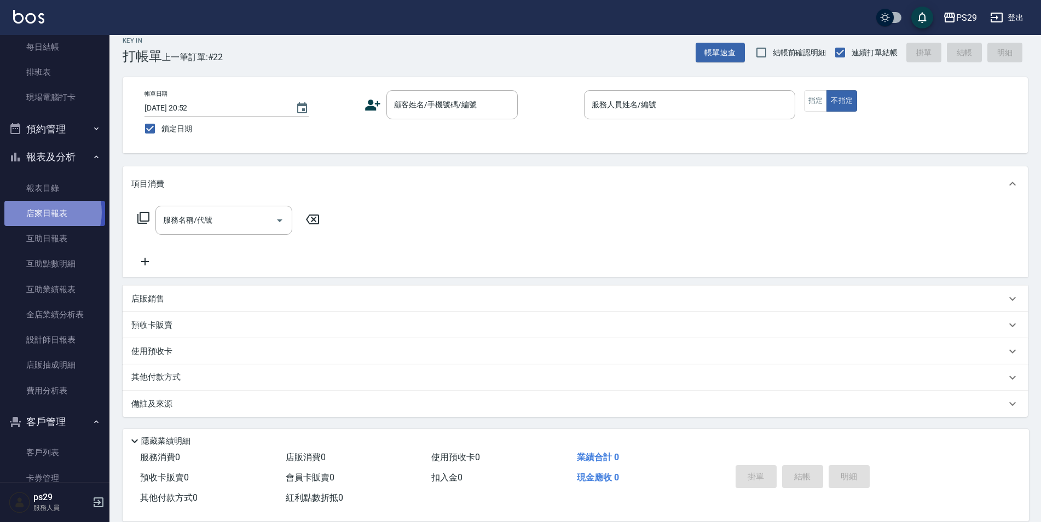
click at [42, 212] on link "店家日報表" at bounding box center [54, 213] width 101 height 25
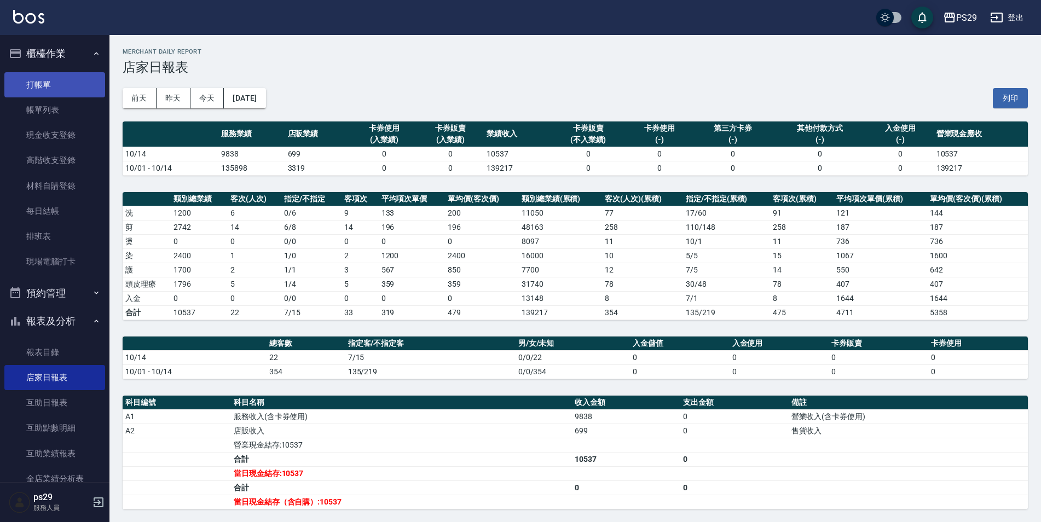
click at [84, 84] on link "打帳單" at bounding box center [54, 84] width 101 height 25
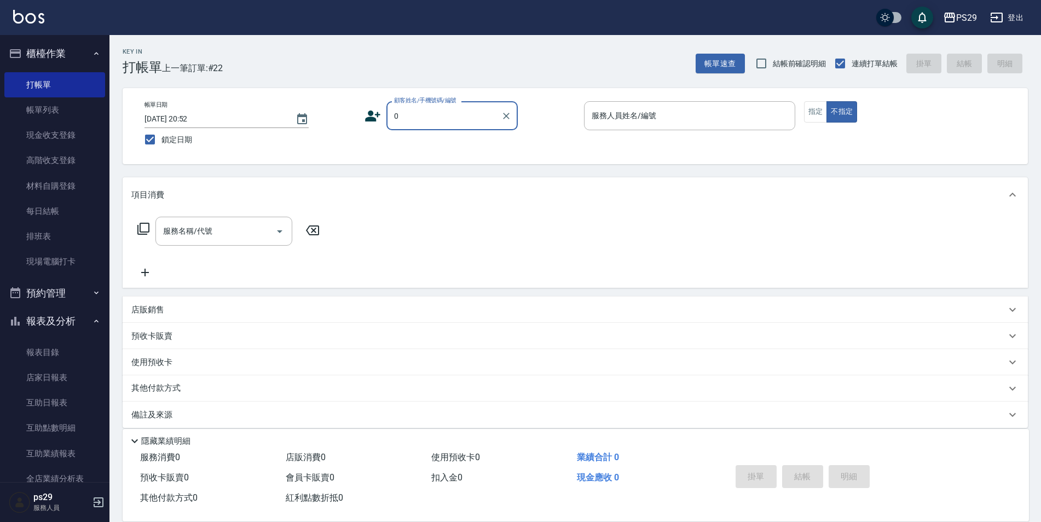
type input "新客人 姓名未設定/0/null"
type input "[PERSON_NAME]-3"
type button "false"
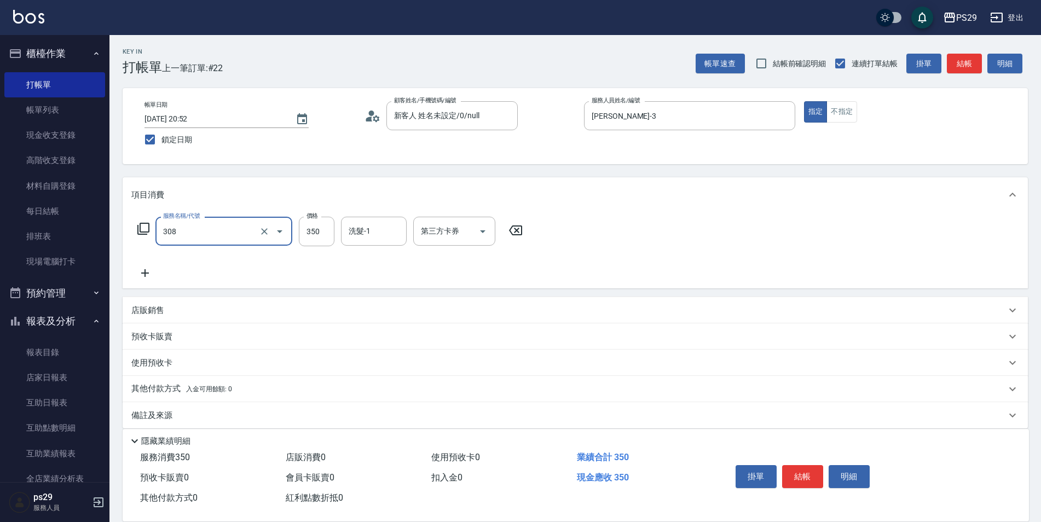
type input "洗+剪(308)"
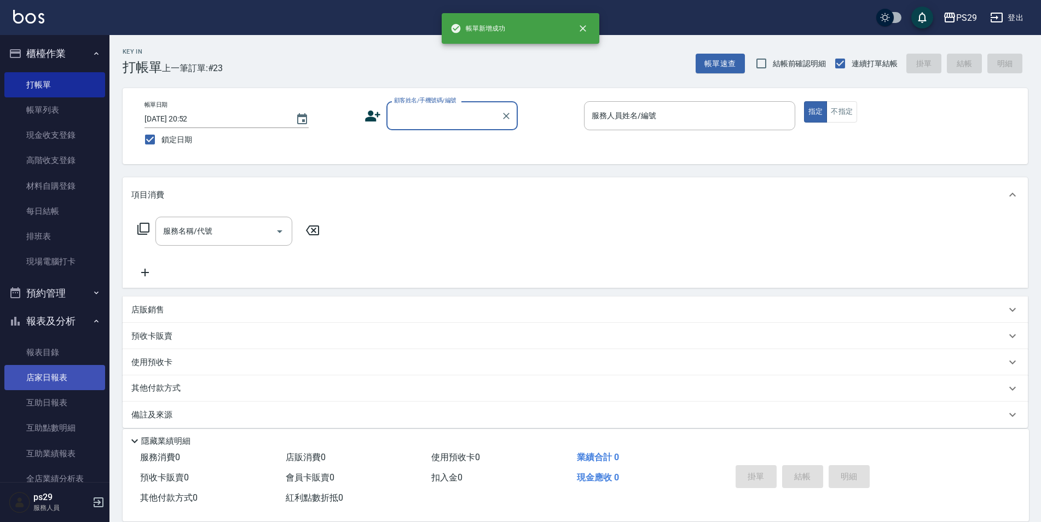
click at [40, 377] on link "店家日報表" at bounding box center [54, 377] width 101 height 25
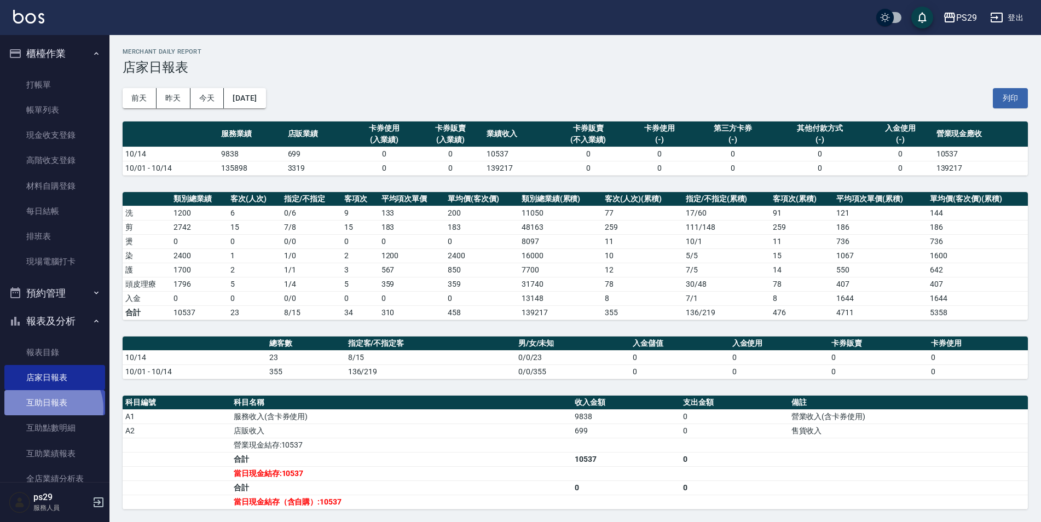
click at [51, 408] on link "互助日報表" at bounding box center [54, 402] width 101 height 25
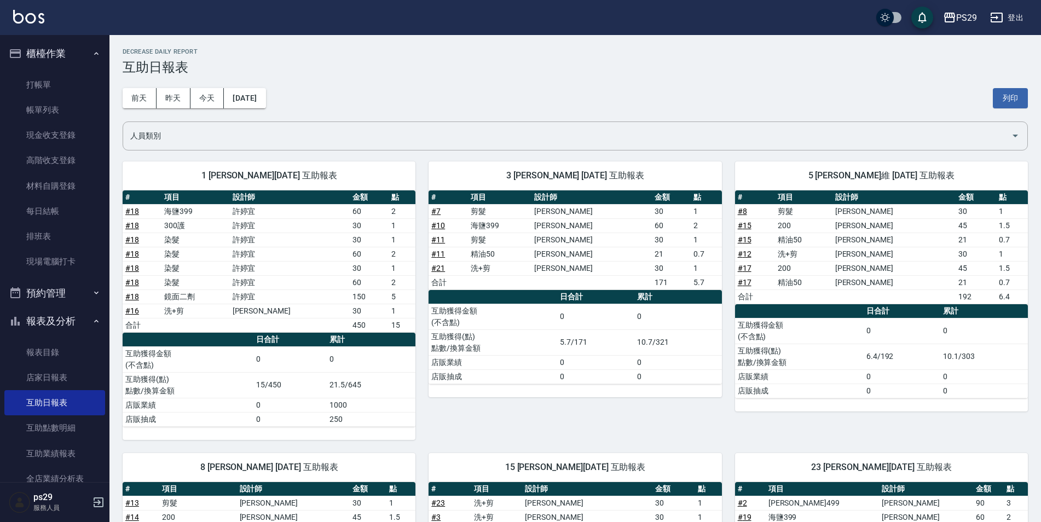
scroll to position [164, 0]
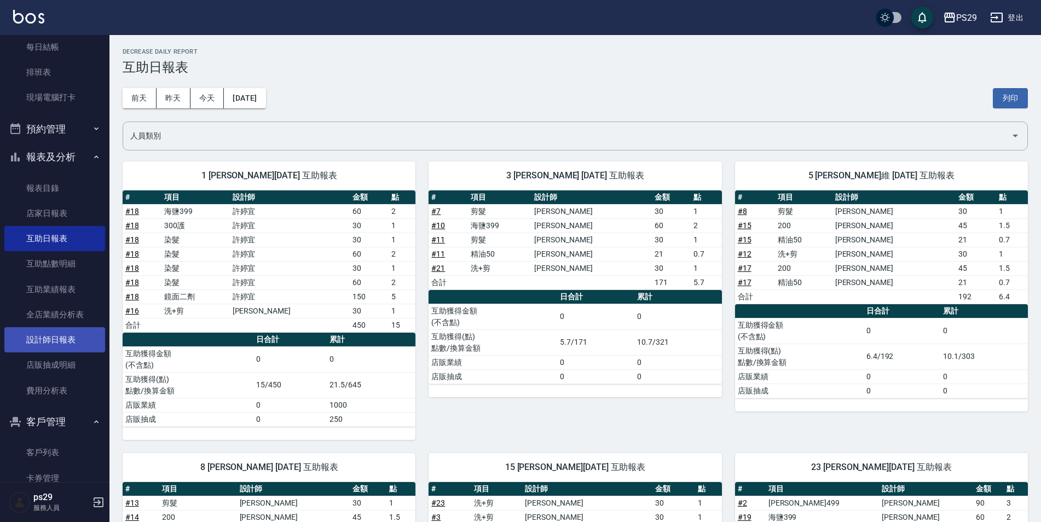
click at [53, 340] on link "設計師日報表" at bounding box center [54, 339] width 101 height 25
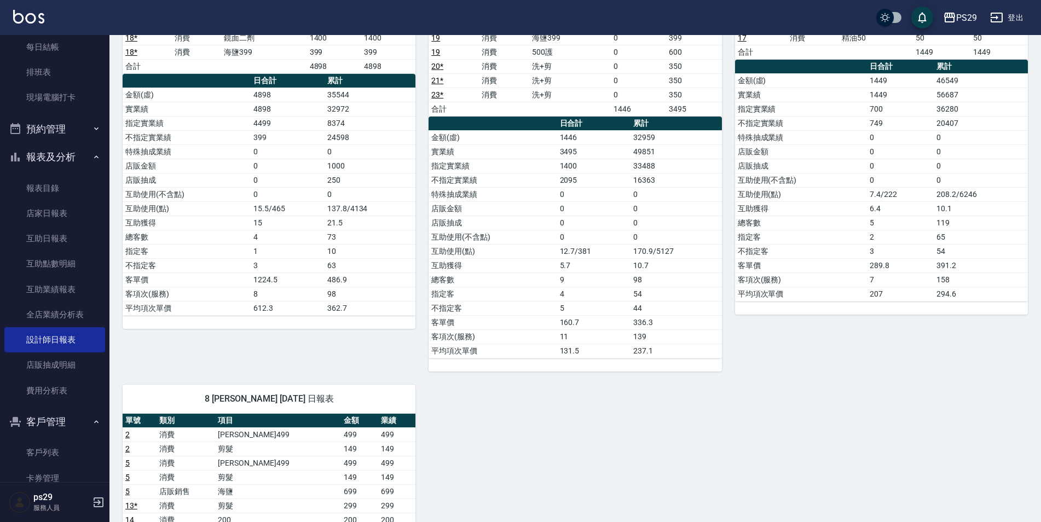
scroll to position [55, 0]
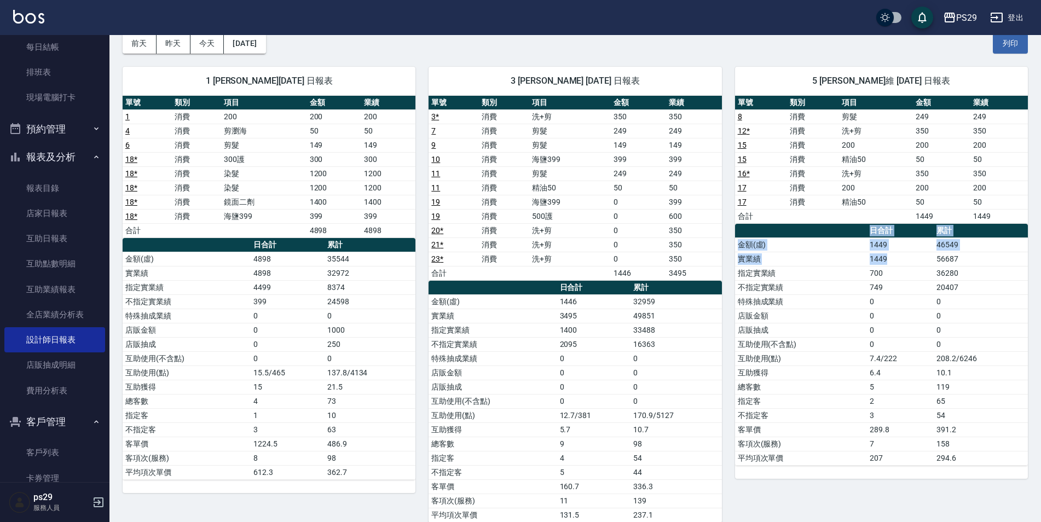
drag, startPoint x: 933, startPoint y: 256, endPoint x: 1032, endPoint y: 285, distance: 103.2
click at [1032, 285] on div "PS29 [DATE] 設計師日報表 列印時間： [DATE][PHONE_NUMBER]:29 Employee Daily Report 設計師日報表 […" at bounding box center [574, 491] width 931 height 1022
click at [852, 489] on div "5 [PERSON_NAME]維 [DATE] 日報表 單號 類別 項目 金額 業績 8 消費 剪髮 249 249 12 * 消費 洗+剪 350 350 …" at bounding box center [875, 295] width 306 height 482
